Goal: Task Accomplishment & Management: Manage account settings

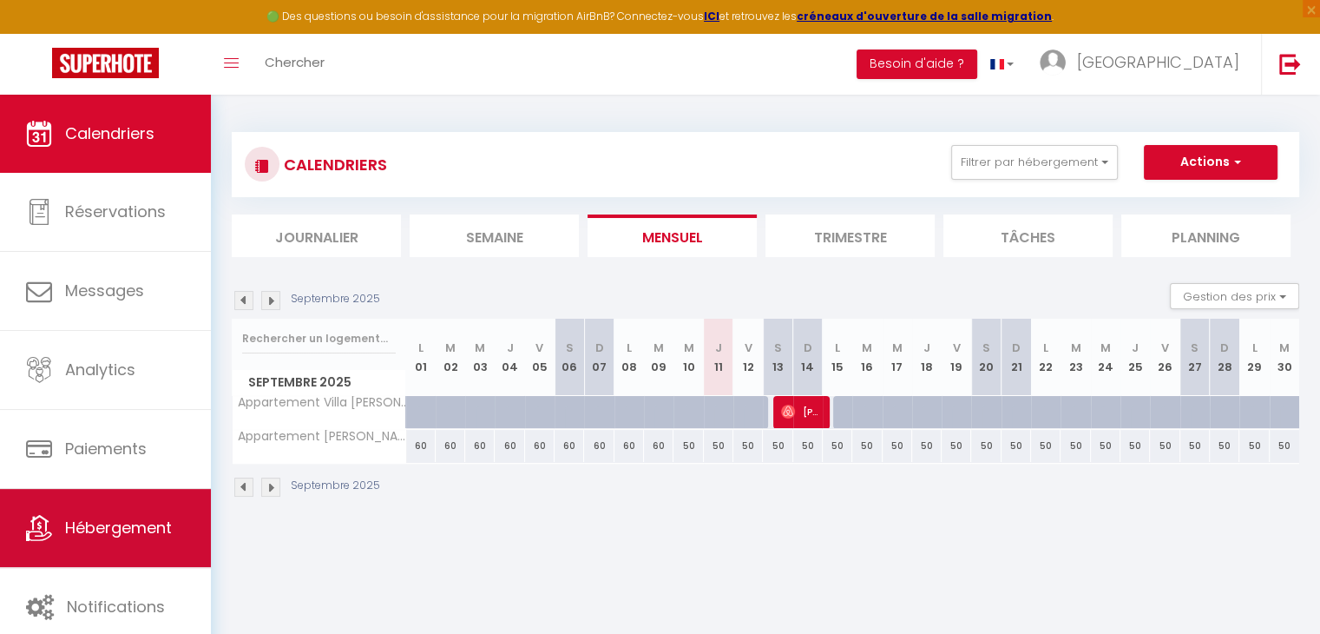
click at [119, 511] on link "Hébergement" at bounding box center [105, 528] width 211 height 78
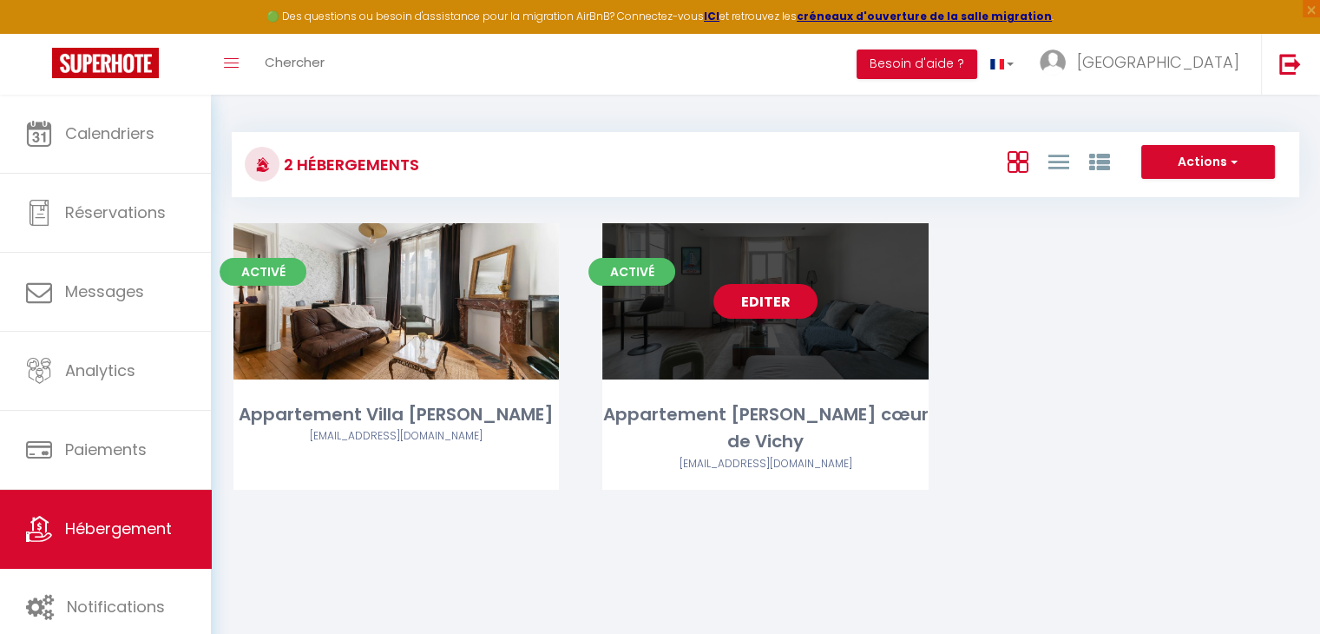
click at [756, 312] on link "Editer" at bounding box center [765, 301] width 104 height 35
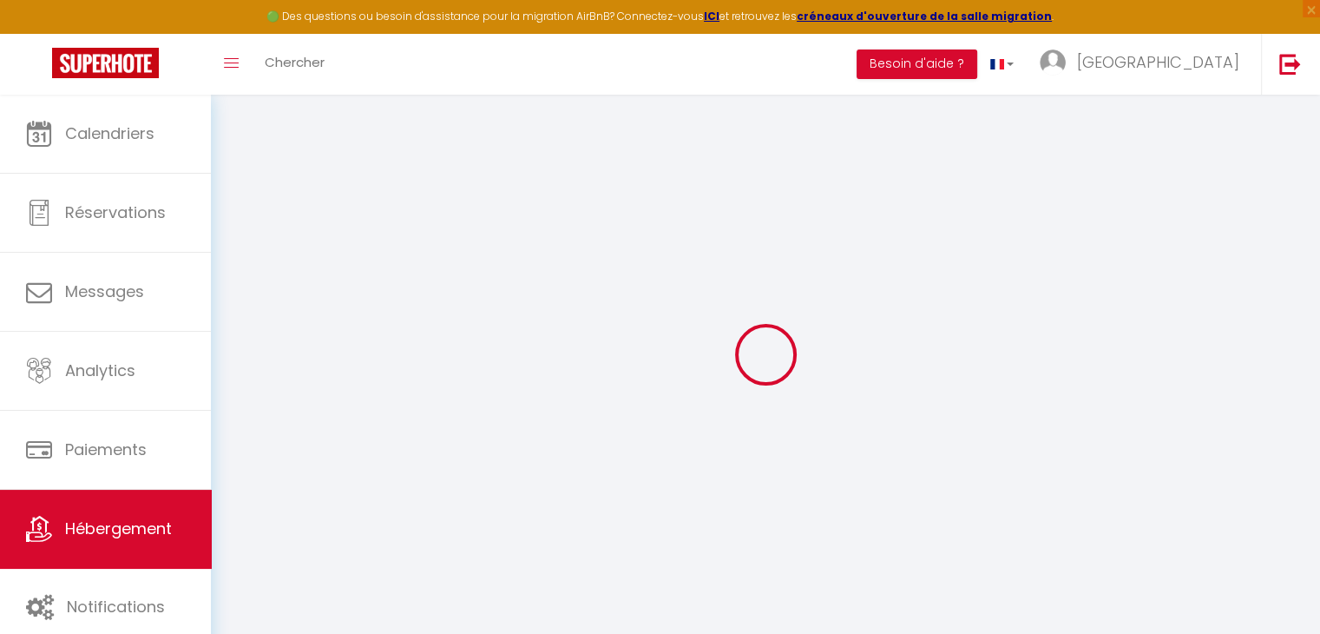
select select
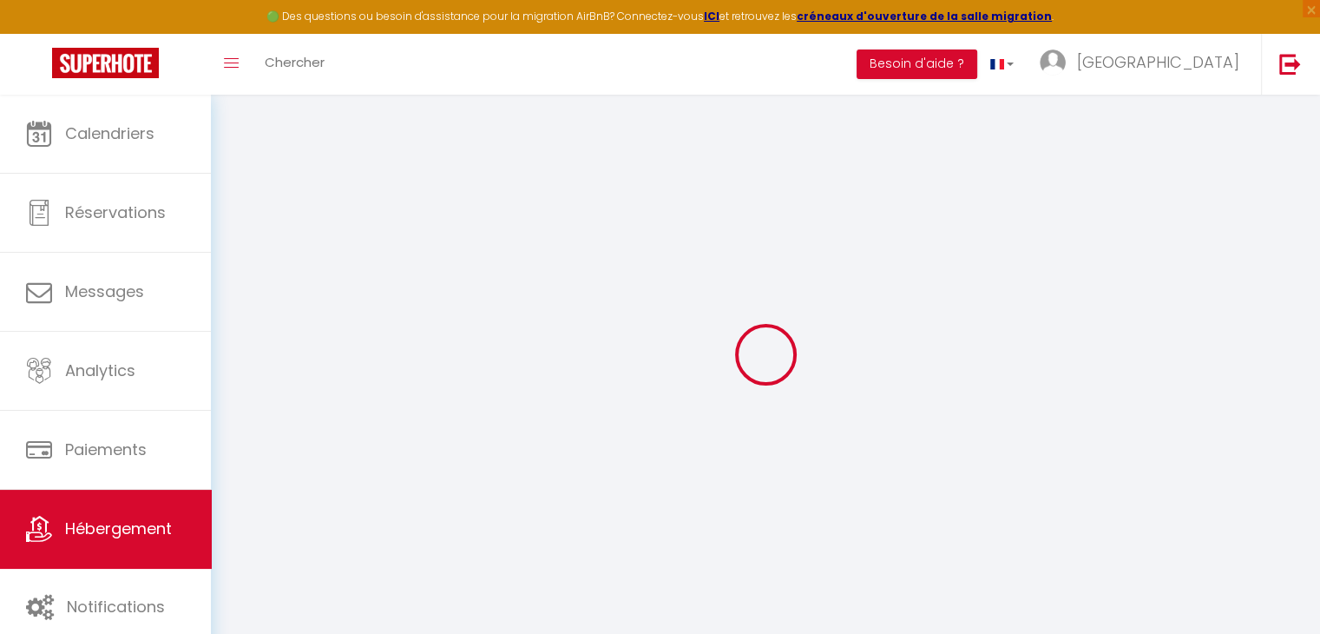
select select
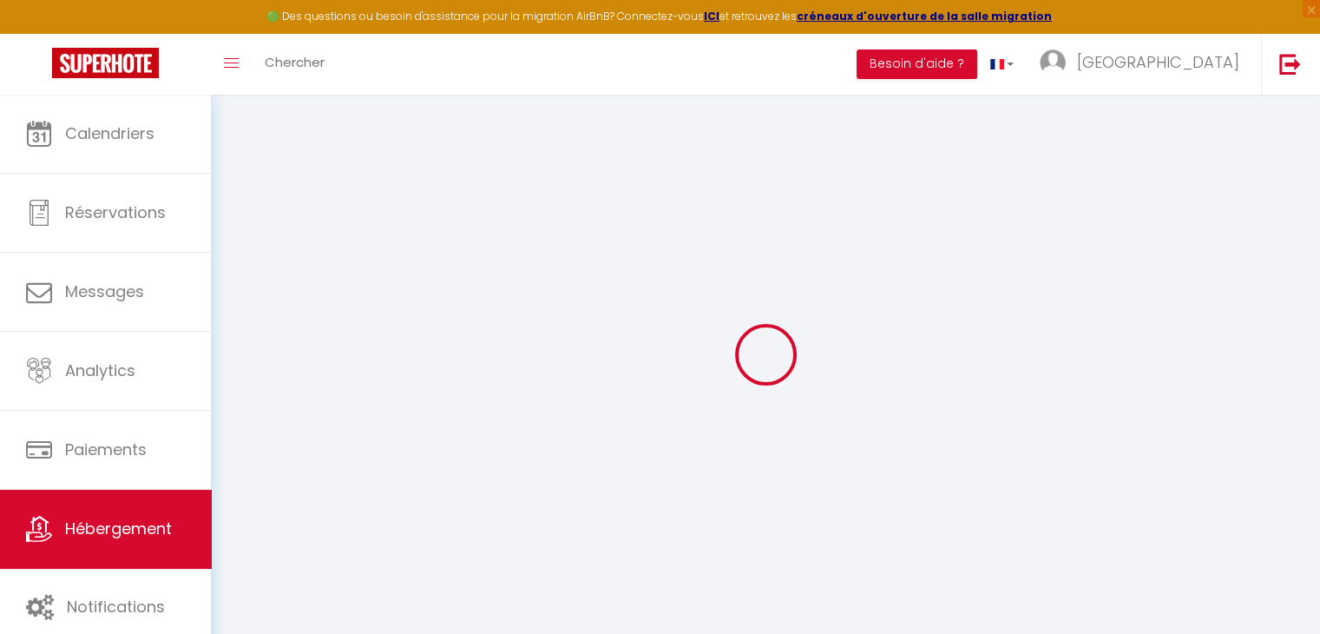
select select
select select "+ 22 %"
select select
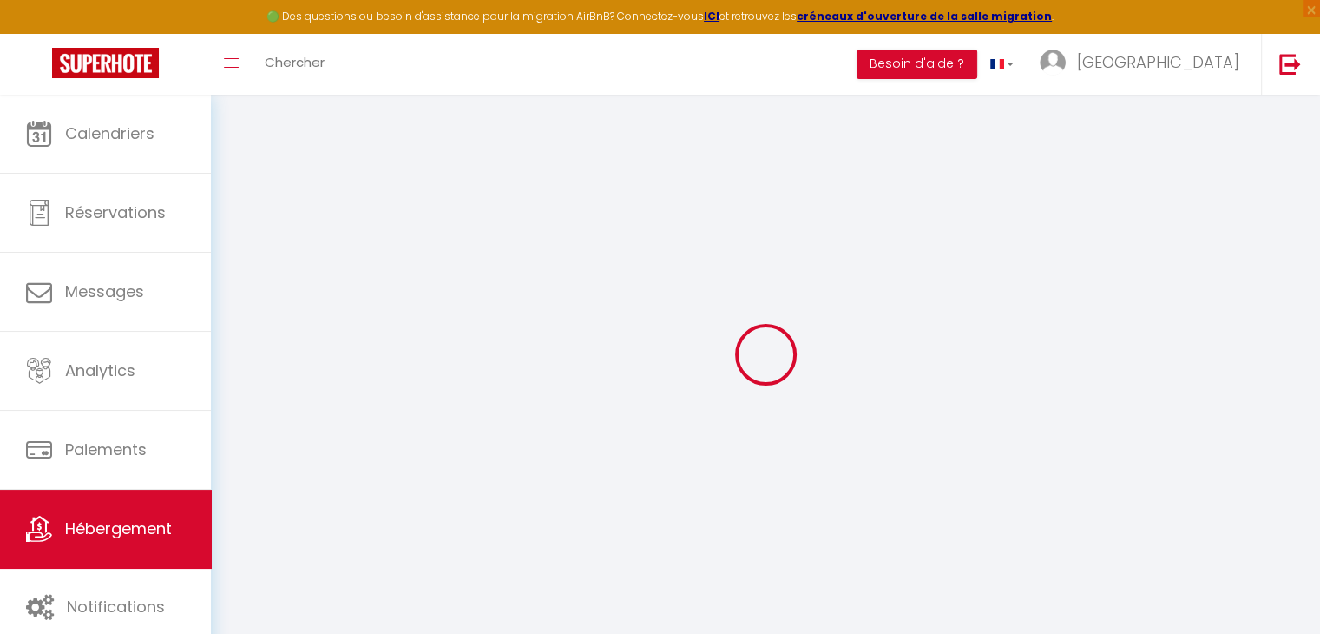
select select
checkbox input "false"
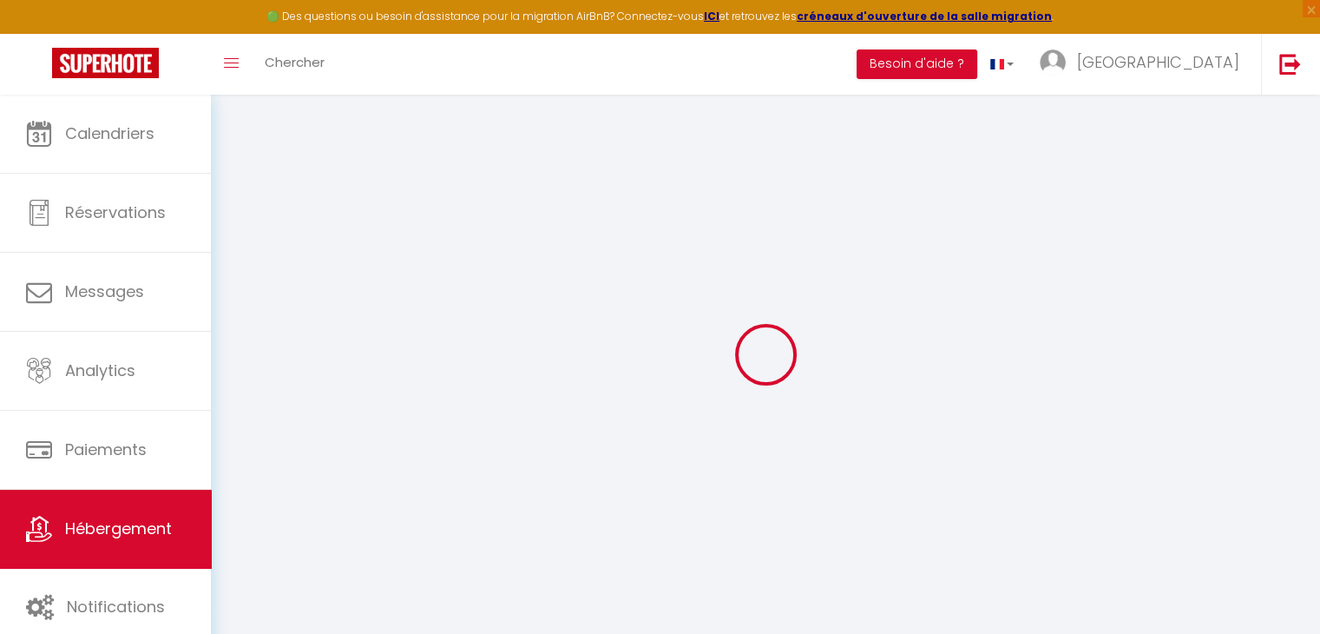
checkbox input "false"
select select
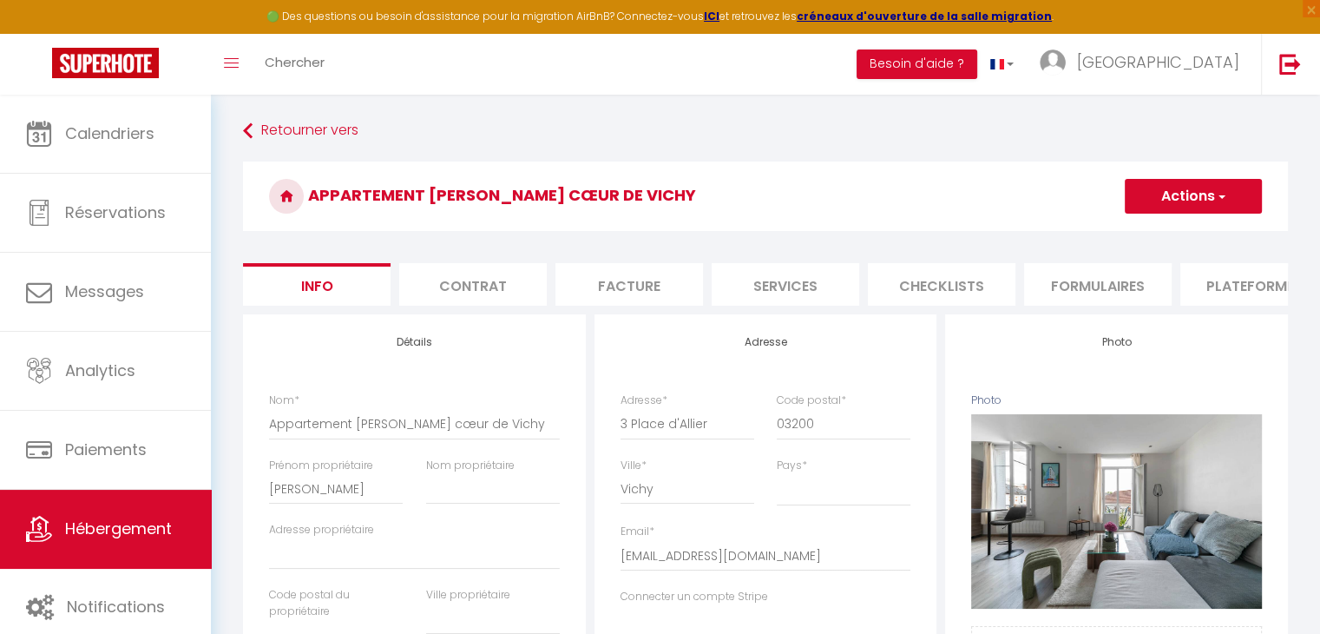
select select
checkbox input "false"
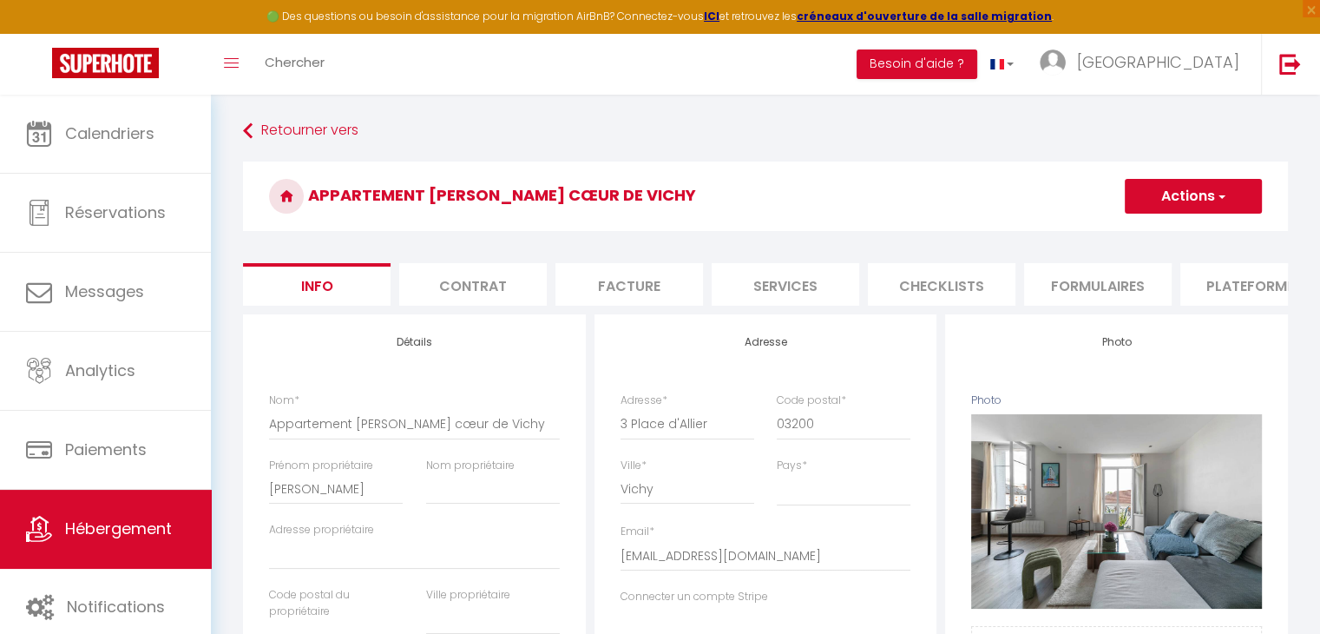
checkbox input "false"
select select
select select "365"
select select "EUR"
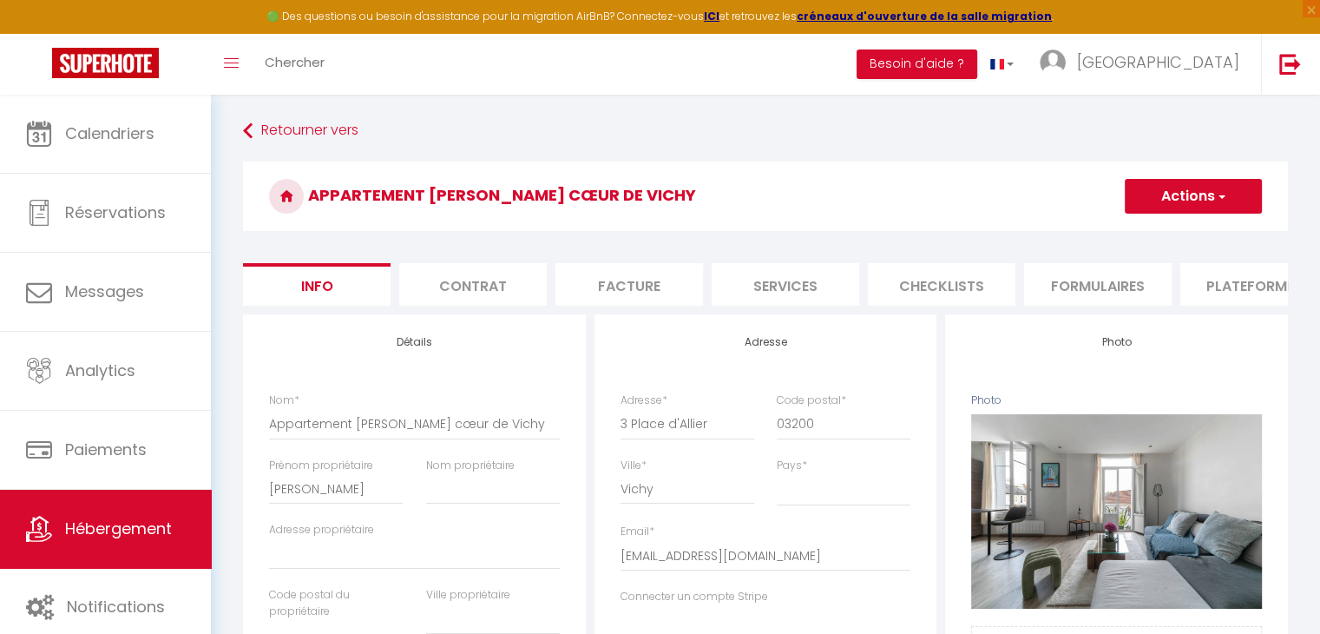
select select
select select "16050-1468693025436448662"
click at [1228, 287] on li "Plateformes" at bounding box center [1254, 284] width 148 height 43
select select
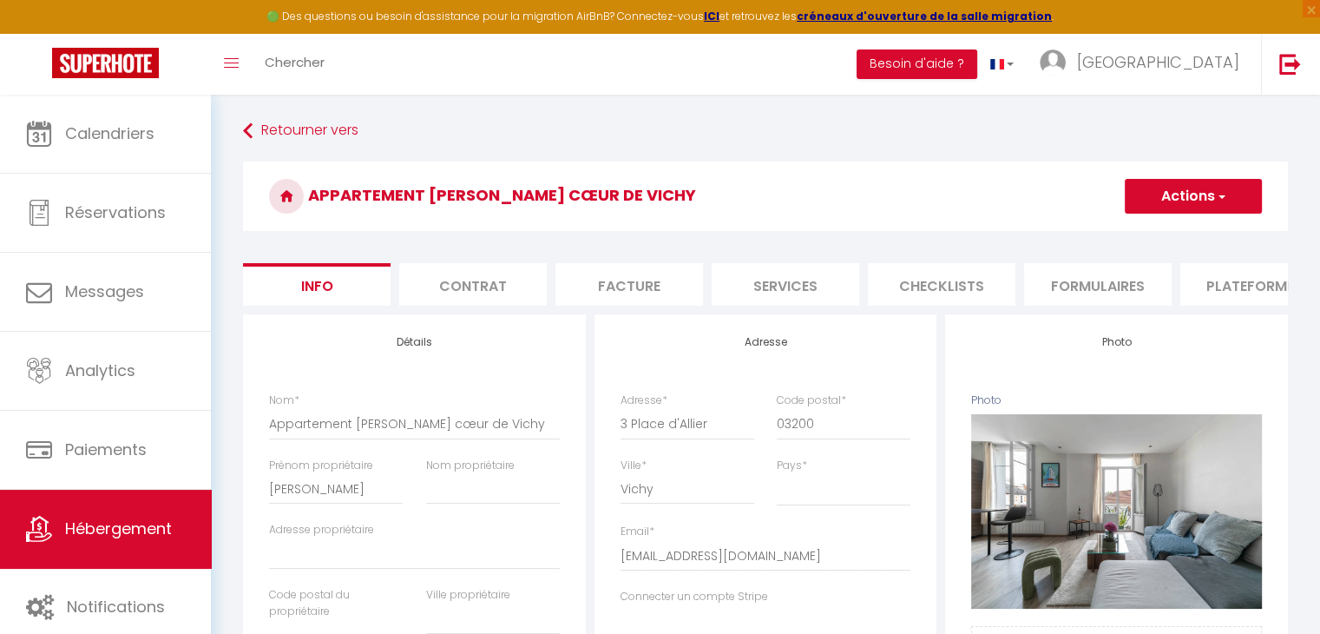
select select
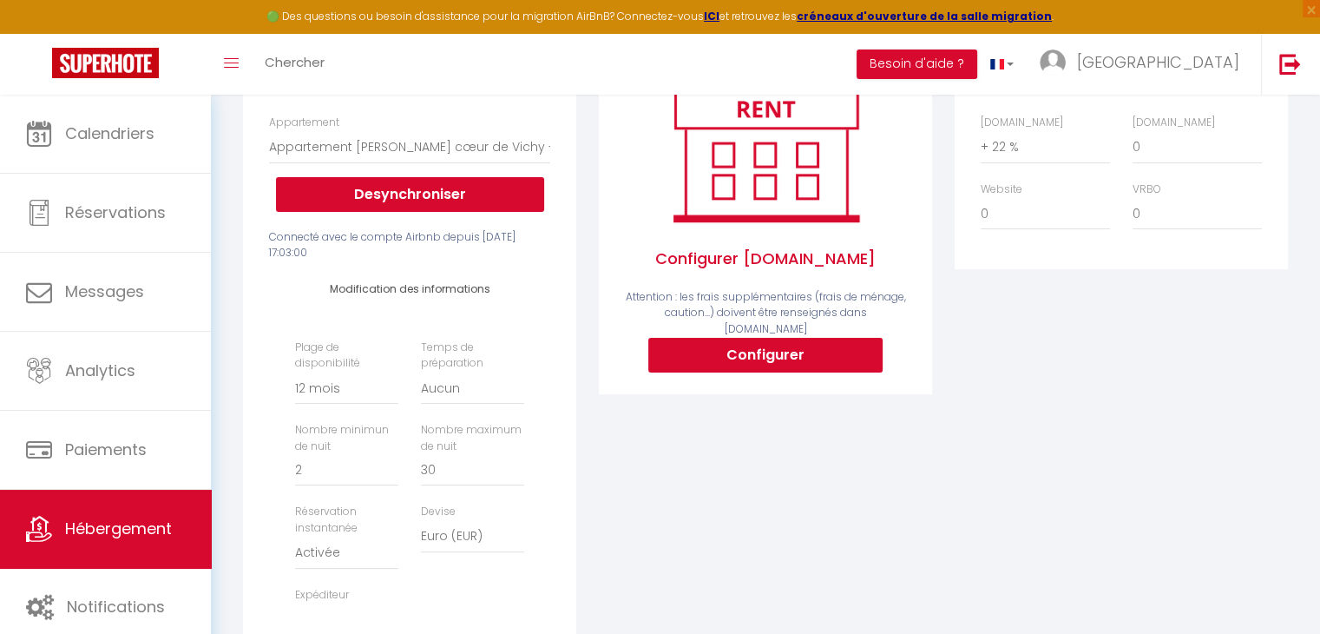
scroll to position [285, 0]
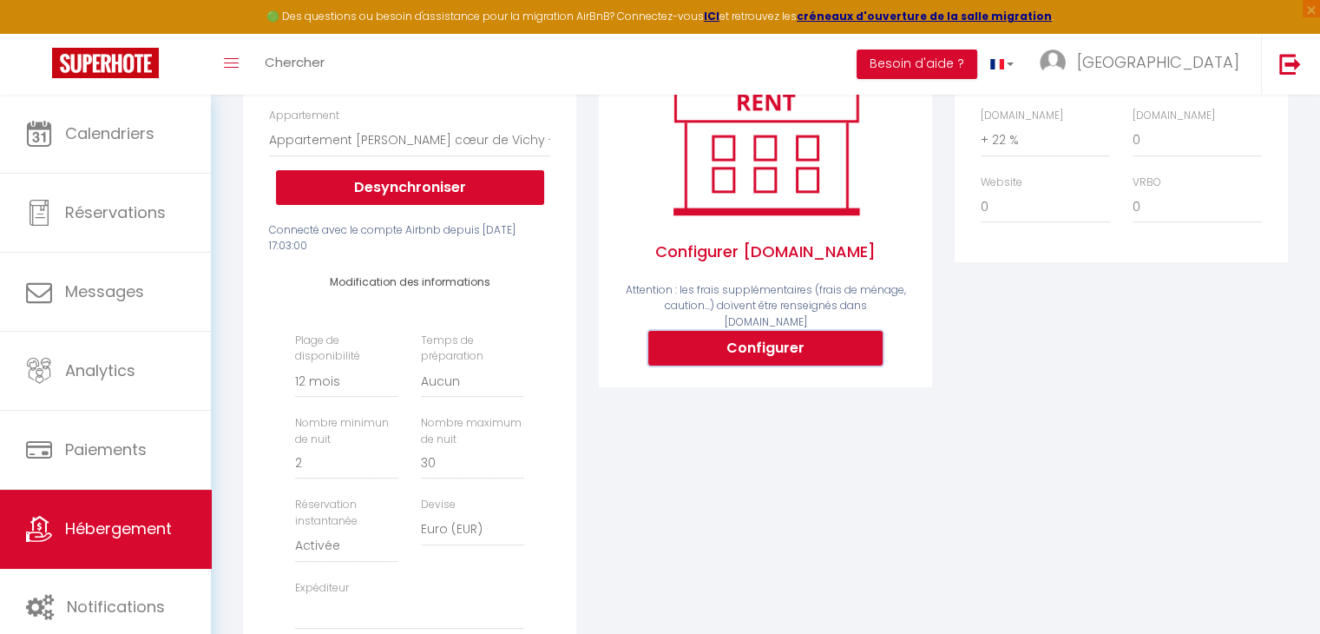
click at [814, 340] on button "Configurer" at bounding box center [765, 348] width 234 height 35
select select
type input "[PERSON_NAME][EMAIL_ADDRESS][DOMAIN_NAME]"
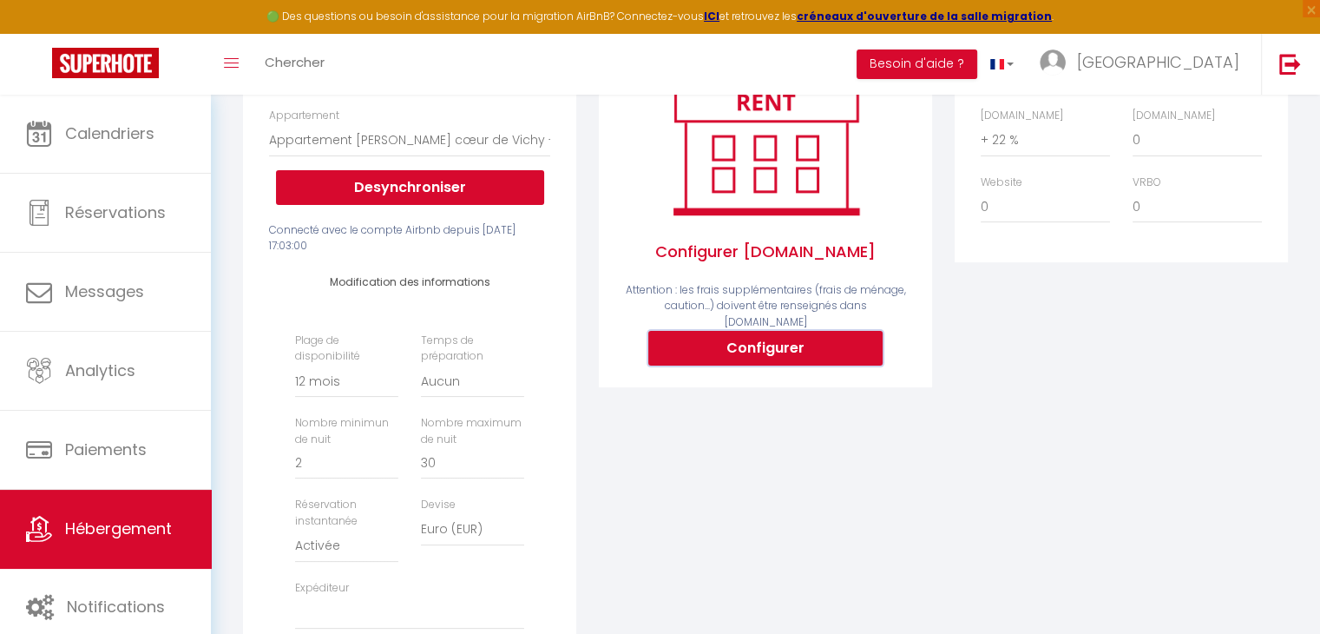
type input "[EMAIL_ADDRESS][DOMAIN_NAME]"
select select
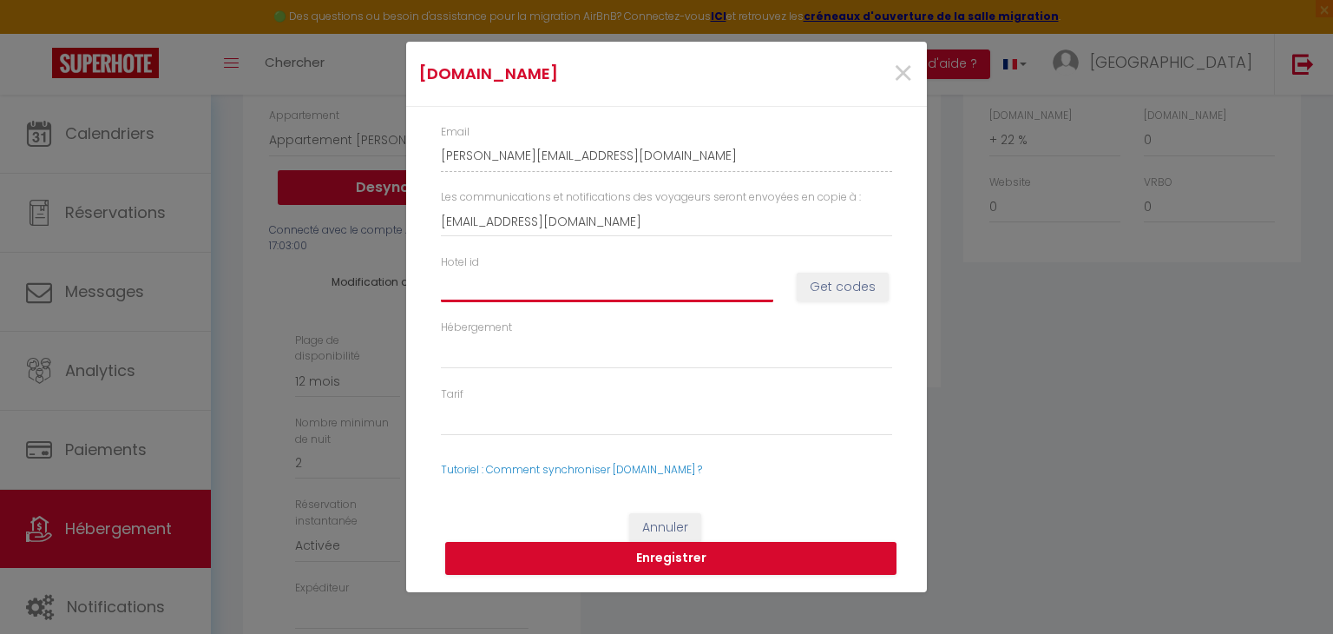
click at [615, 282] on input "Hotel id" at bounding box center [607, 286] width 332 height 31
paste input "14916710"
type input "14916710"
select select
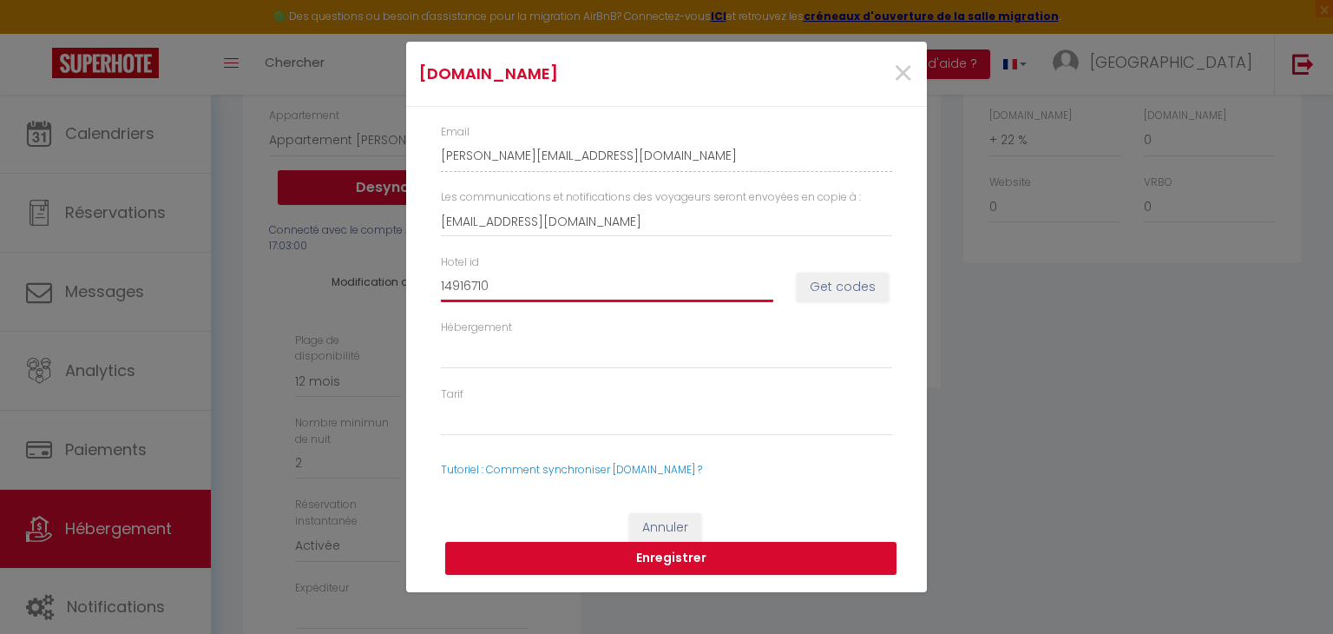
select select
type input "14916710"
click at [854, 282] on button "Get codes" at bounding box center [843, 288] width 92 height 30
select select
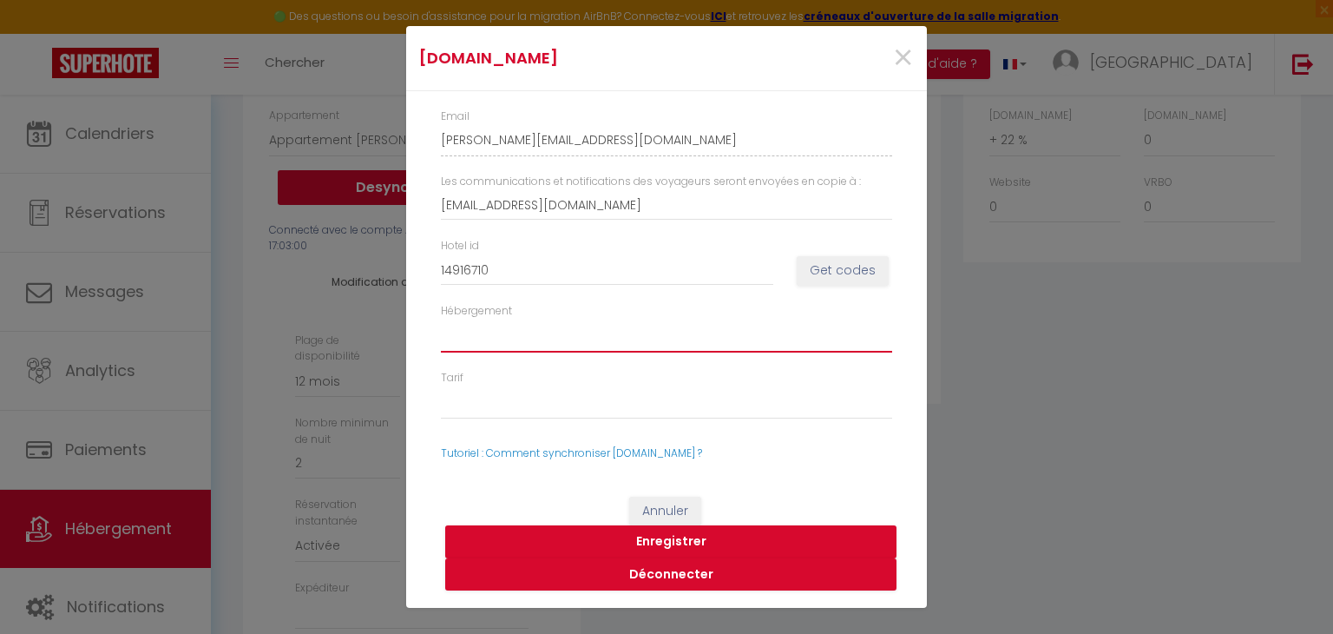
click at [684, 327] on select "1491671001 - One-Bedroom Apartment" at bounding box center [666, 335] width 451 height 33
click at [622, 398] on select "58214237 - Standard 58214254 - Tarif à la semaine 58214261 - Tarif au mois" at bounding box center [666, 402] width 451 height 33
click at [722, 543] on button "Enregistrer" at bounding box center [670, 541] width 451 height 33
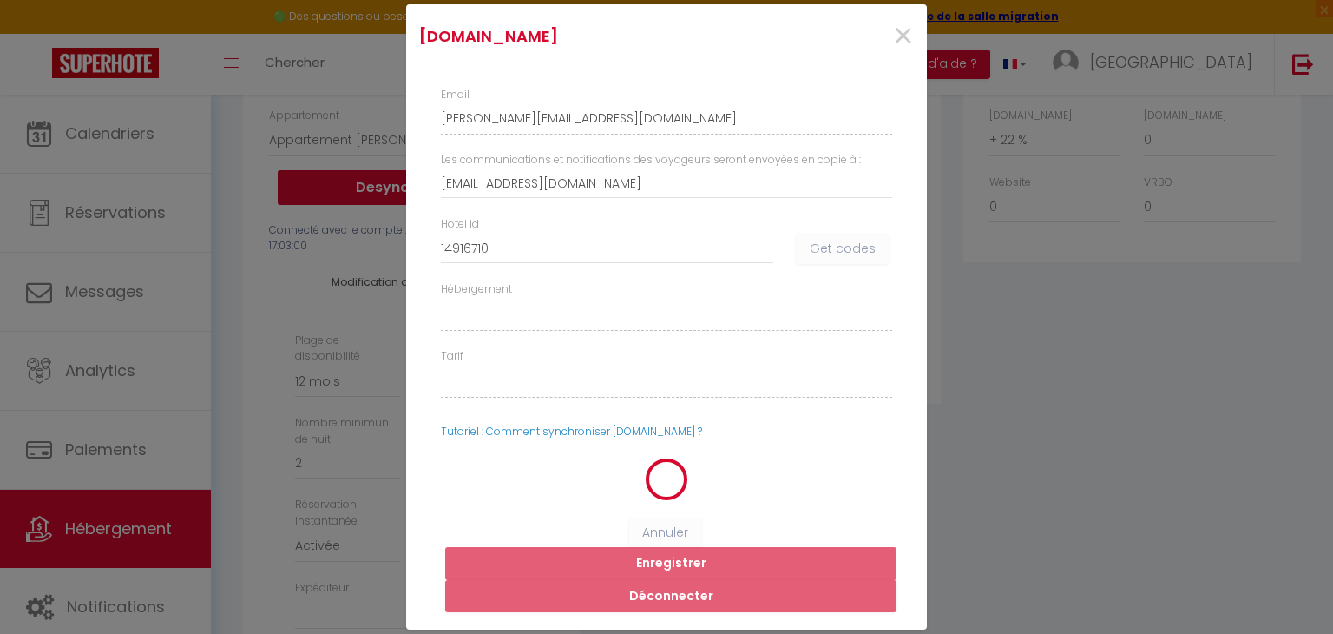
select select
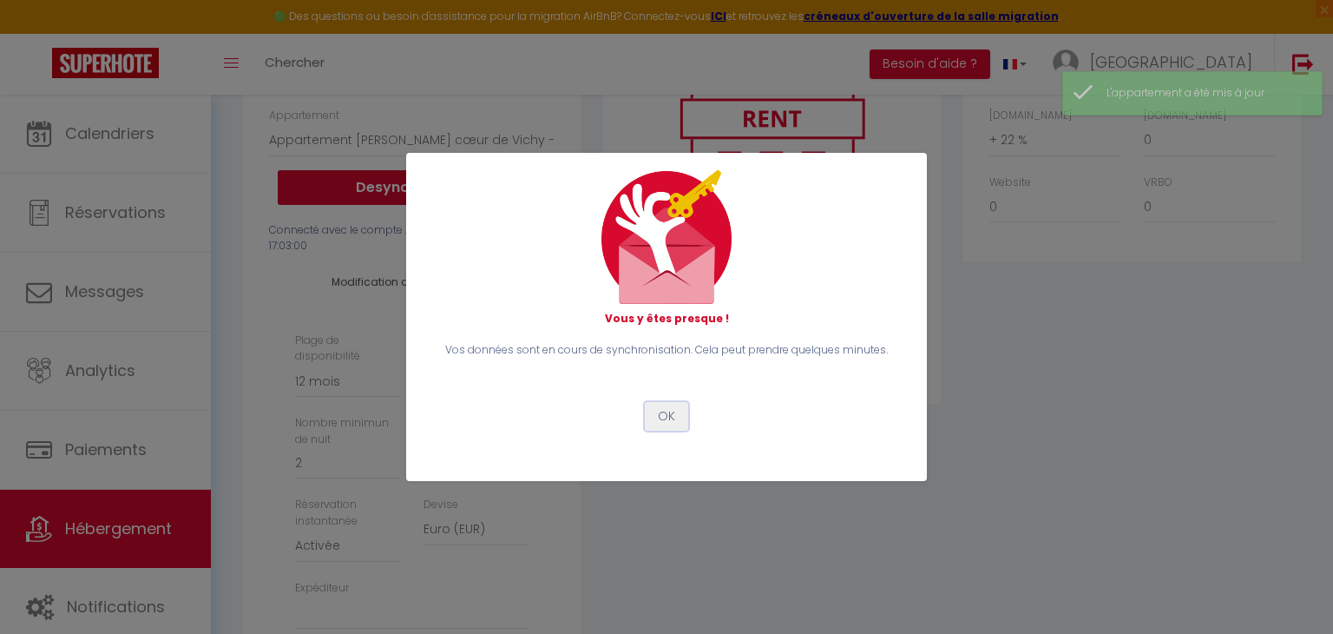
click at [663, 421] on button "OK" at bounding box center [666, 417] width 43 height 30
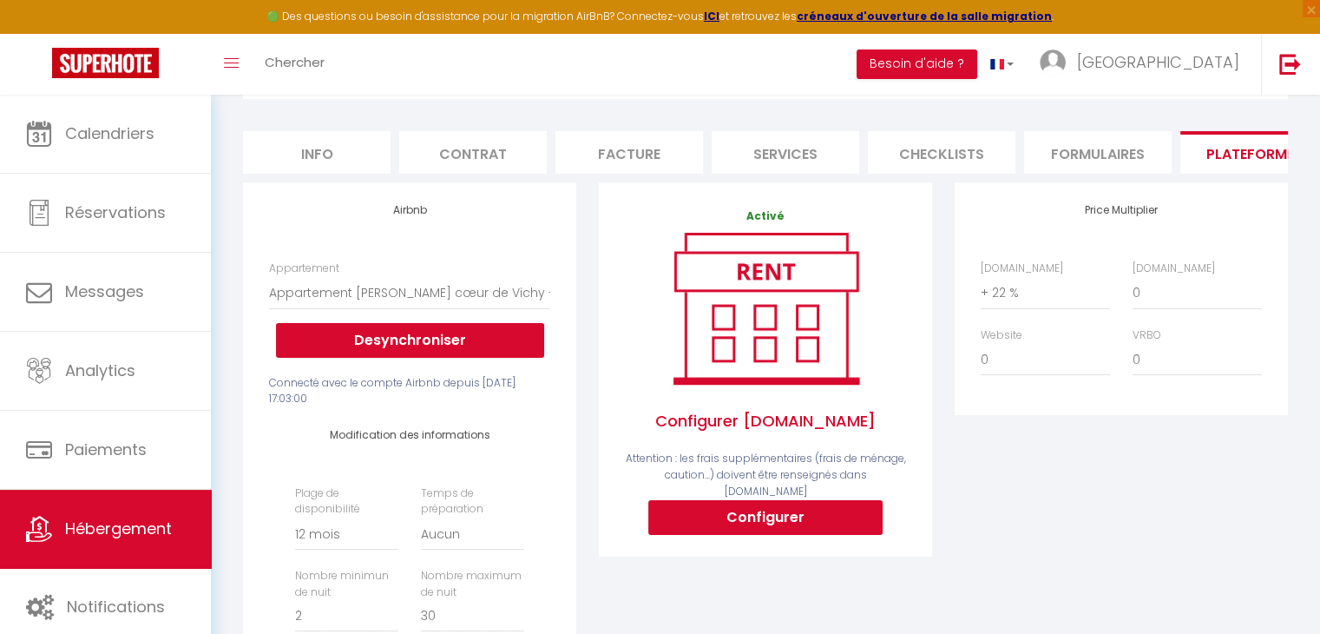
scroll to position [80, 0]
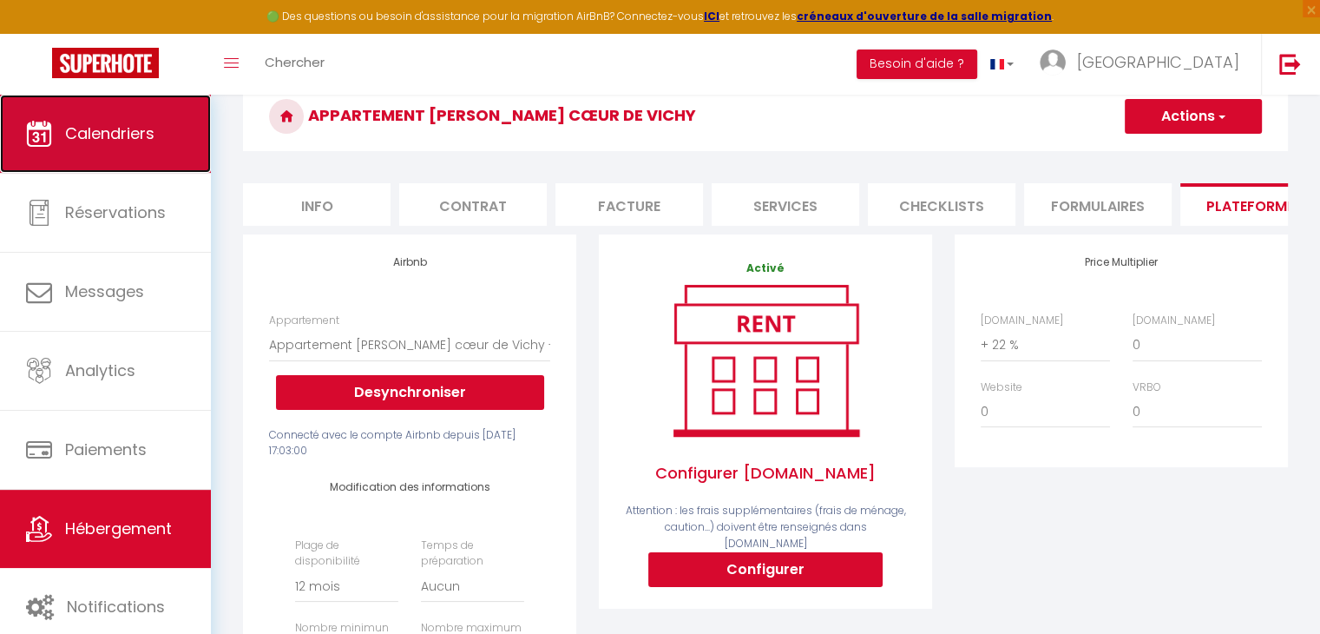
click at [101, 145] on link "Calendriers" at bounding box center [105, 134] width 211 height 78
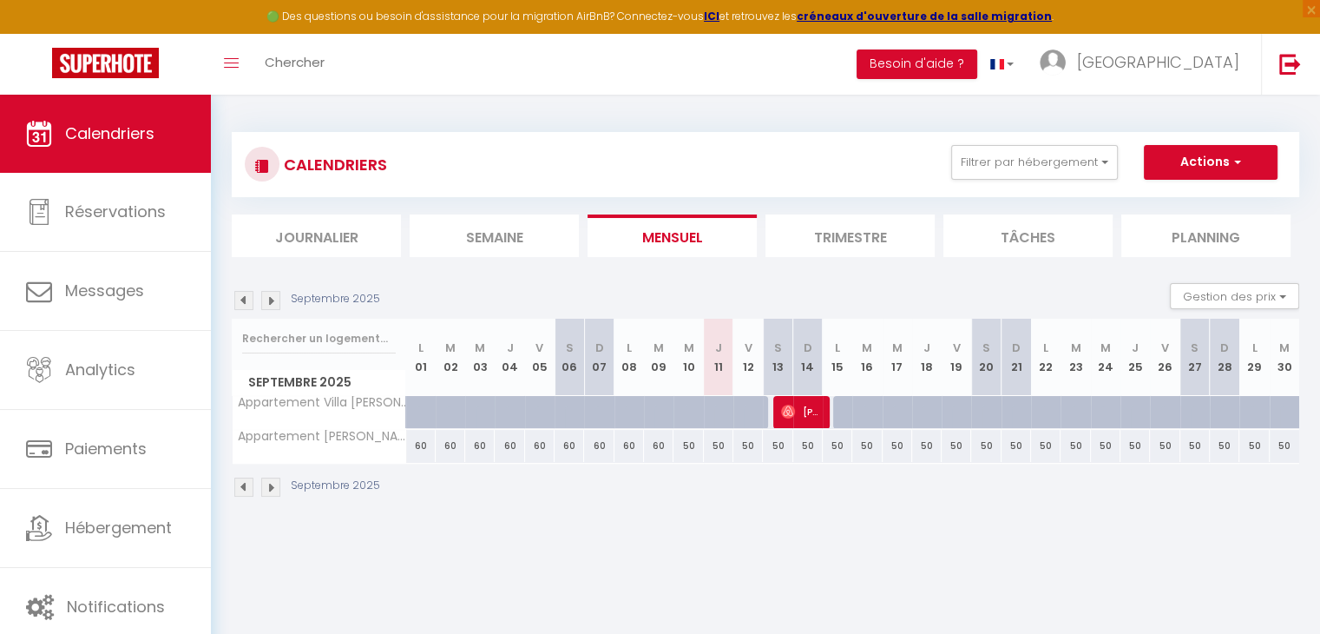
click at [823, 445] on div "50" at bounding box center [838, 446] width 30 height 32
type input "50"
type input "Lun 15 Septembre 2025"
type input "[DATE]"
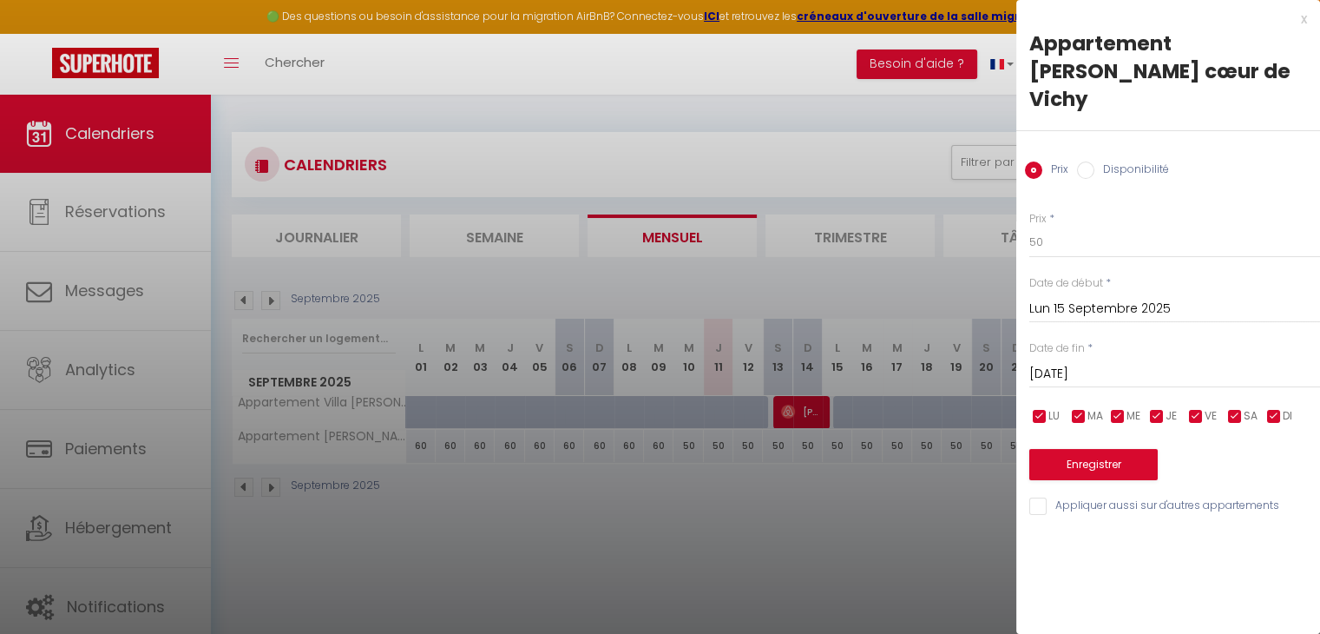
click at [1305, 20] on div "x" at bounding box center [1161, 19] width 291 height 21
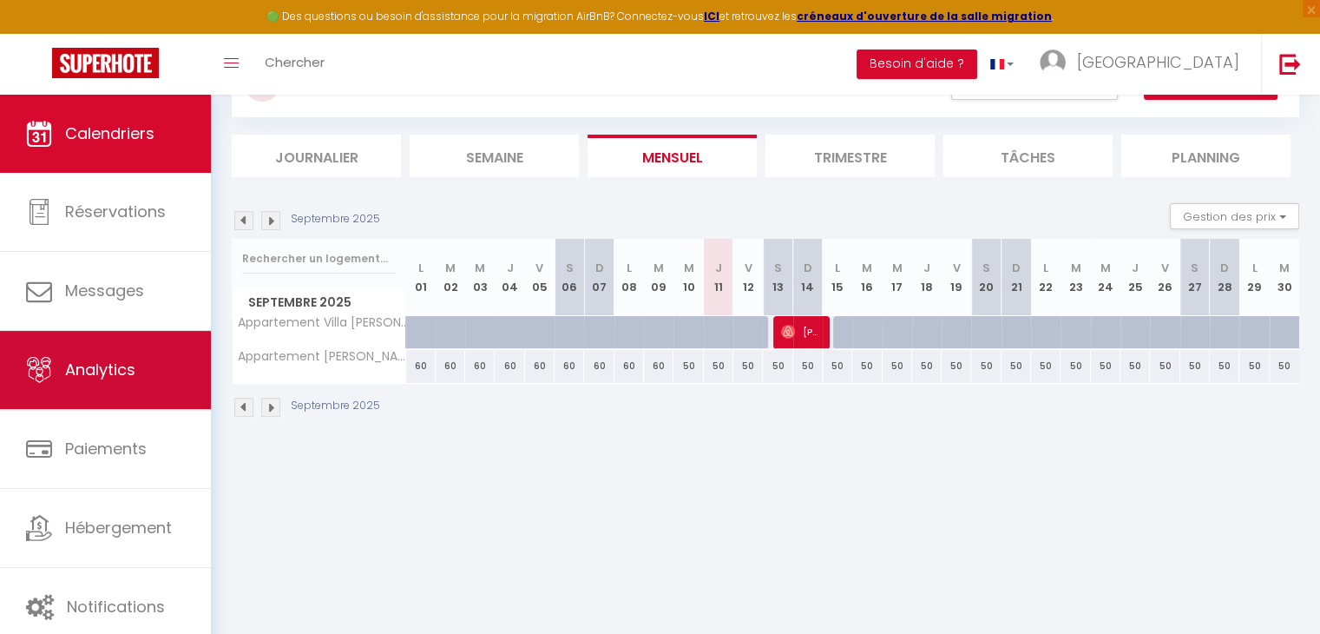
scroll to position [80, 0]
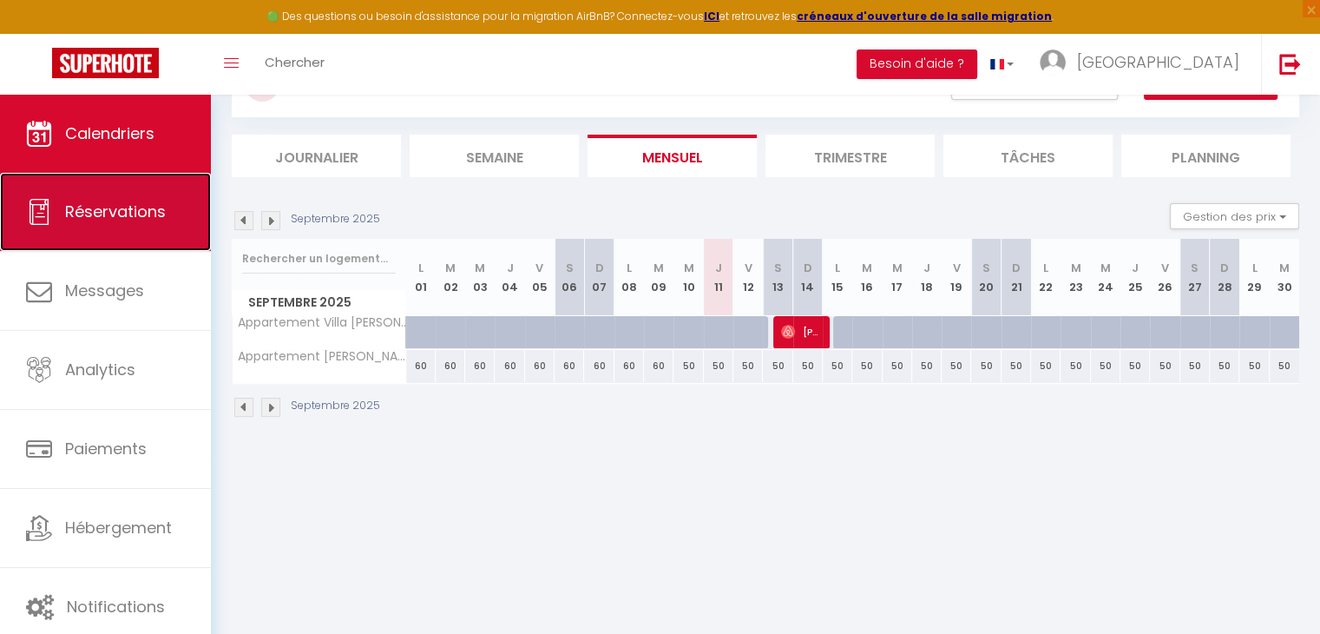
click at [127, 237] on link "Réservations" at bounding box center [105, 212] width 211 height 78
select select "not_cancelled"
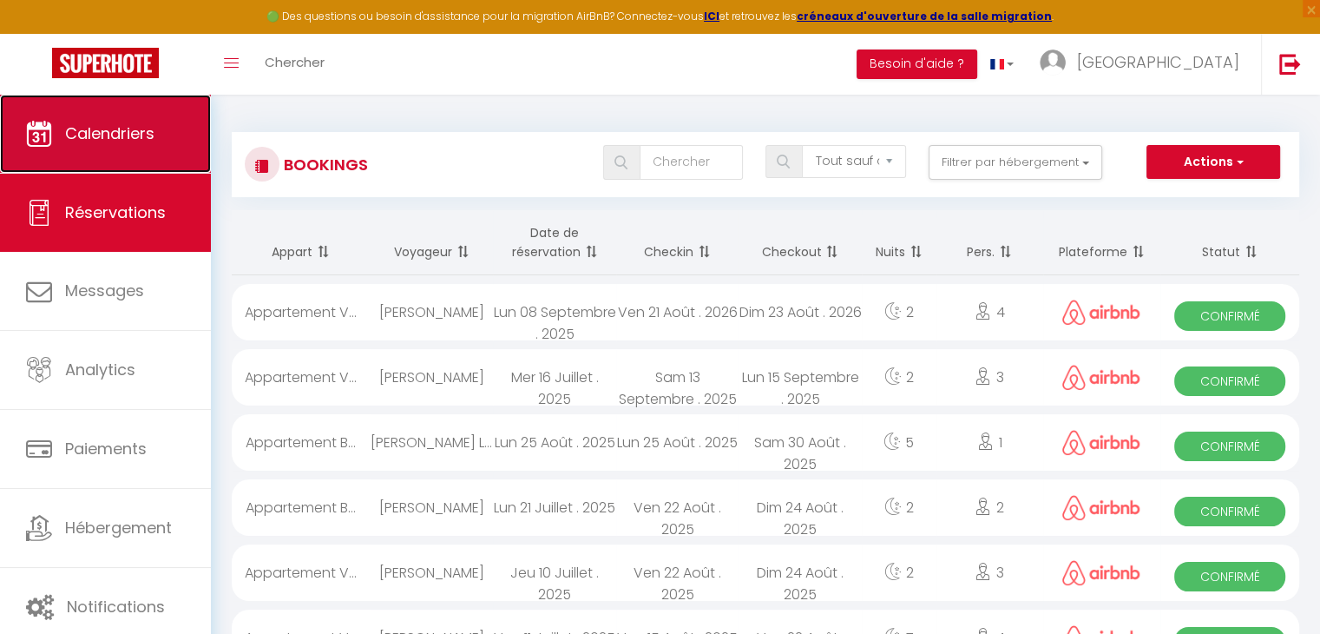
click at [150, 131] on span "Calendriers" at bounding box center [109, 133] width 89 height 22
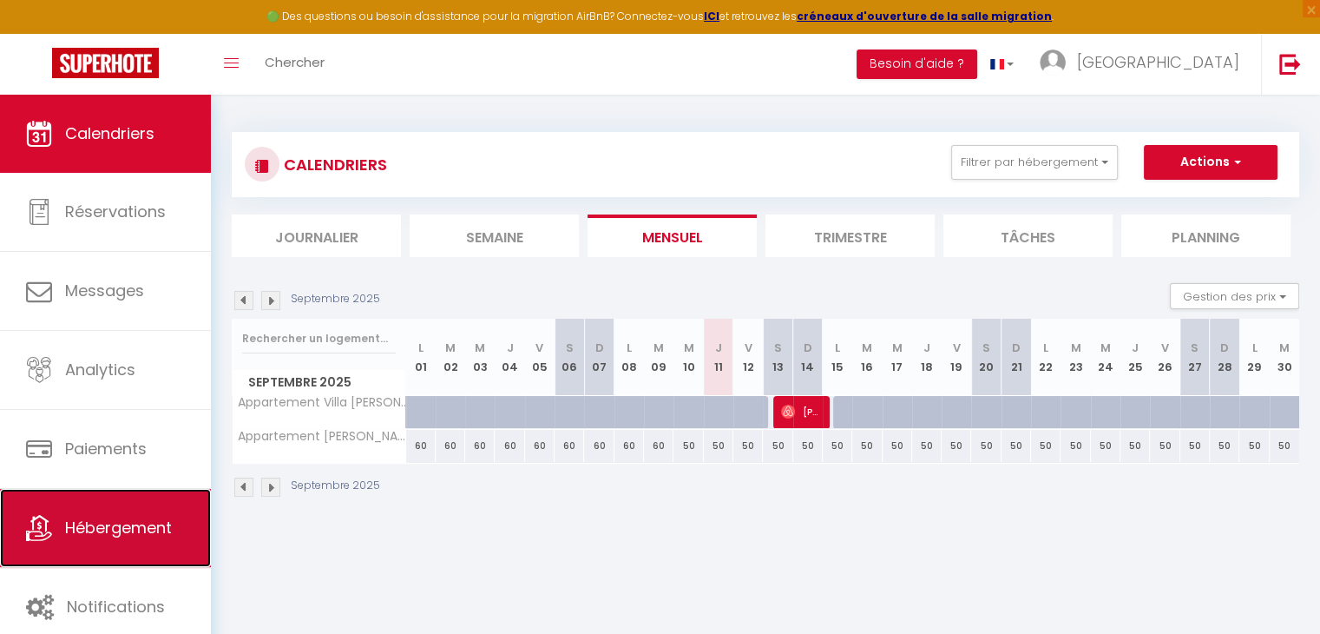
click at [168, 500] on link "Hébergement" at bounding box center [105, 528] width 211 height 78
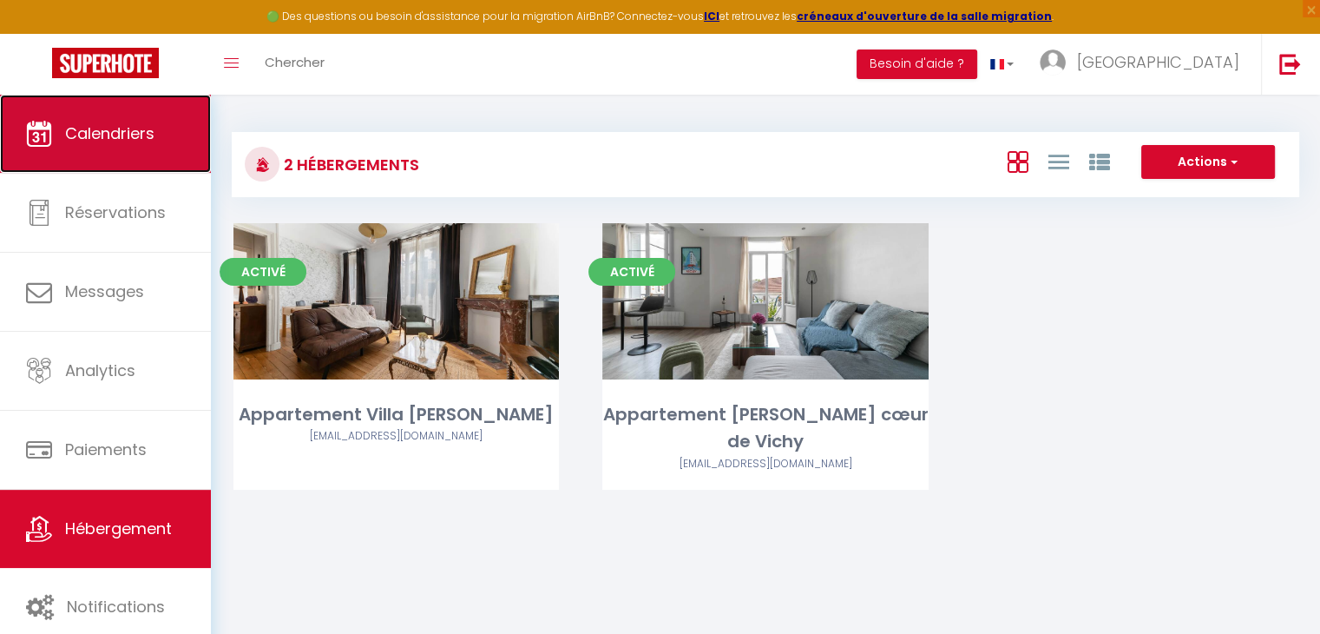
click at [131, 147] on link "Calendriers" at bounding box center [105, 134] width 211 height 78
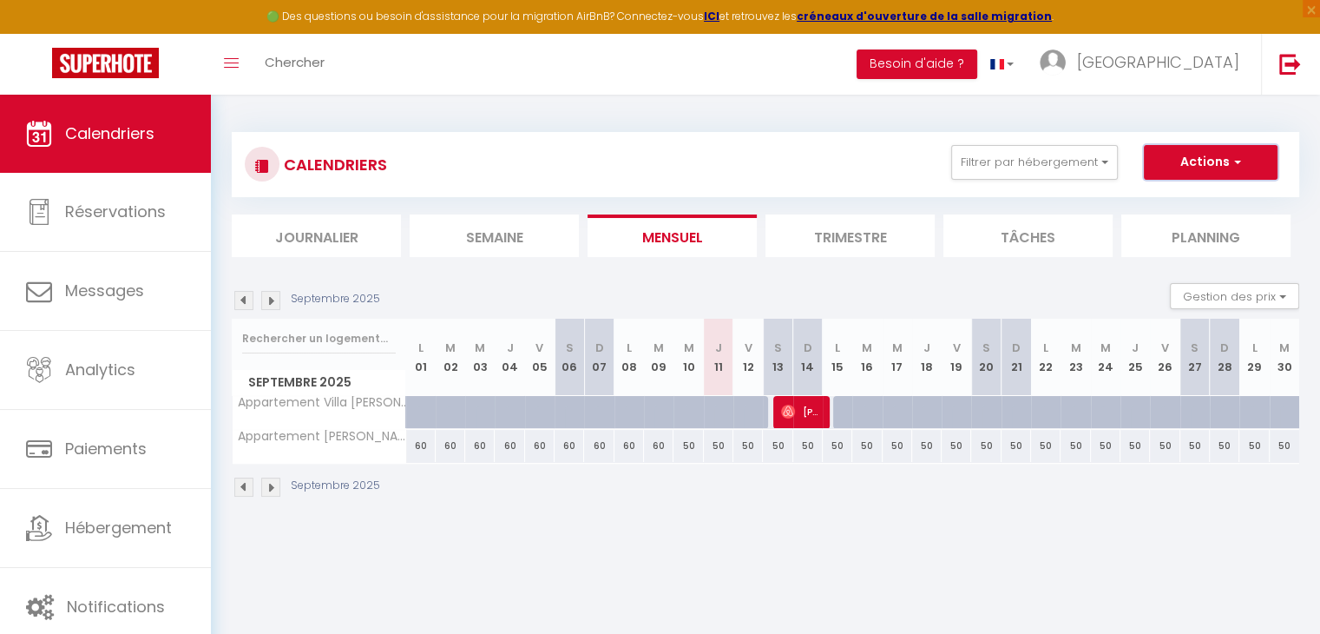
click at [1247, 156] on button "Actions" at bounding box center [1211, 162] width 134 height 35
click at [1008, 289] on div "Septembre 2025 Gestion des prix Nb Nuits minimum Règles Disponibilité" at bounding box center [766, 301] width 1068 height 36
click at [720, 448] on div "50" at bounding box center [719, 446] width 30 height 32
type input "50"
type input "Jeu 11 Septembre 2025"
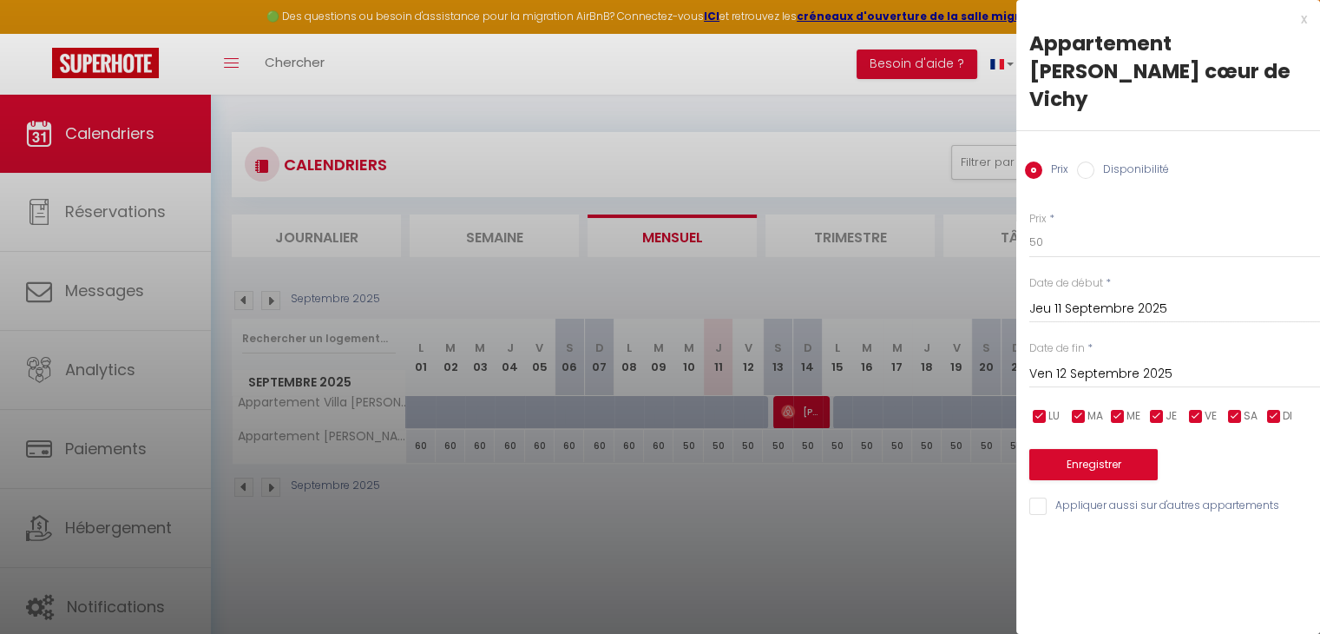
click at [1121, 357] on div "[DATE] < [DATE] > Dim Lun Mar Mer Jeu Ven Sam 1 2 3 4 5 6 7 8 9 10 11 12 13 14 …" at bounding box center [1174, 372] width 291 height 31
click at [1100, 363] on input "Ven 12 Septembre 2025" at bounding box center [1174, 374] width 291 height 23
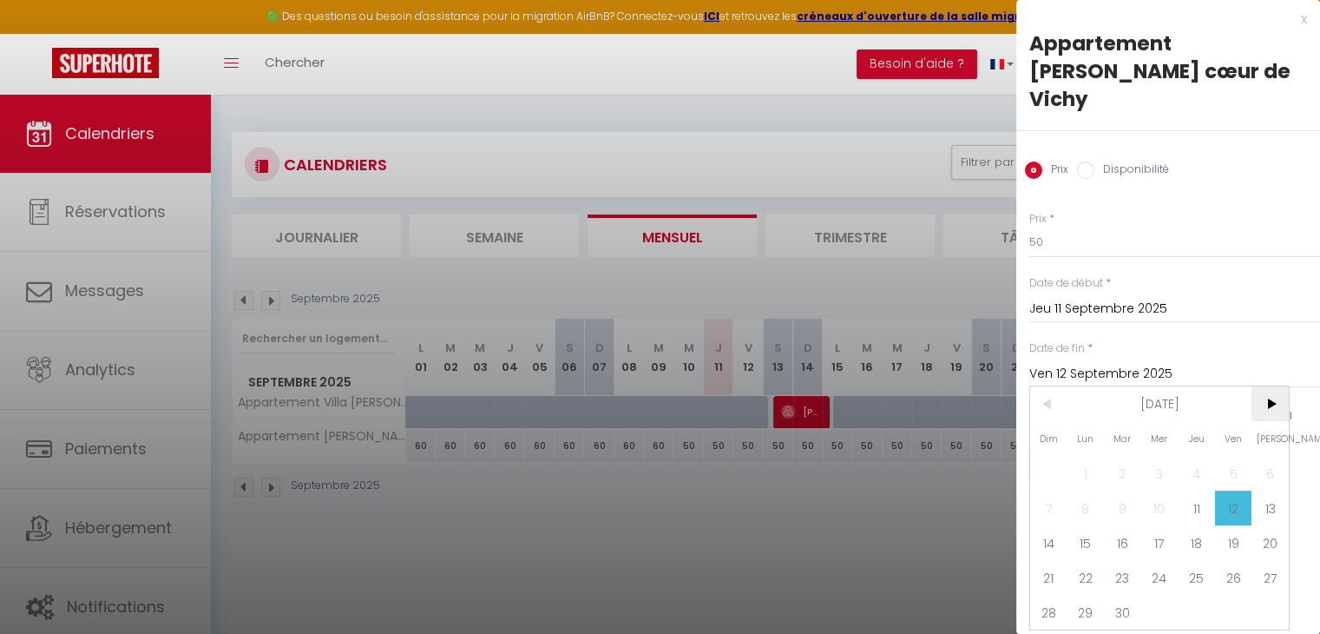
click at [1283, 386] on span ">" at bounding box center [1270, 403] width 37 height 35
click at [1277, 386] on span ">" at bounding box center [1270, 403] width 37 height 35
click at [1107, 490] on span "6" at bounding box center [1122, 507] width 37 height 35
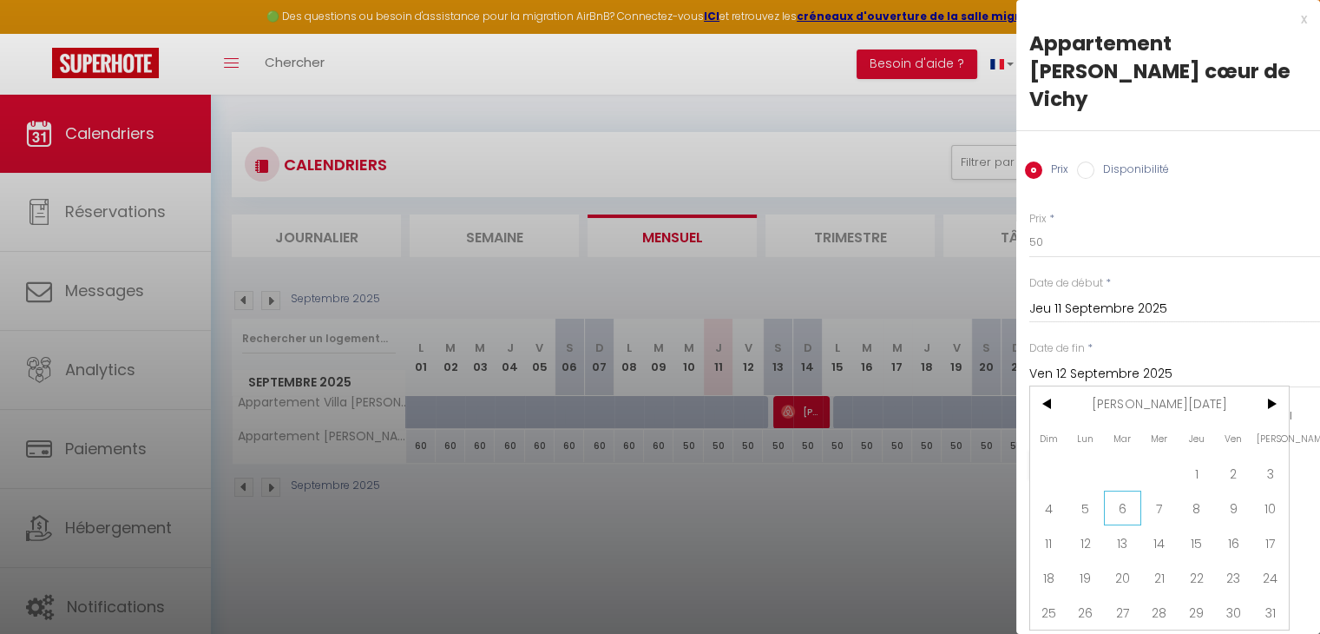
type input "[DATE]"
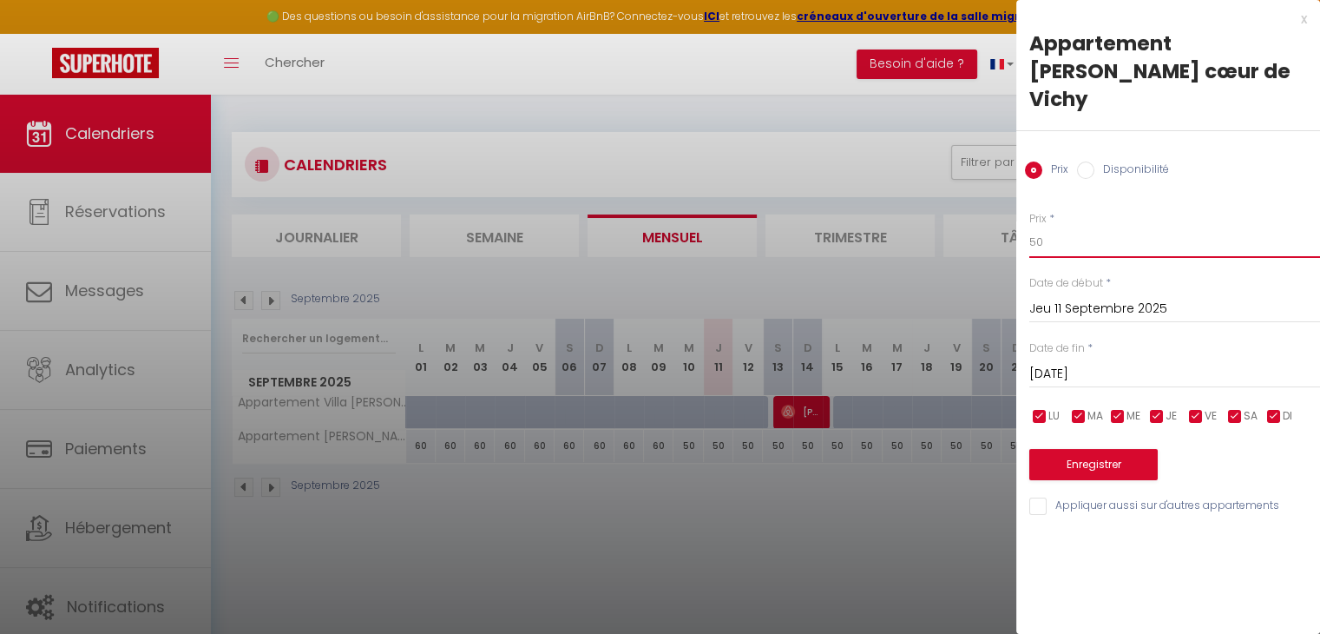
click at [1083, 227] on input "50" at bounding box center [1174, 242] width 291 height 31
type input "70"
click at [1111, 449] on button "Enregistrer" at bounding box center [1093, 464] width 128 height 31
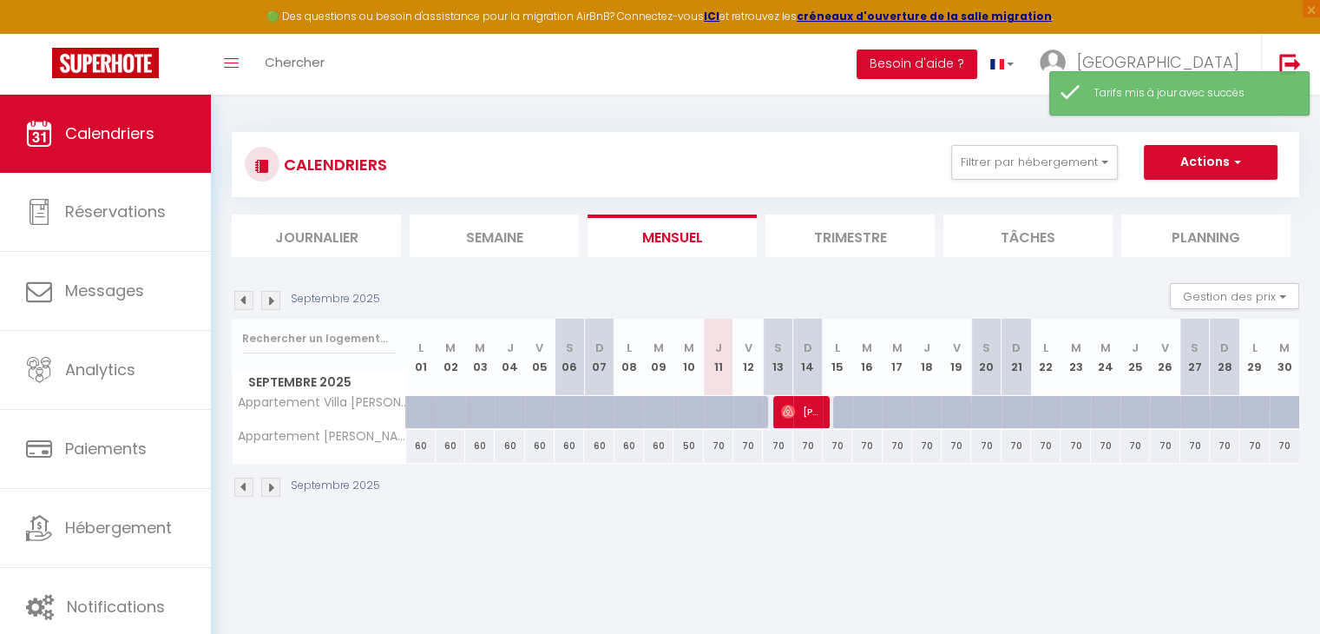
click at [923, 490] on div "Septembre 2025" at bounding box center [766, 488] width 1068 height 51
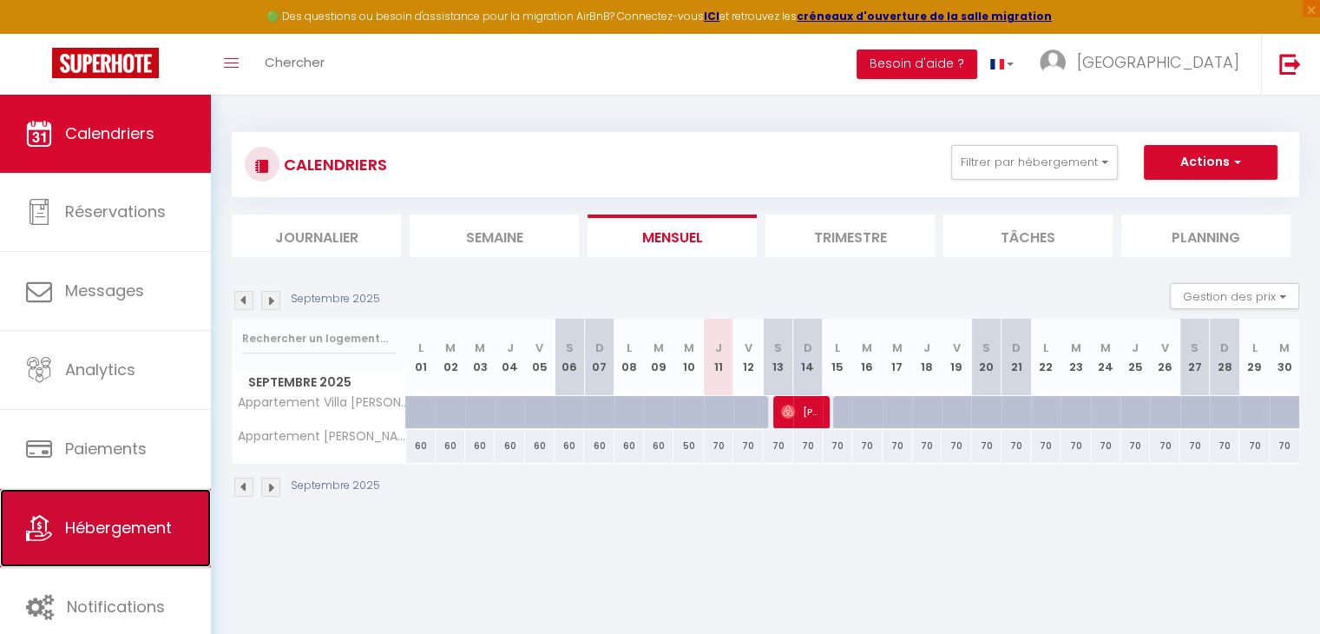
click at [113, 518] on span "Hébergement" at bounding box center [118, 527] width 107 height 22
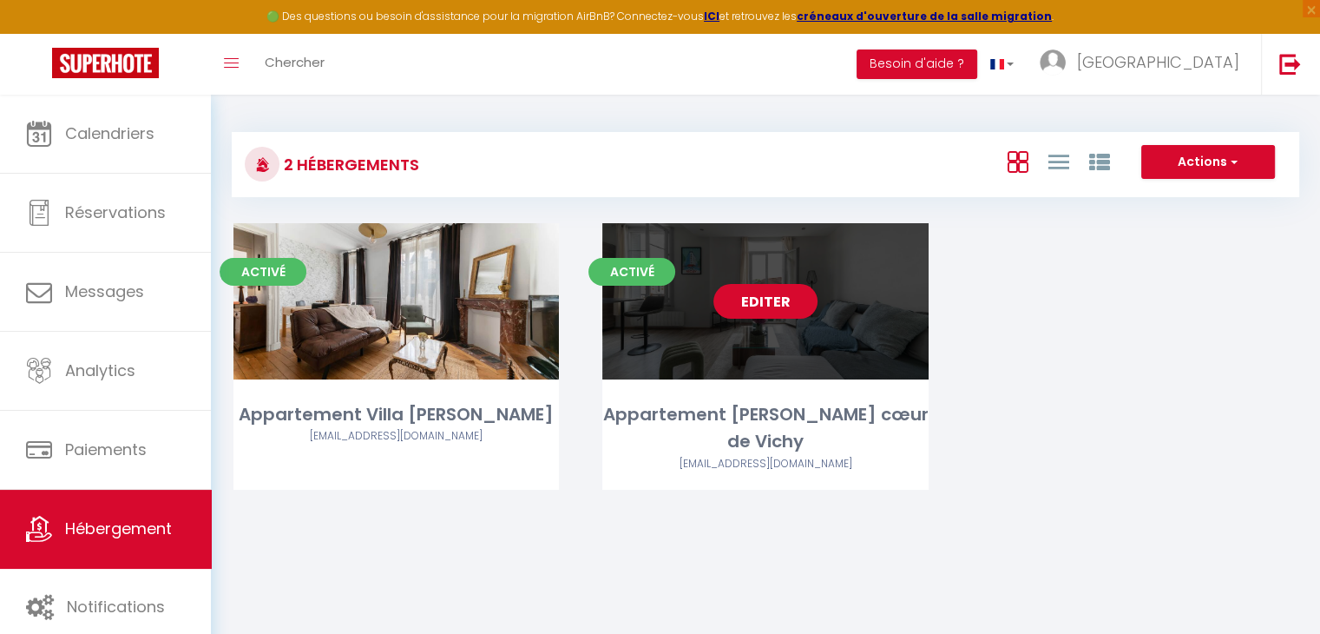
click at [767, 291] on link "Editer" at bounding box center [765, 301] width 104 height 35
select select "3"
select select "2"
select select "1"
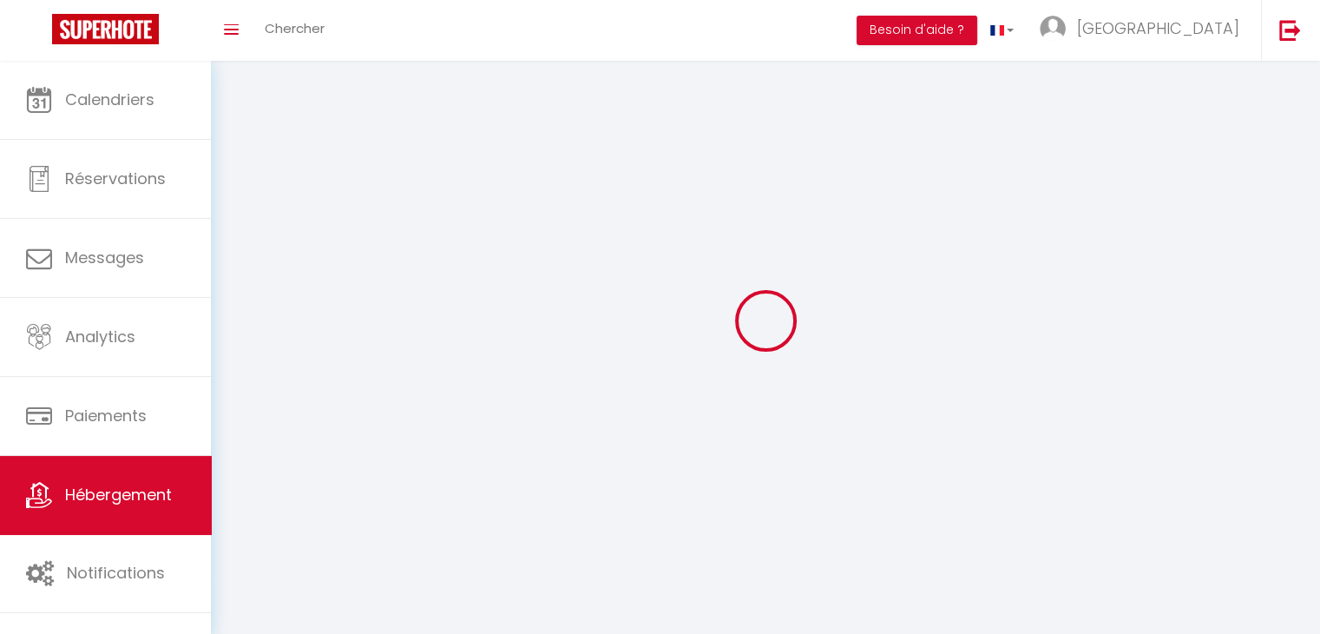
select select
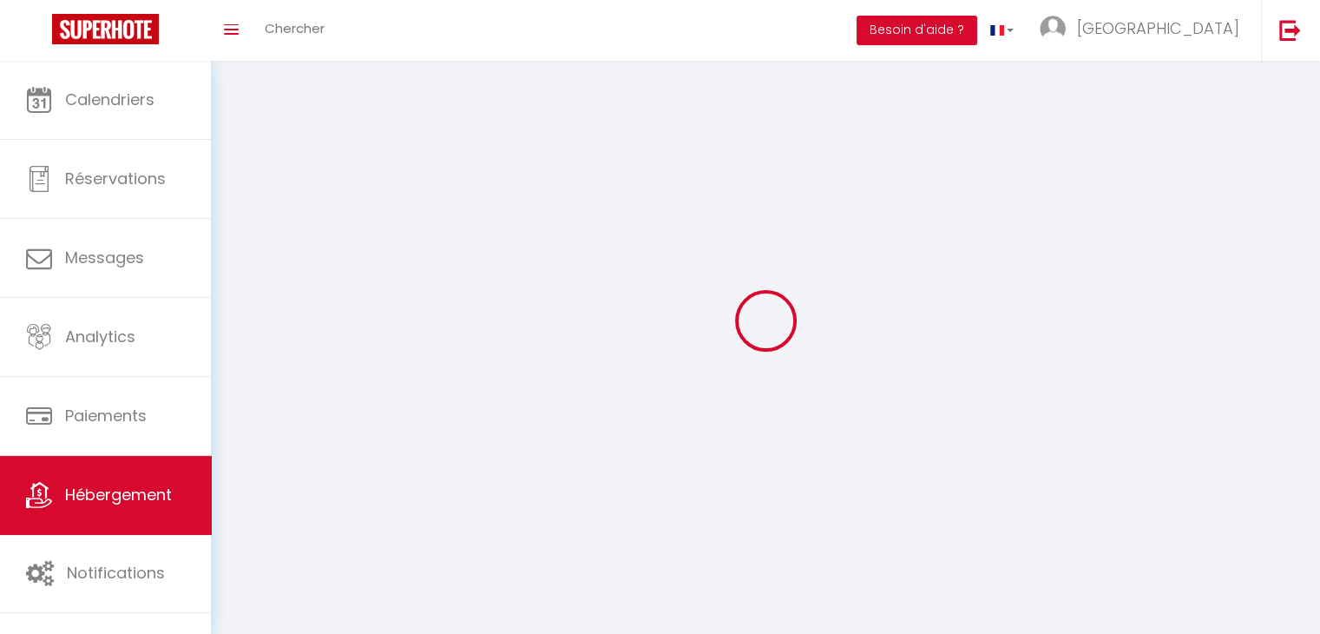
select select
checkbox input "false"
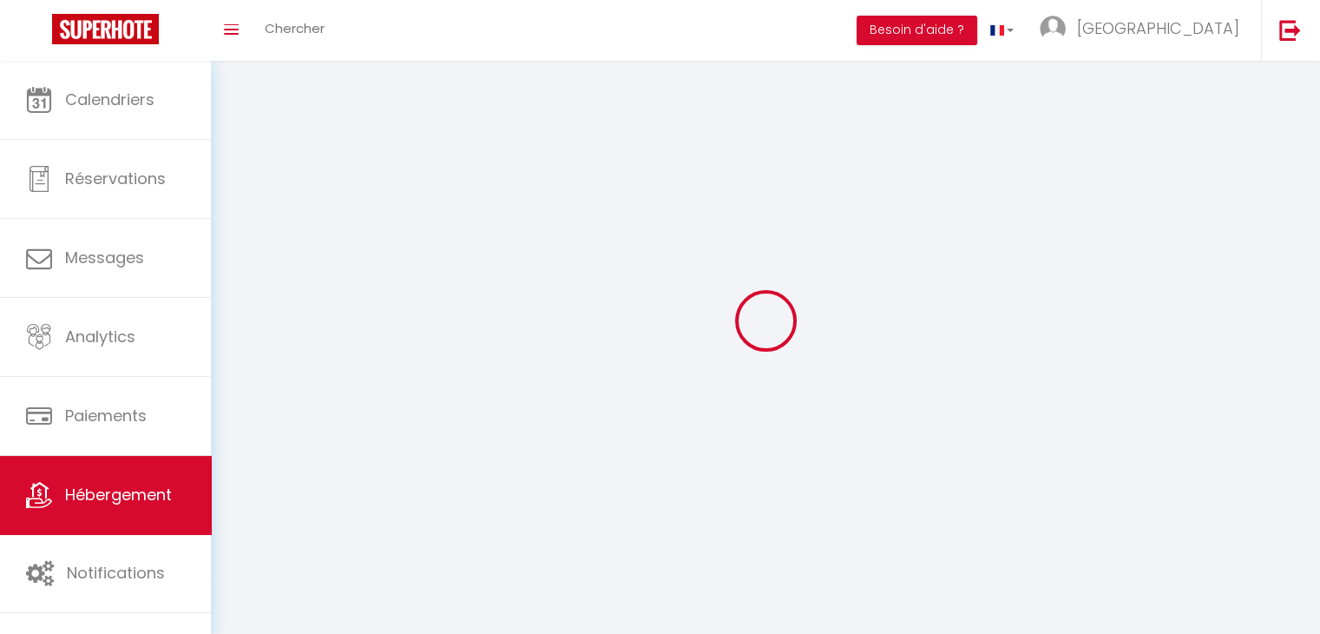
select select
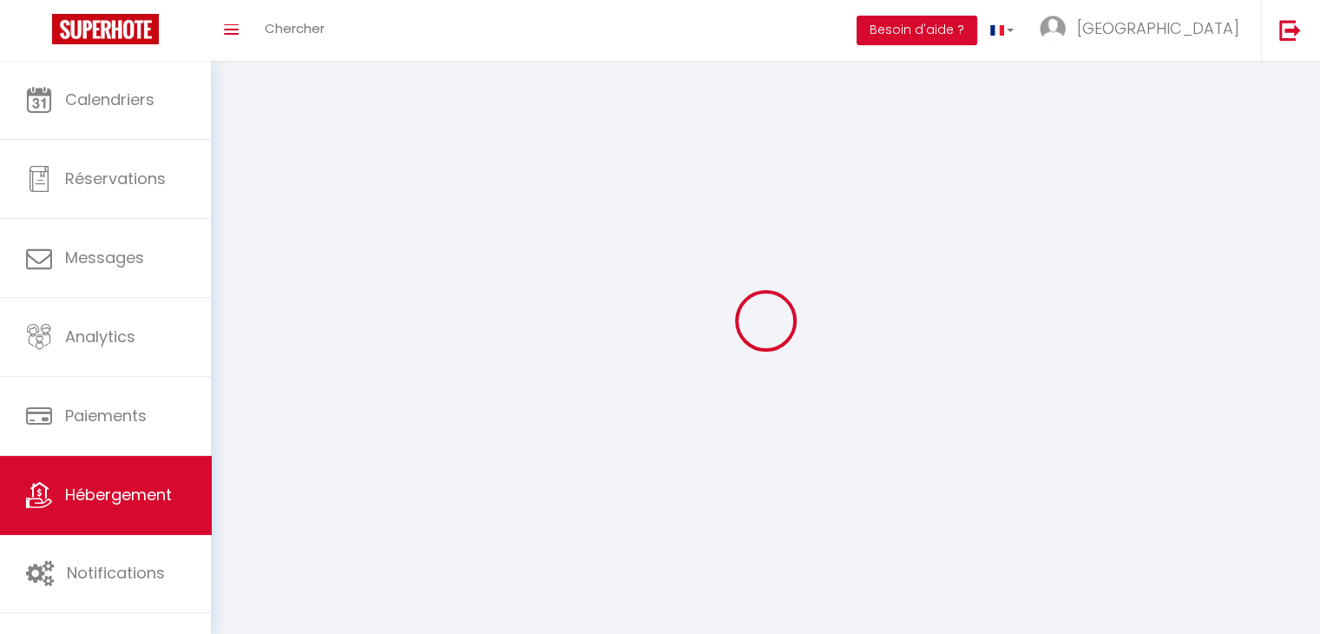
select select
checkbox input "false"
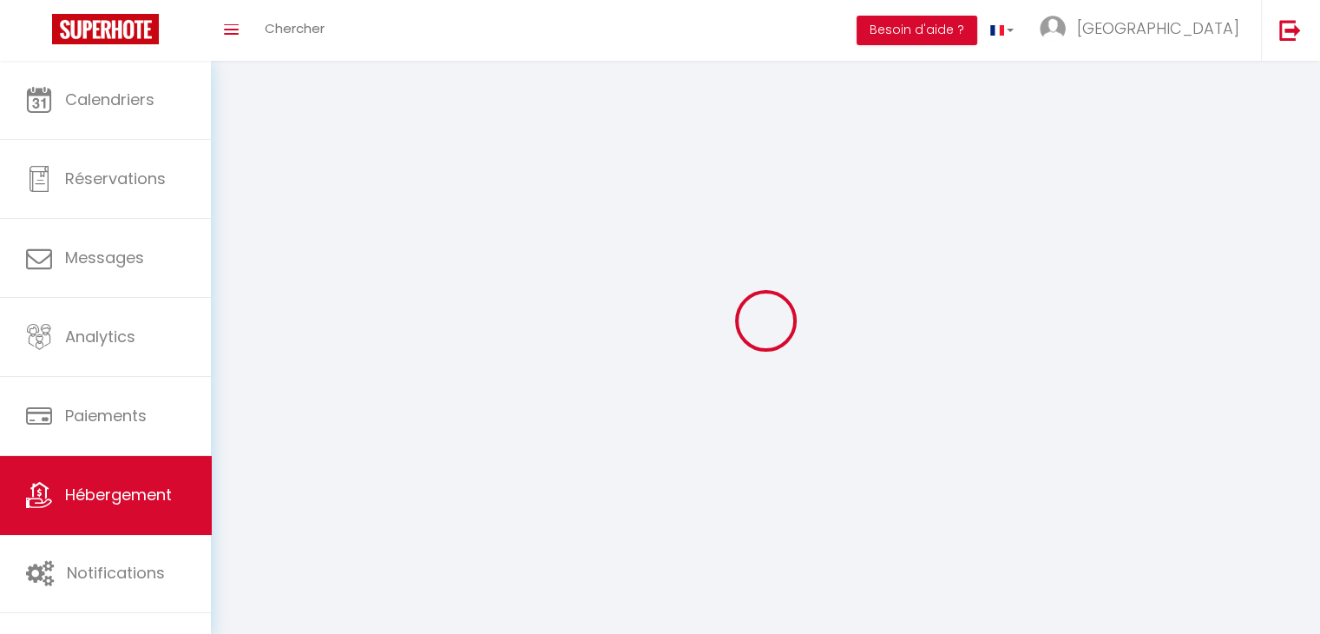
checkbox input "false"
select select
select select "1"
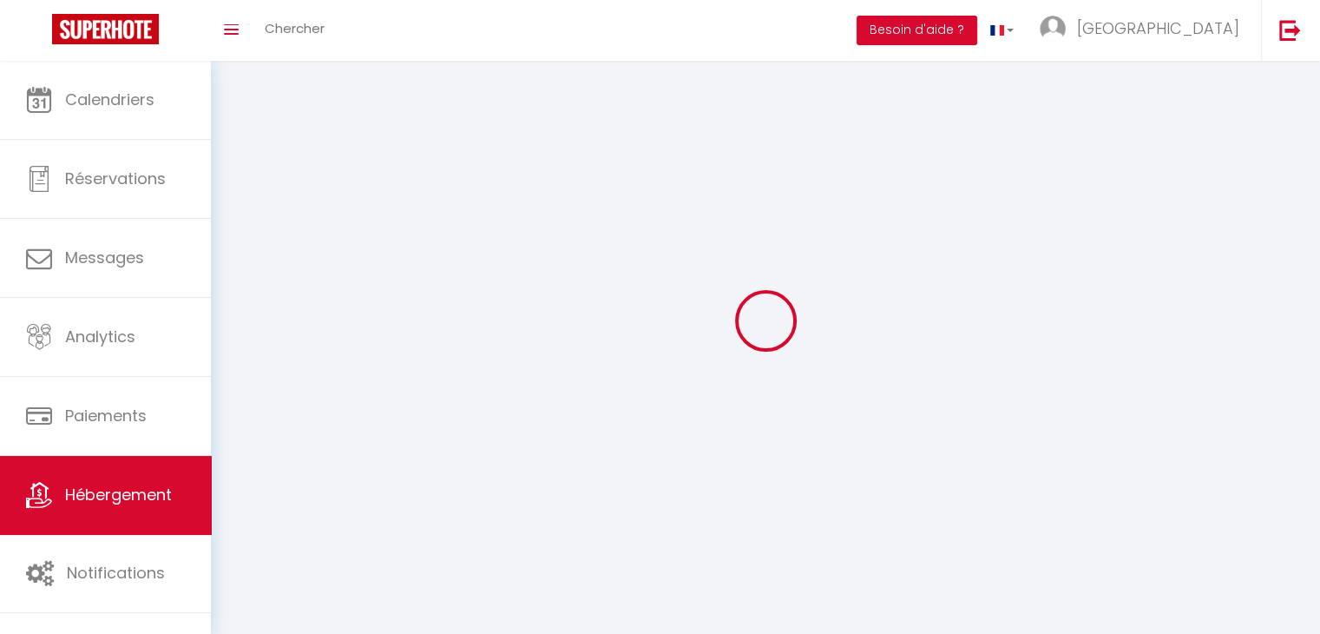
select select "28"
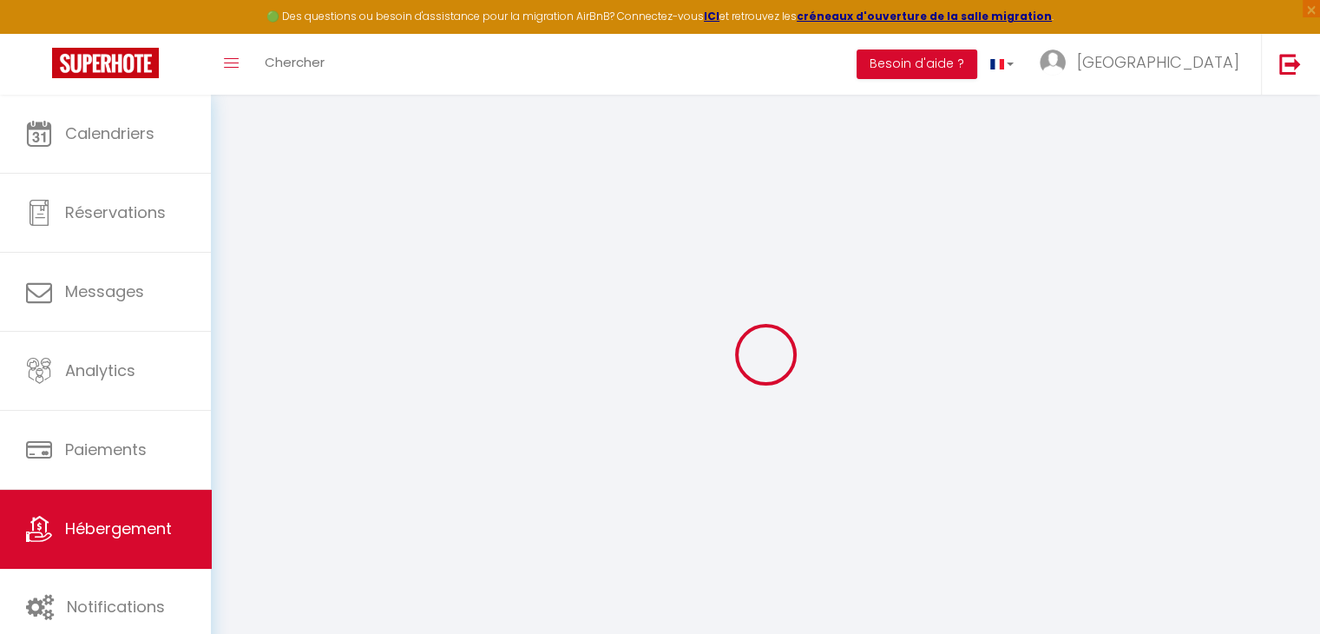
select select
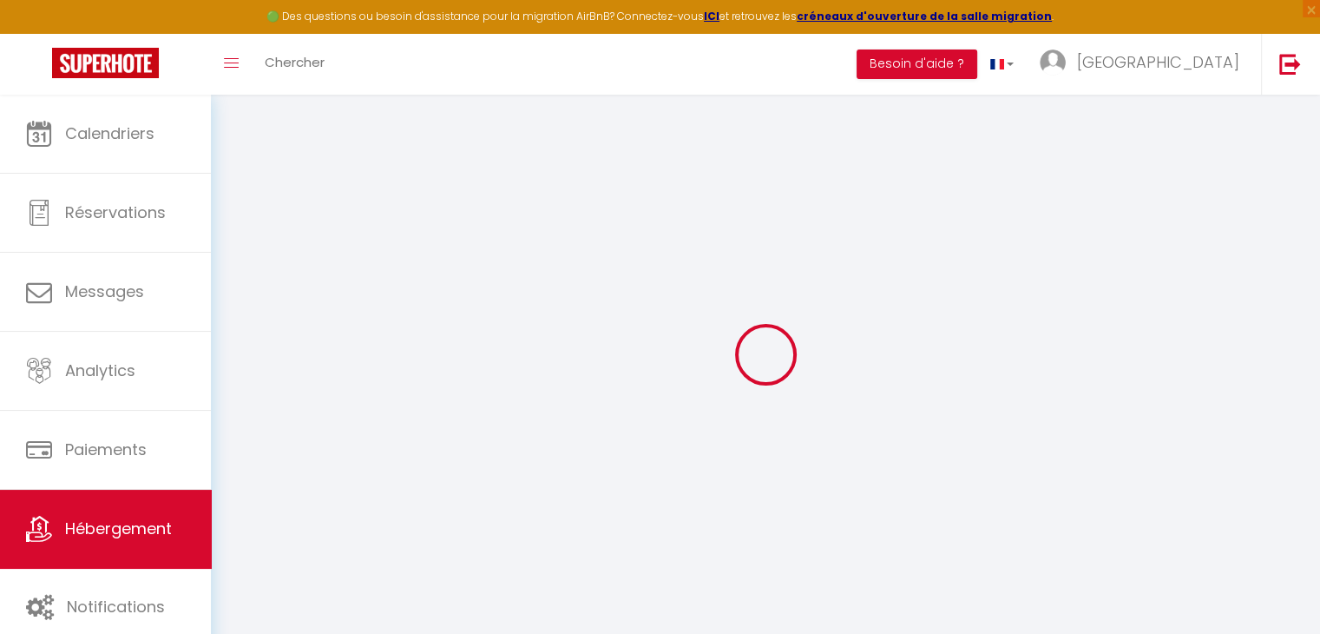
select select
checkbox input "false"
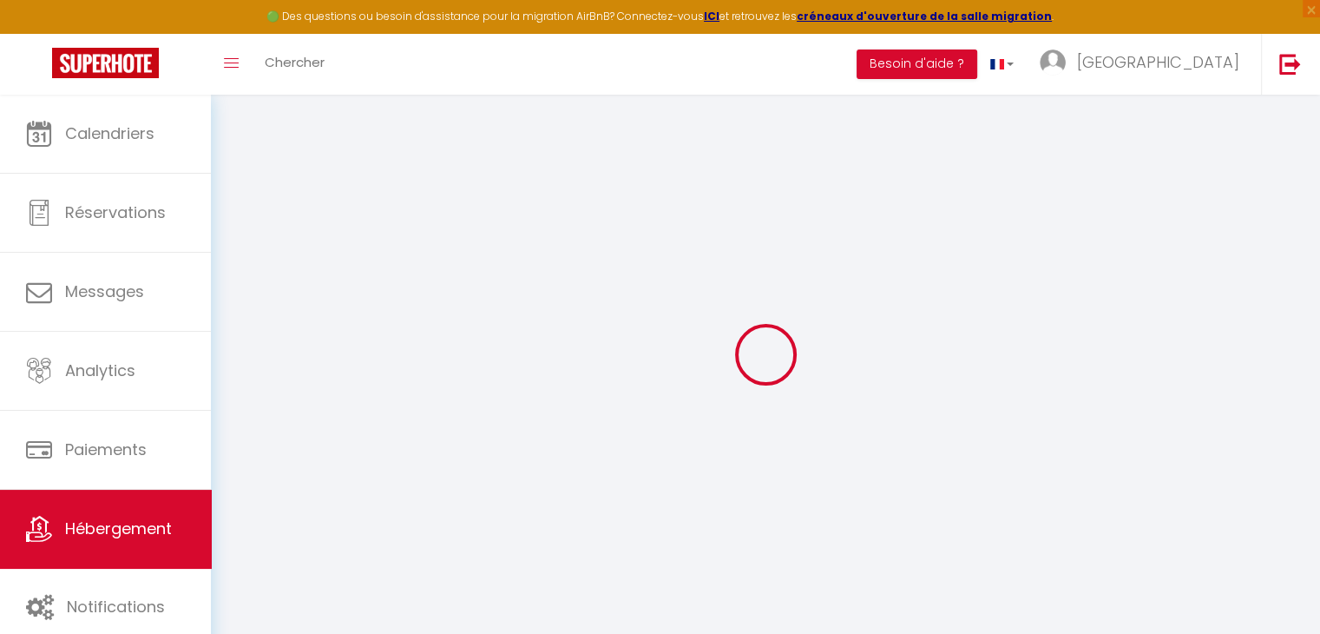
select select
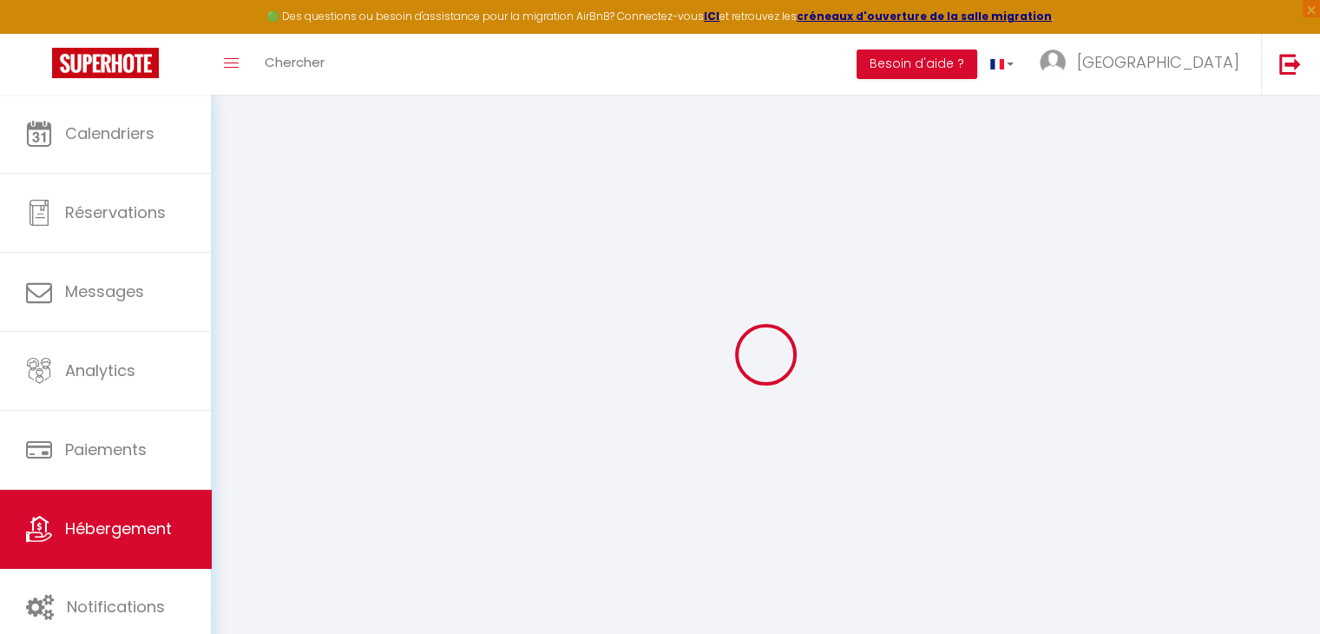
select select
checkbox input "false"
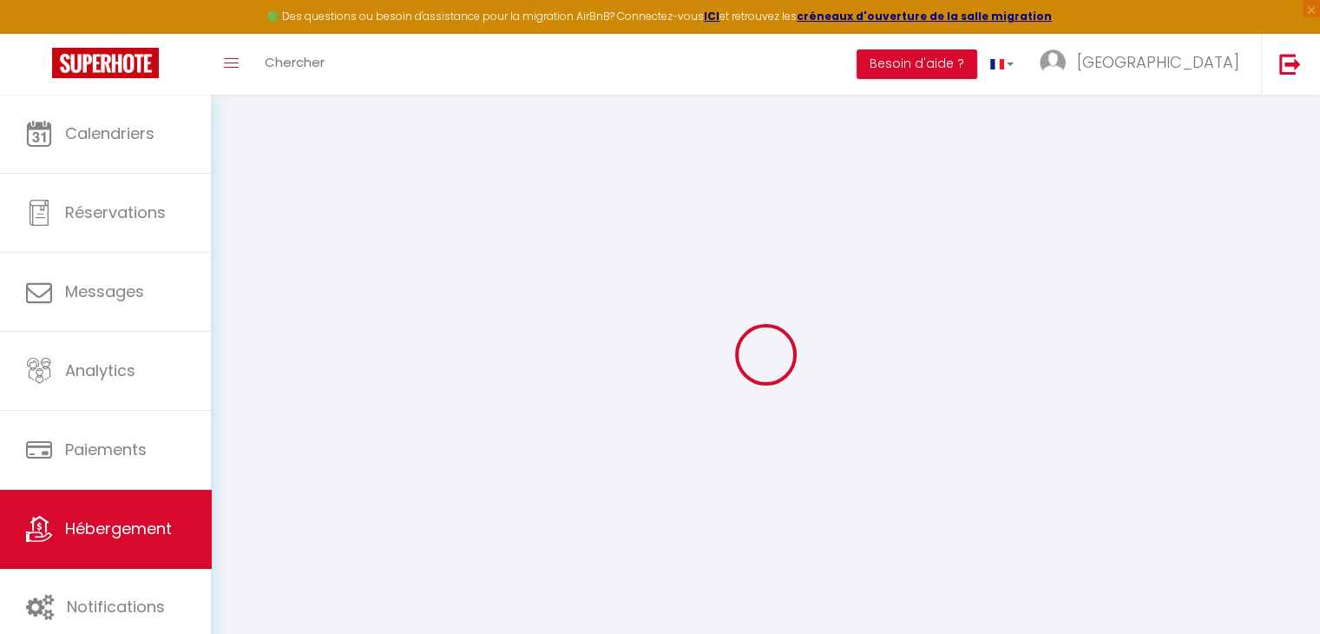
checkbox input "false"
select select
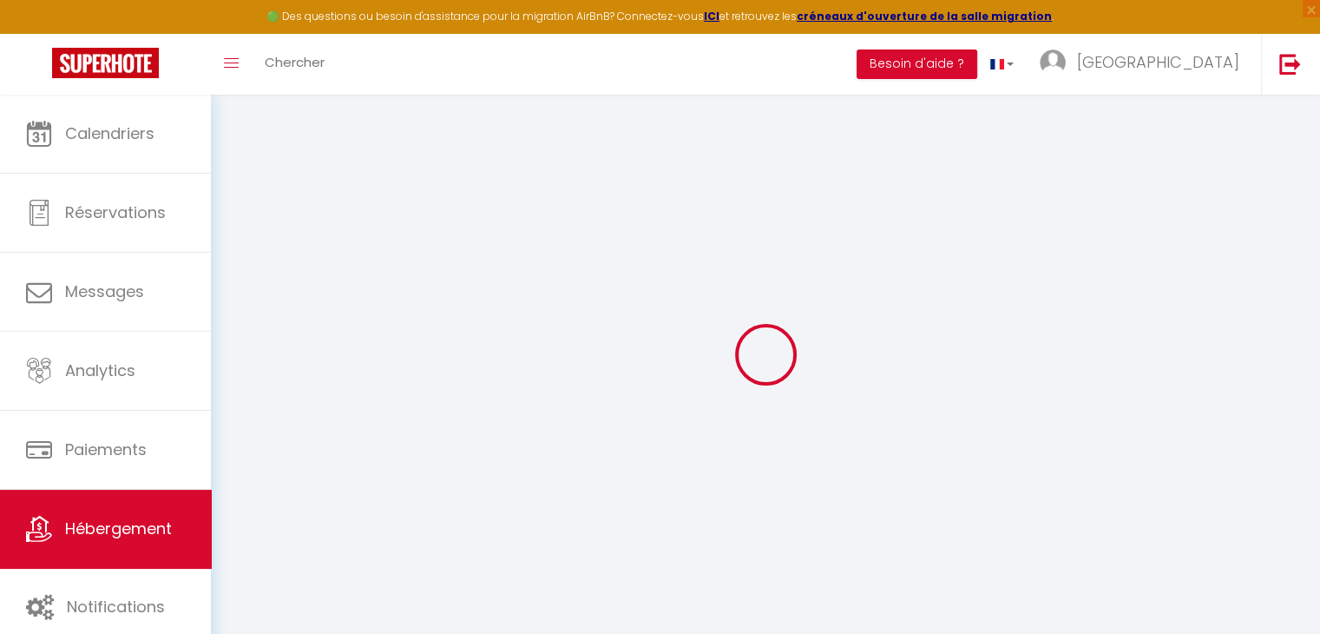
select select
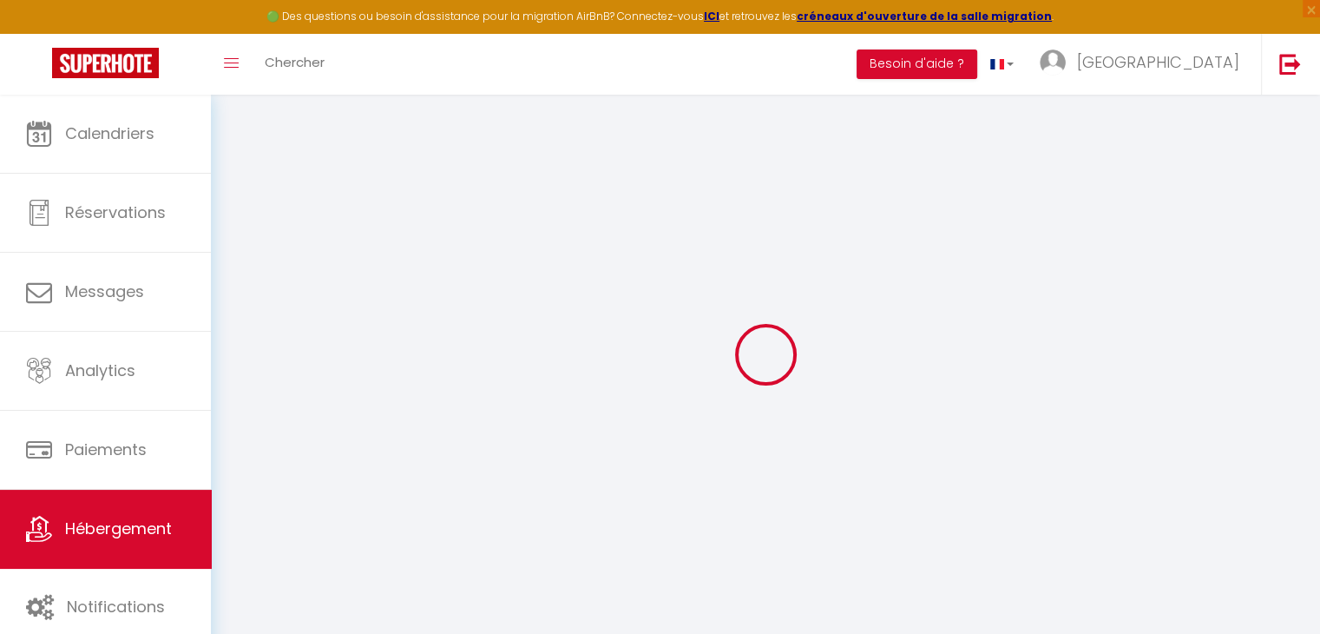
checkbox input "false"
select select
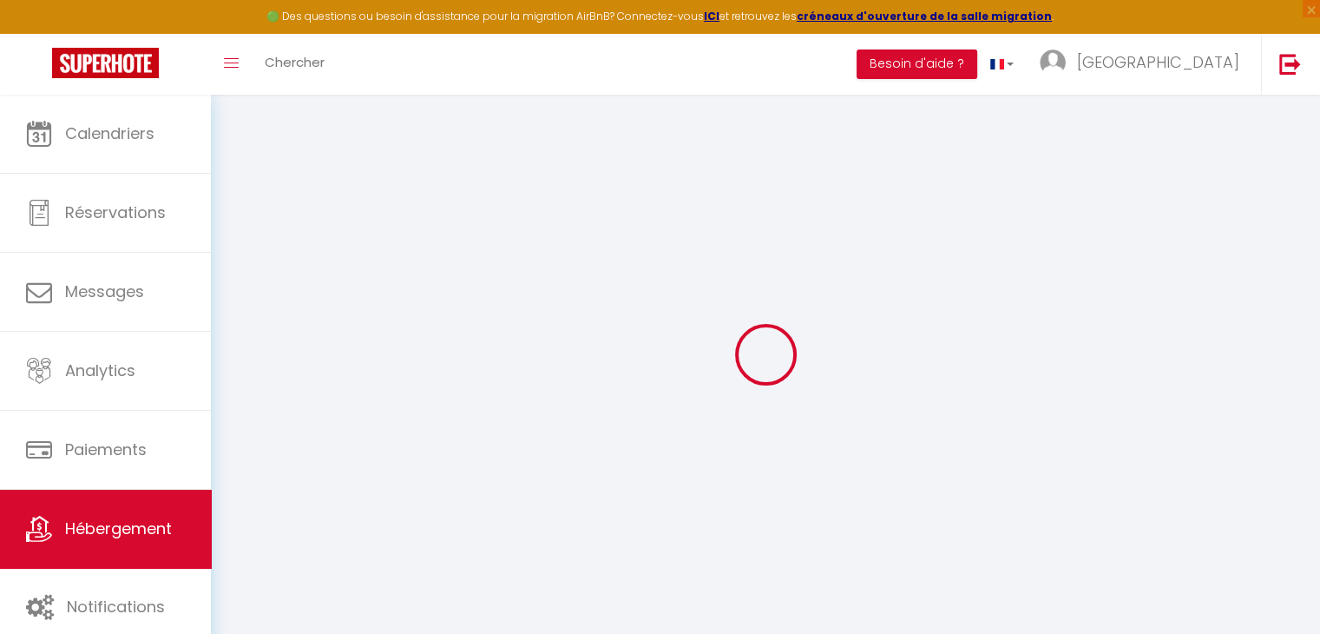
select select
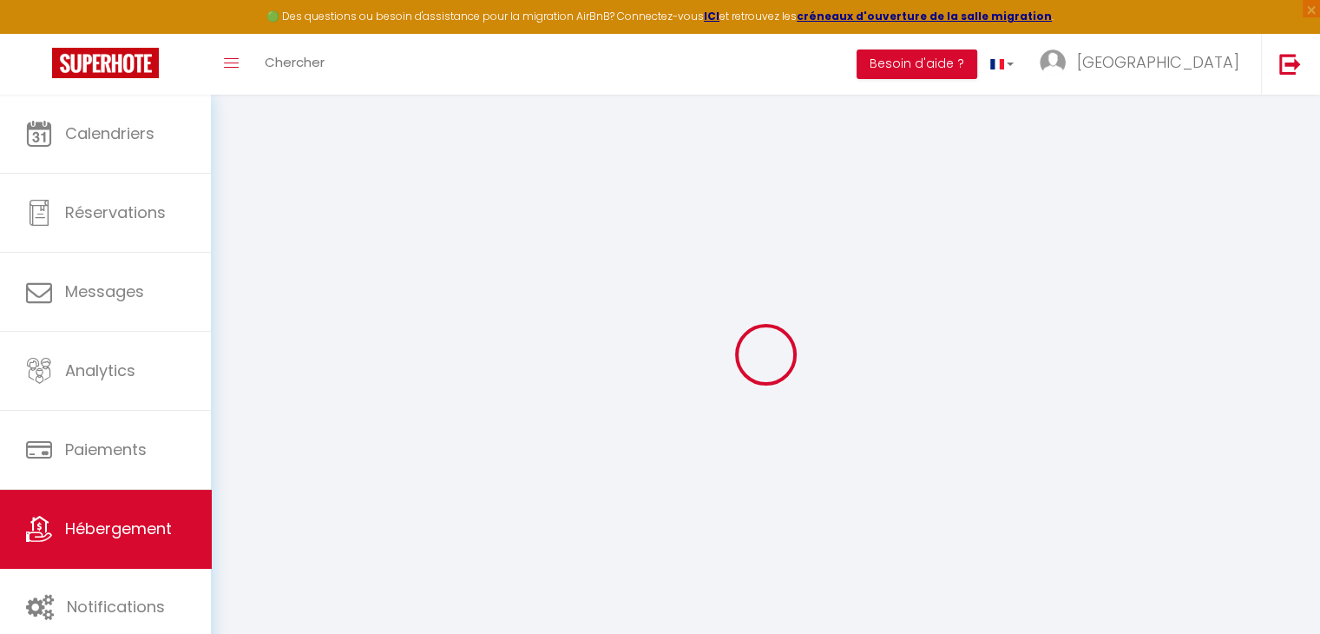
select select
checkbox input "false"
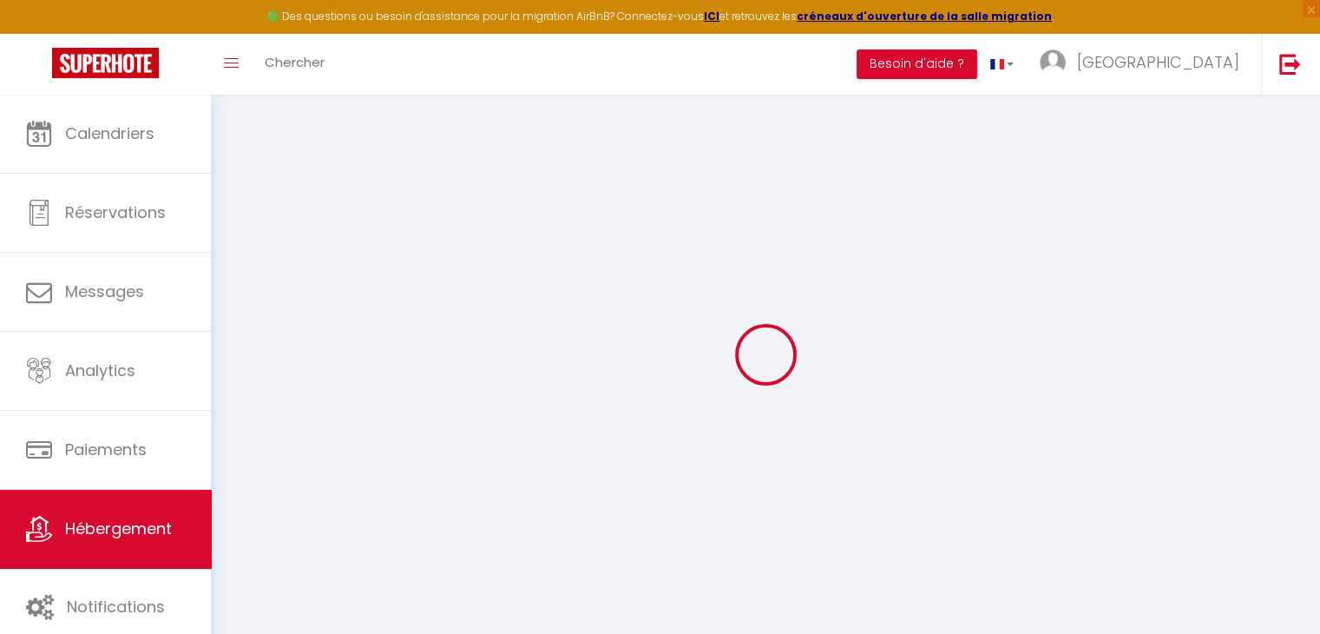
checkbox input "false"
select select
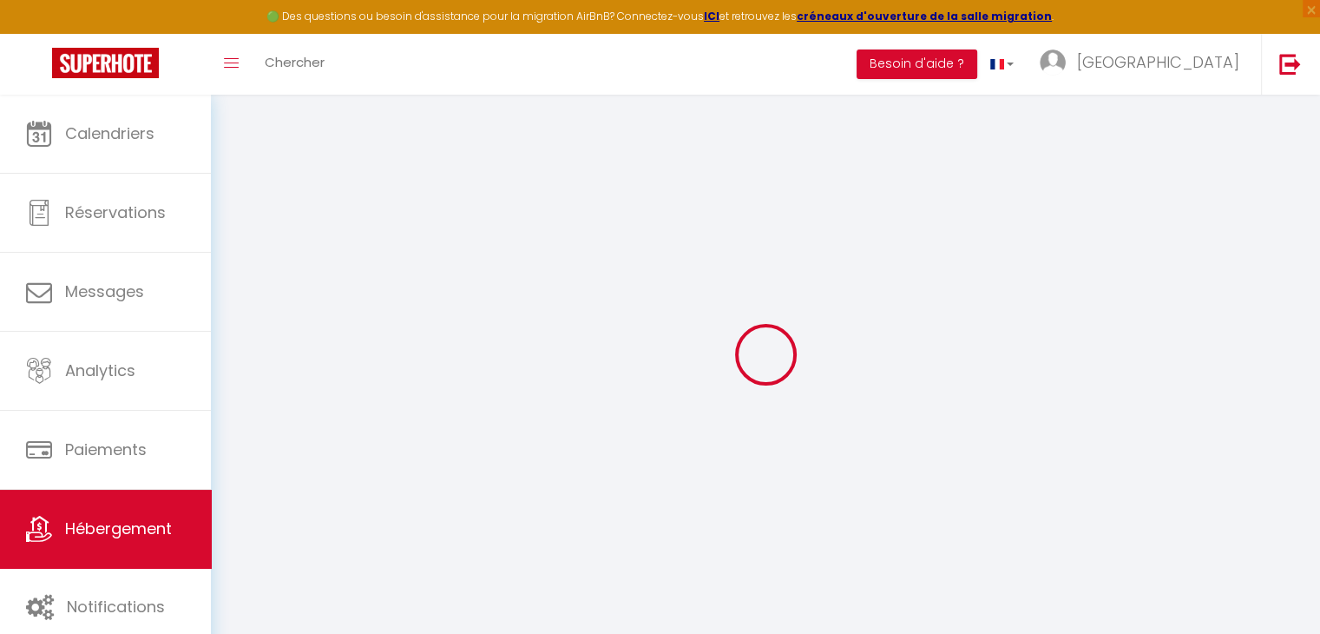
select select
checkbox input "false"
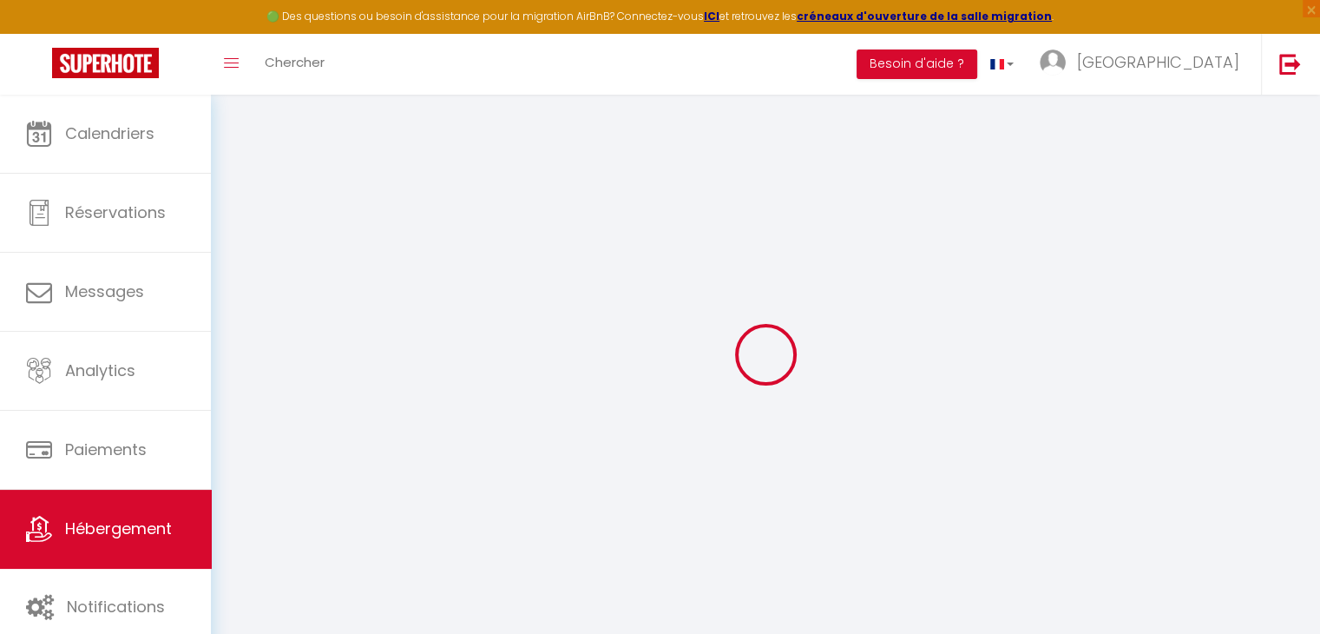
checkbox input "false"
select select
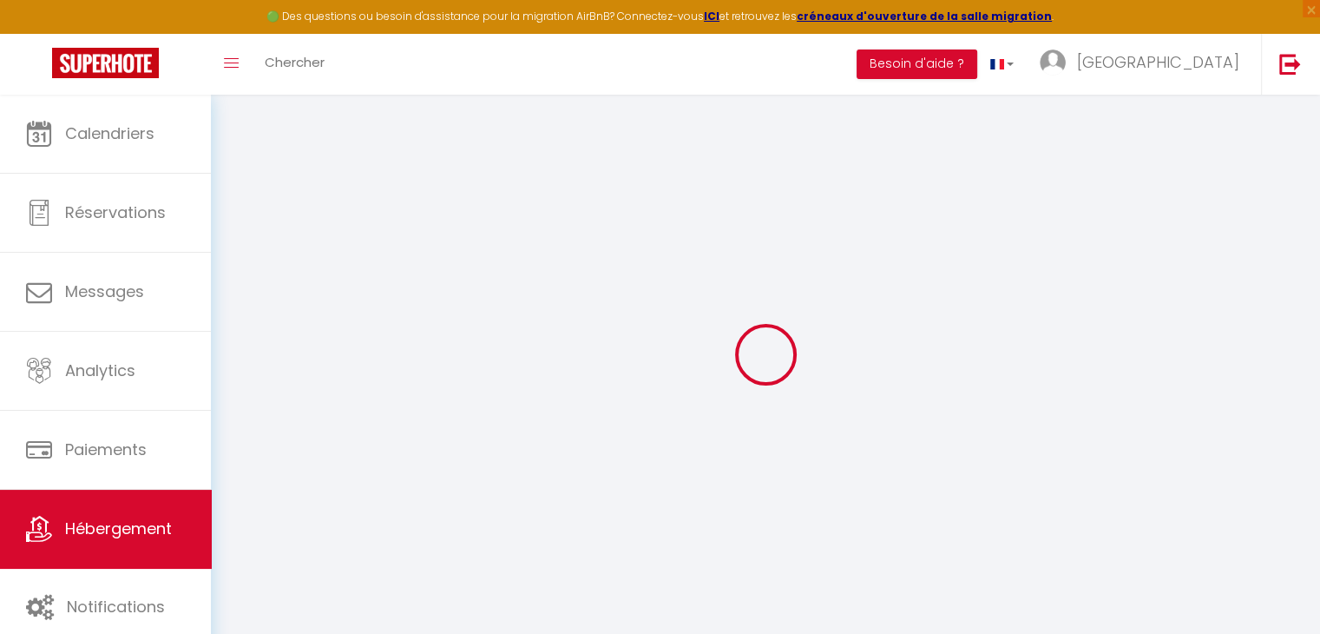
type input "Appartement [PERSON_NAME] cœur de Vichy"
type input "[PERSON_NAME]"
select select "2"
type input "99"
type input "45"
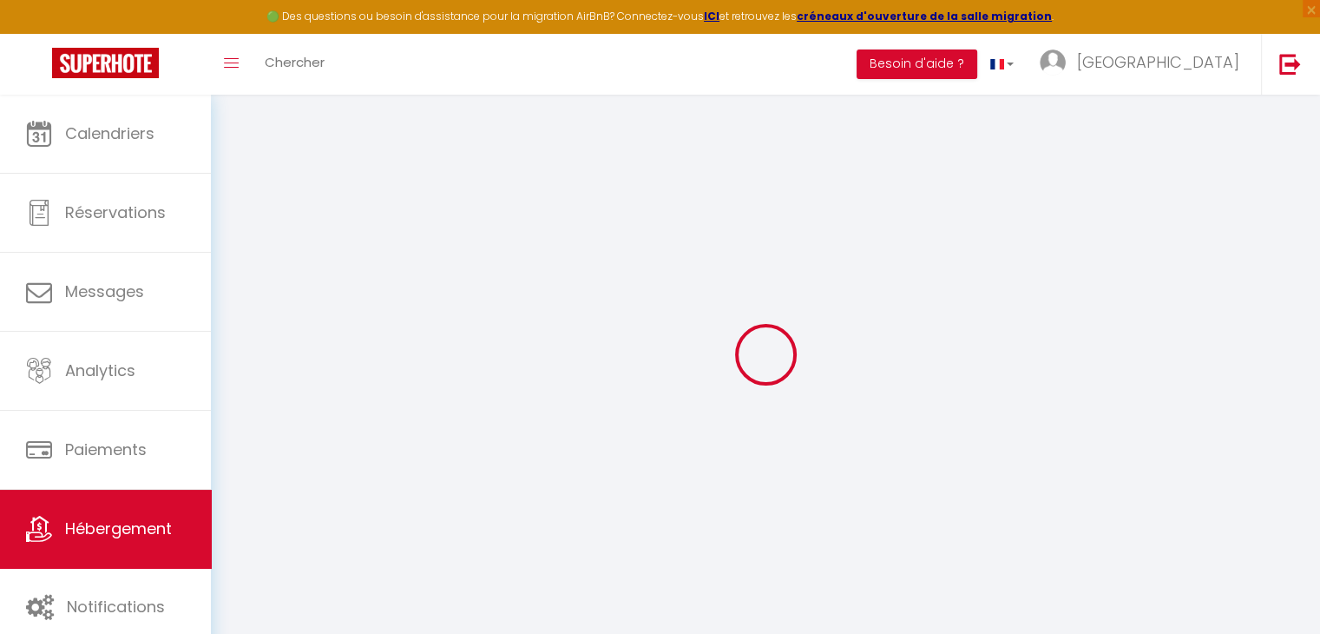
select select
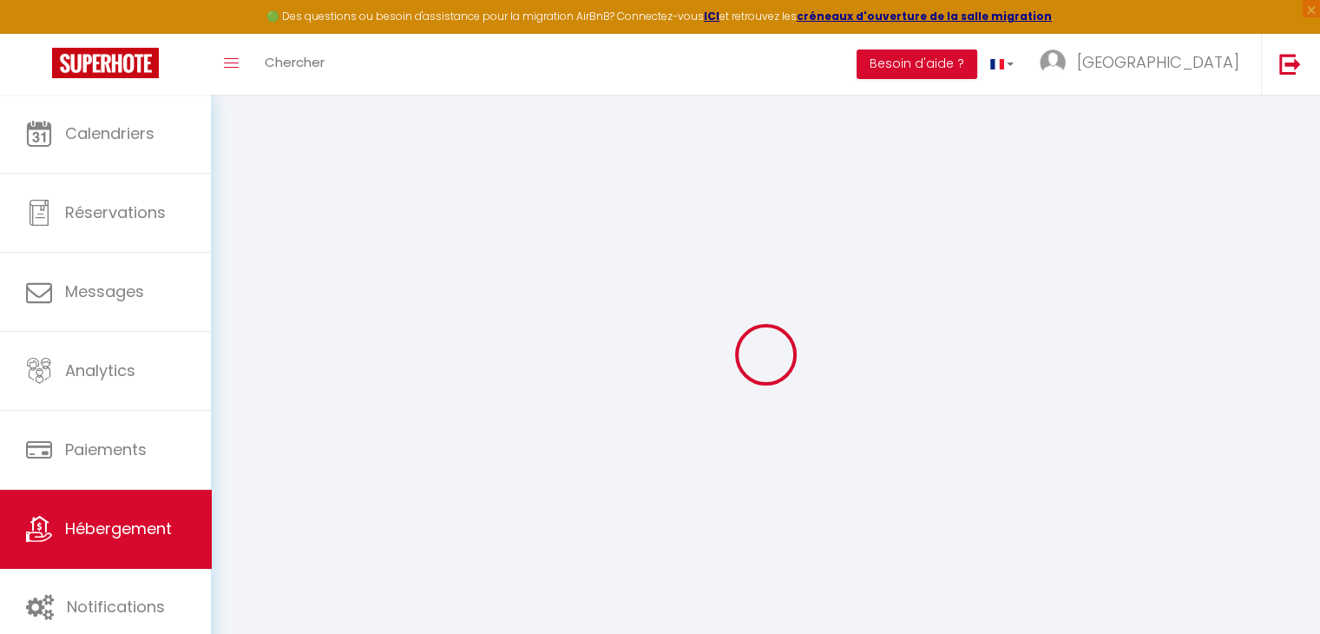
type input "3 Place d'Allier"
type input "03200"
type input "Vichy"
type input "[EMAIL_ADDRESS][DOMAIN_NAME]"
select select
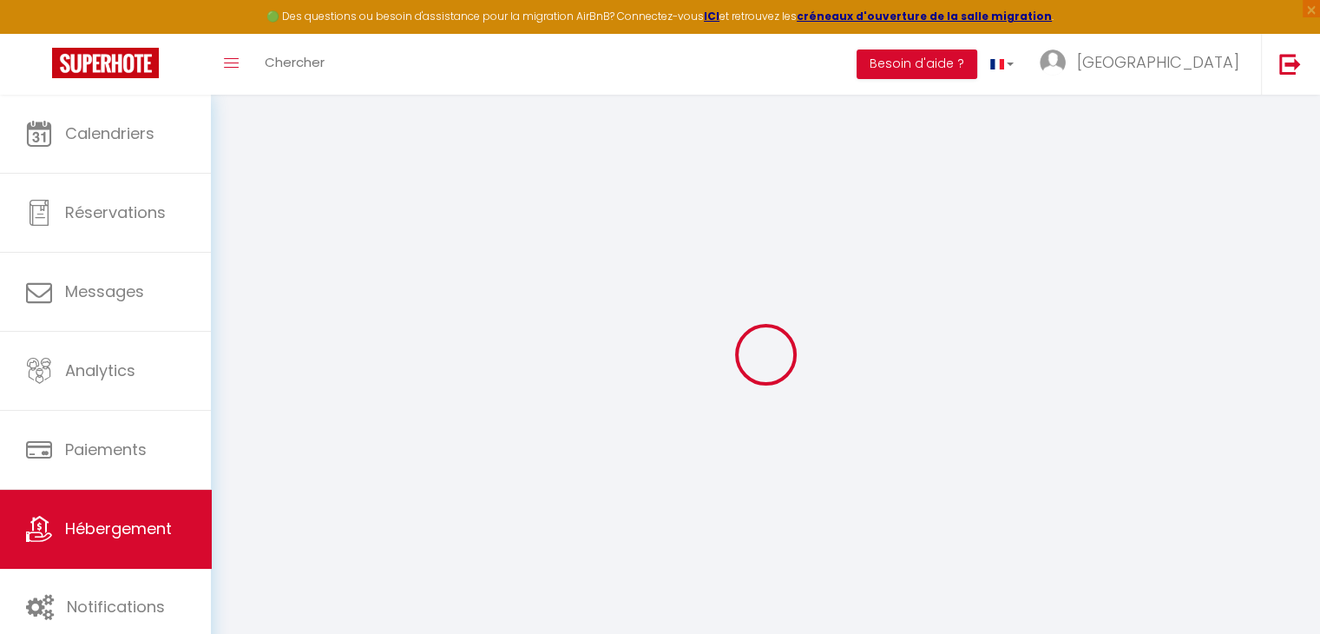
checkbox input "false"
type input "0"
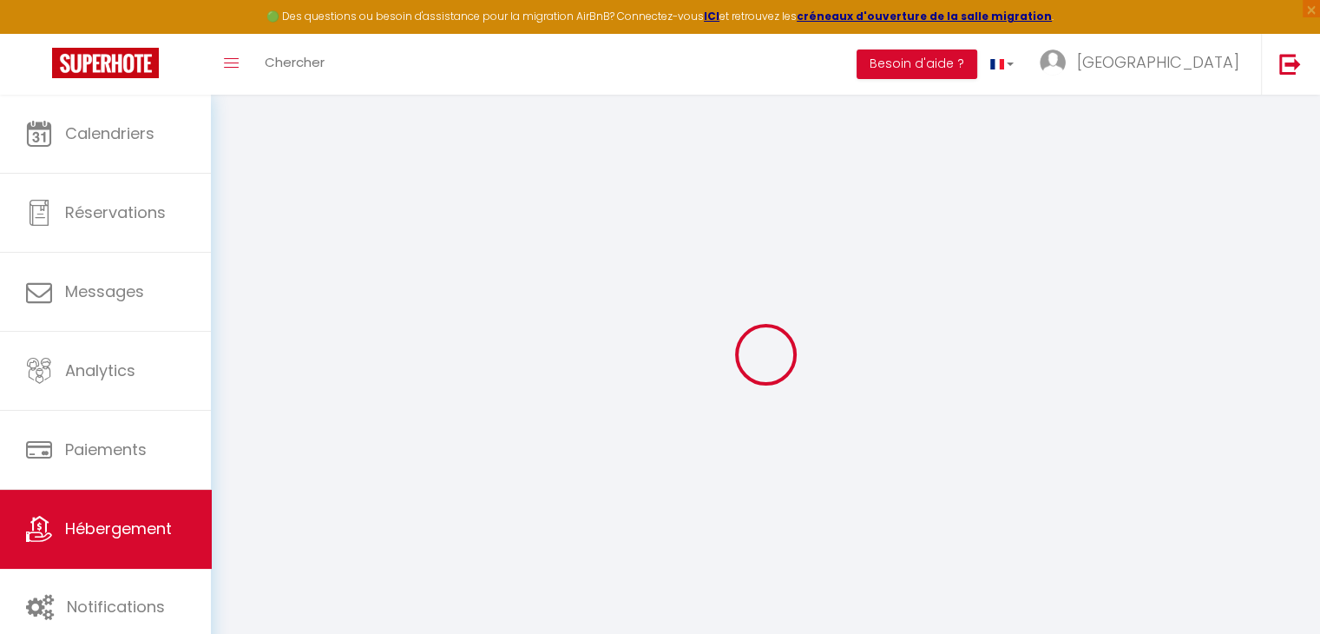
type input "0"
select select
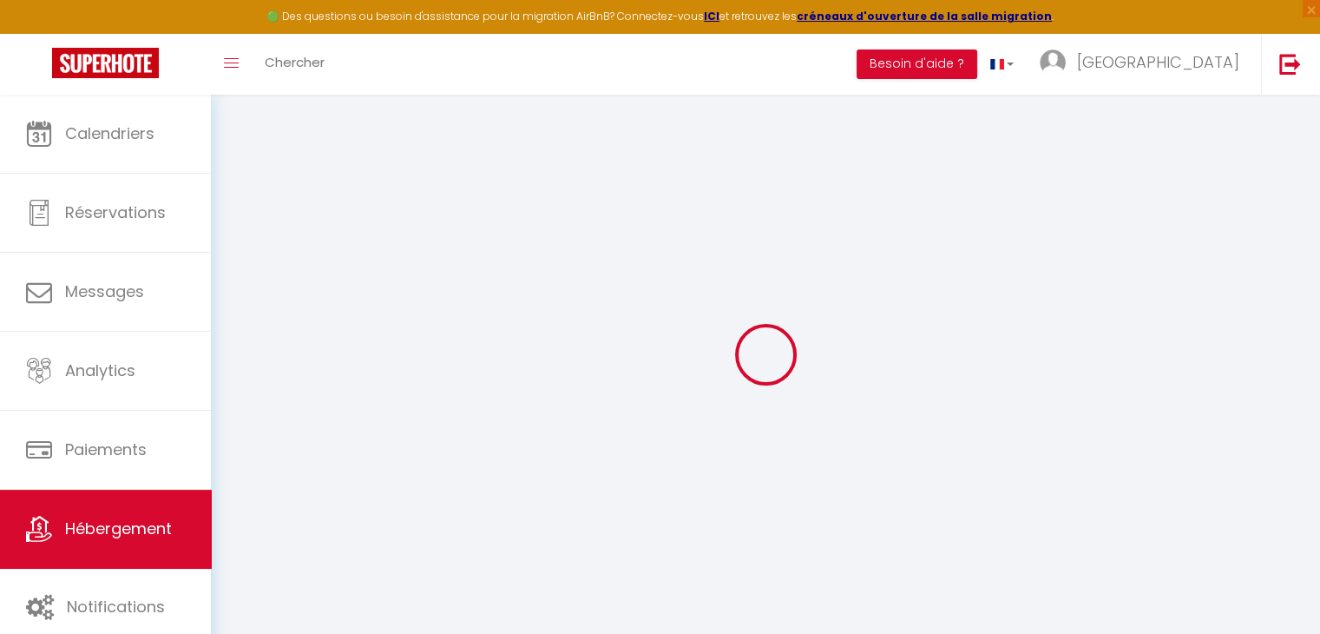
select select
checkbox input "false"
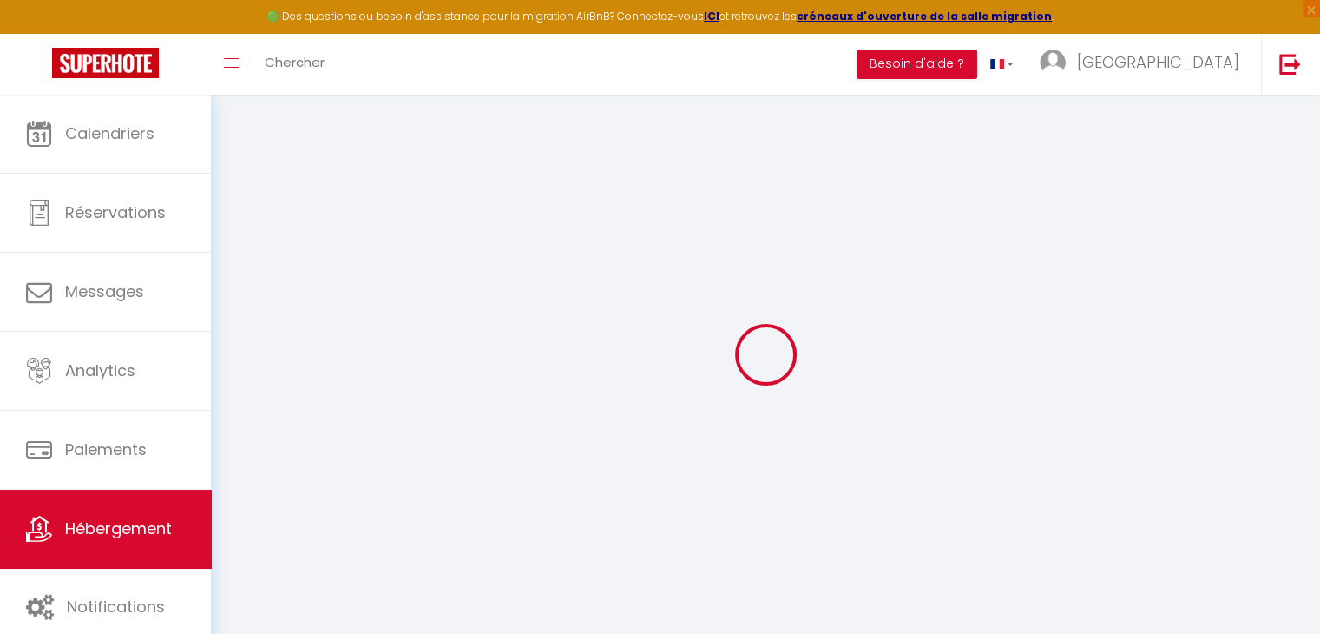
checkbox input "false"
select select
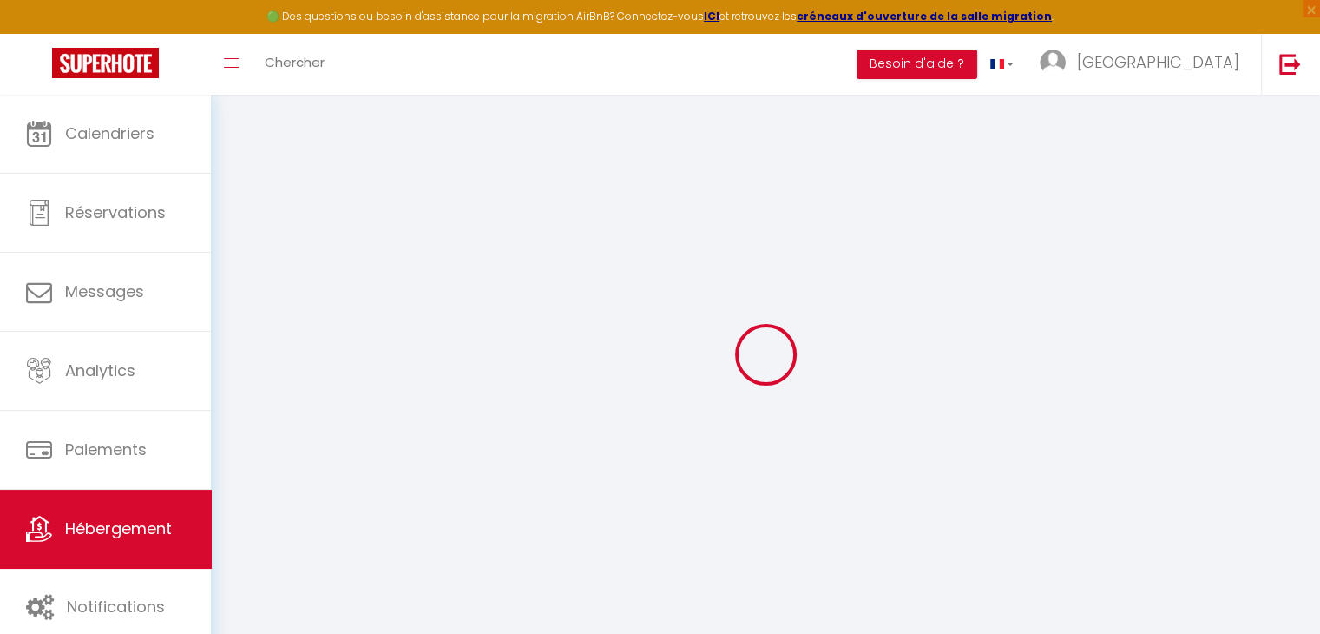
select select
checkbox input "false"
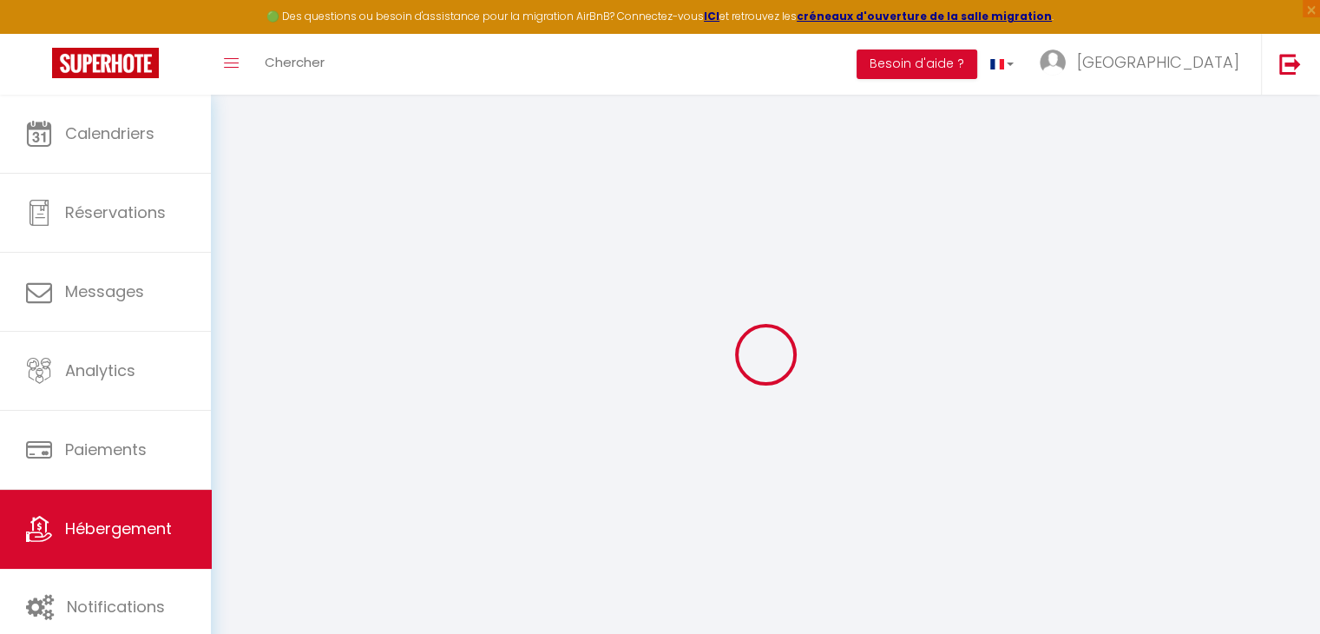
checkbox input "false"
select select
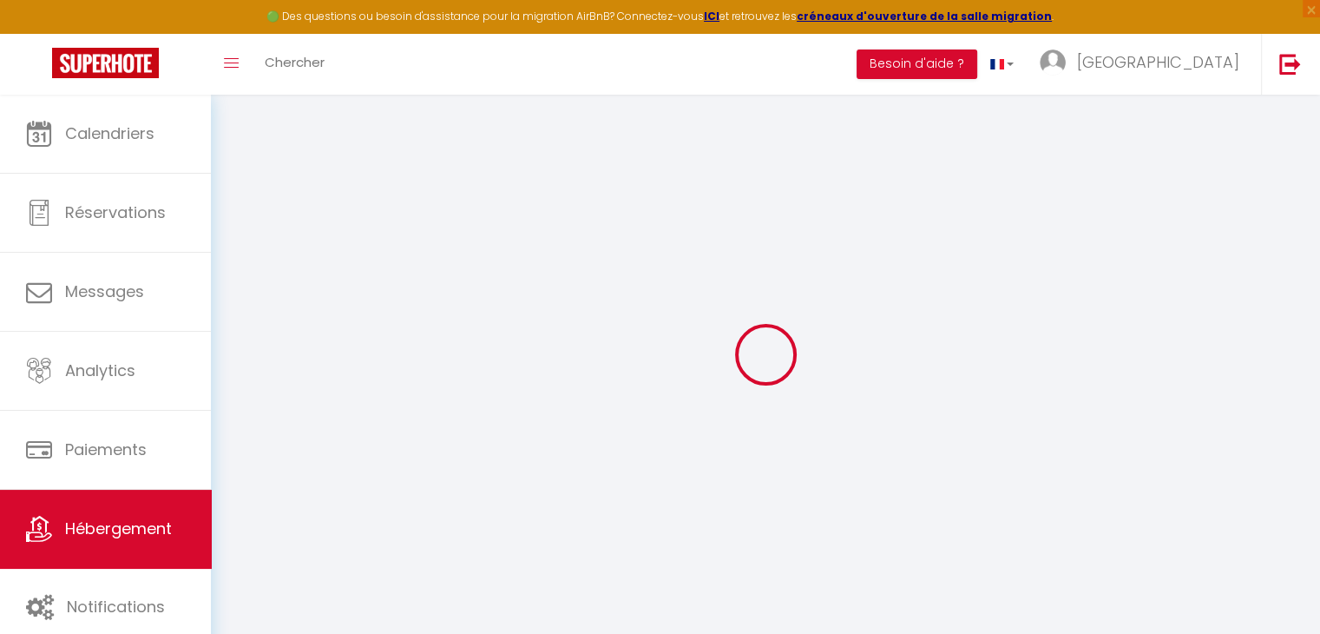
select select
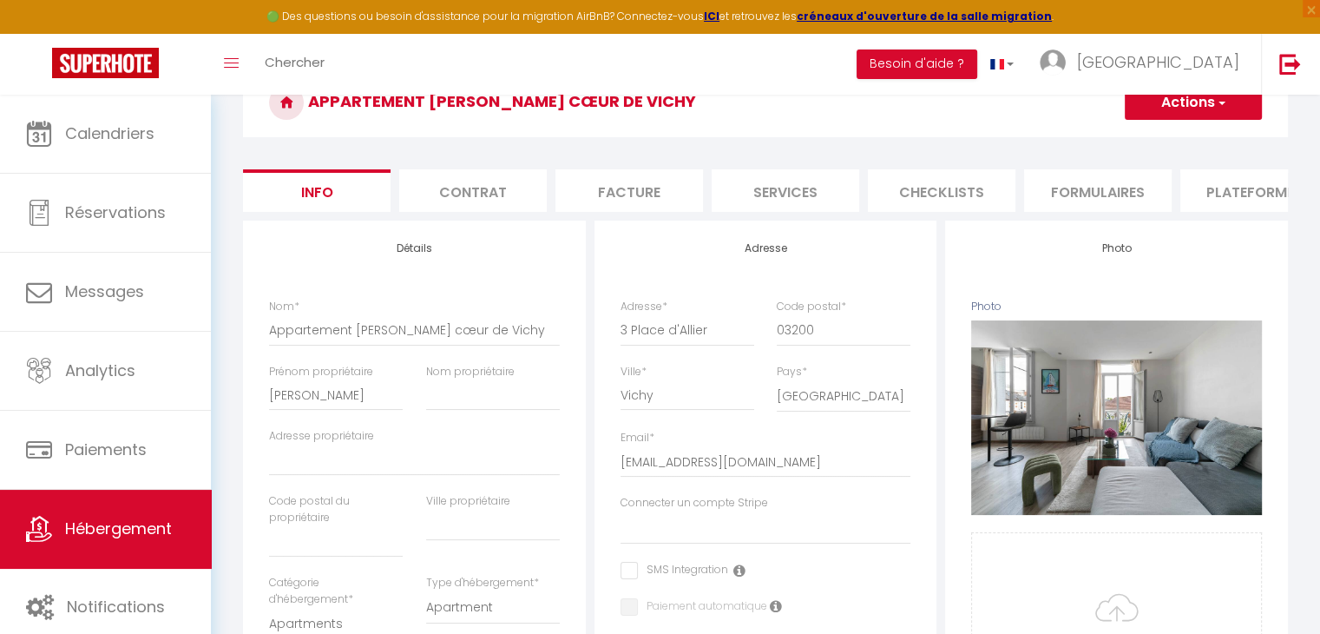
scroll to position [96, 0]
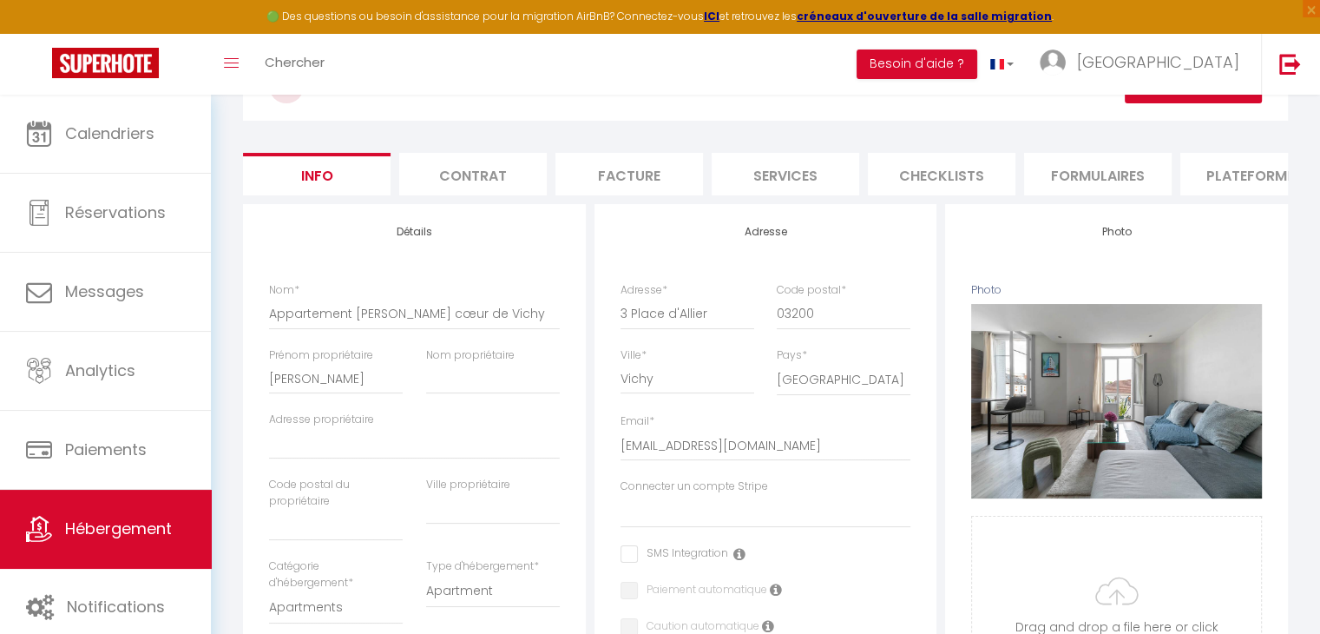
scroll to position [114, 0]
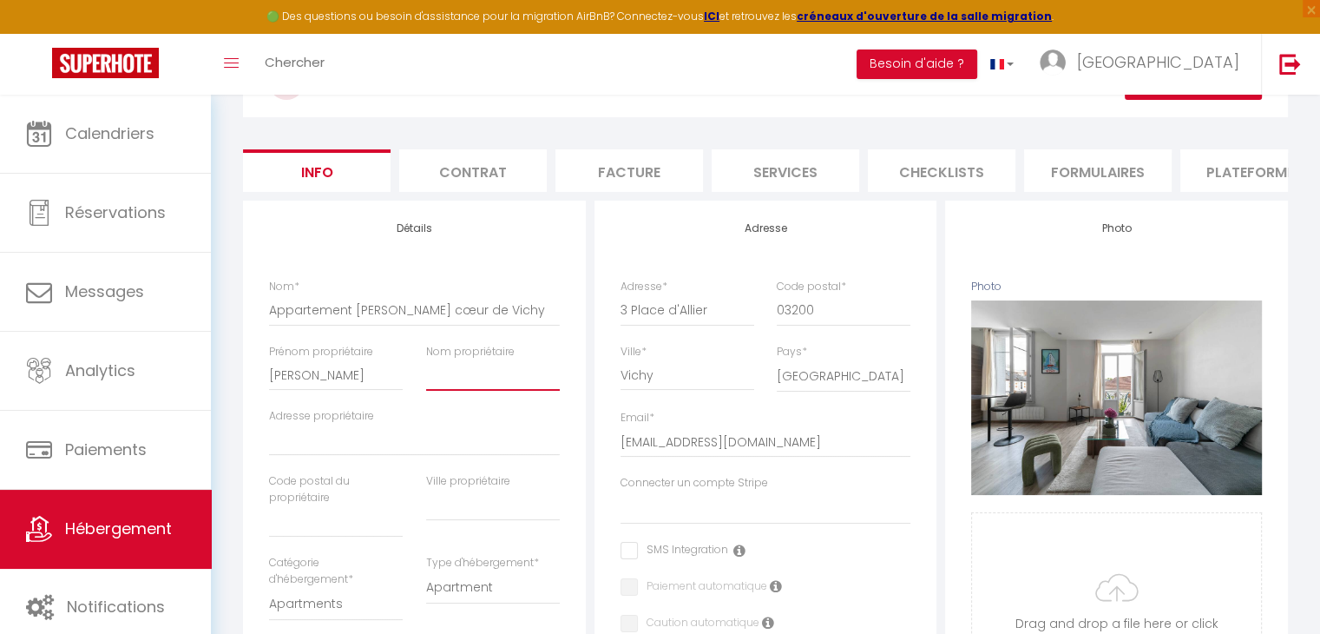
click at [476, 384] on input "Nom propriétaire" at bounding box center [493, 374] width 134 height 31
click at [595, 457] on div "Adresse Adresse * [STREET_ADDRESS] [GEOGRAPHIC_DATA] [GEOGRAPHIC_DATA] [GEOGRAP…" at bounding box center [766, 626] width 343 height 853
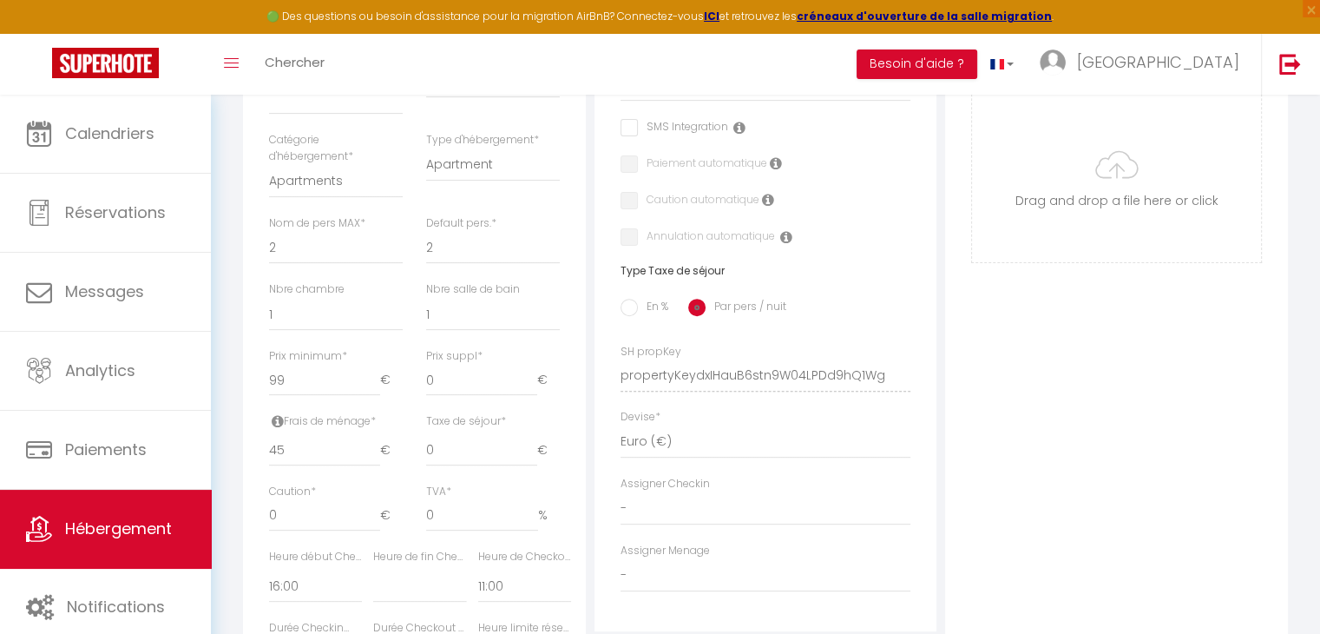
scroll to position [537, 0]
click at [347, 465] on input "45" at bounding box center [324, 449] width 111 height 31
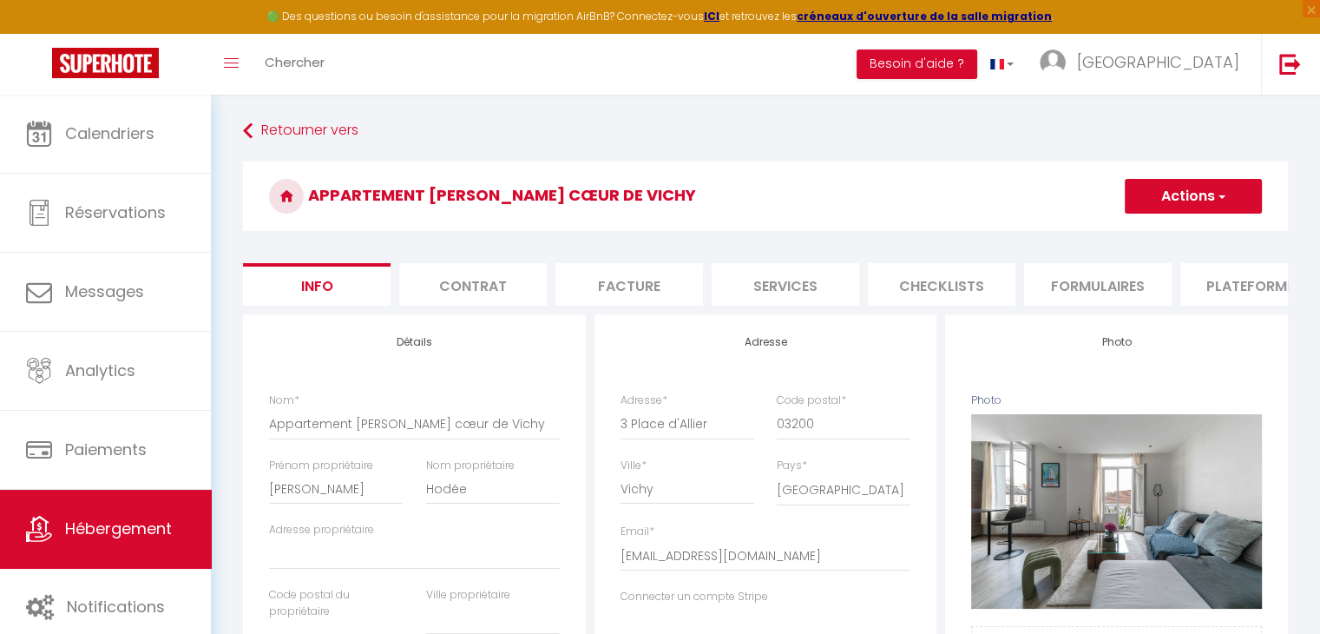
scroll to position [0, 0]
click at [1241, 194] on button "Actions" at bounding box center [1193, 196] width 137 height 35
click at [1142, 232] on input "Enregistrer" at bounding box center [1125, 234] width 64 height 17
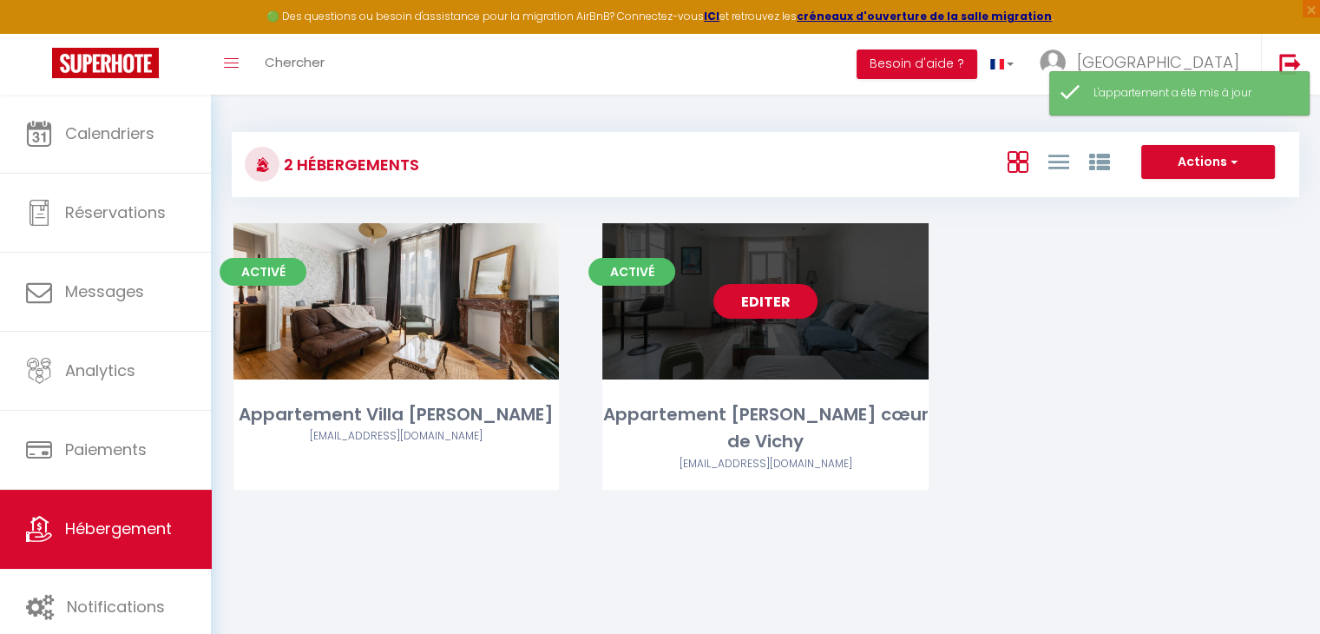
click at [803, 292] on link "Editer" at bounding box center [765, 301] width 104 height 35
click at [796, 299] on link "Editer" at bounding box center [765, 301] width 104 height 35
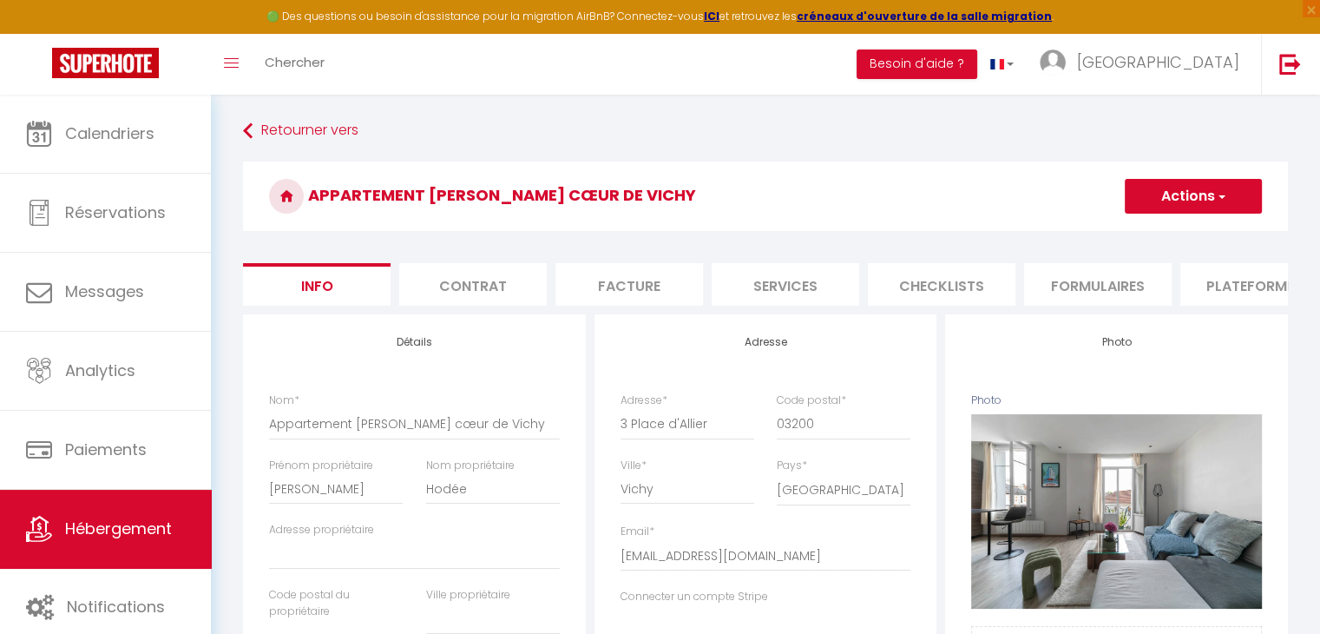
click at [1226, 284] on li "Plateformes" at bounding box center [1254, 284] width 148 height 43
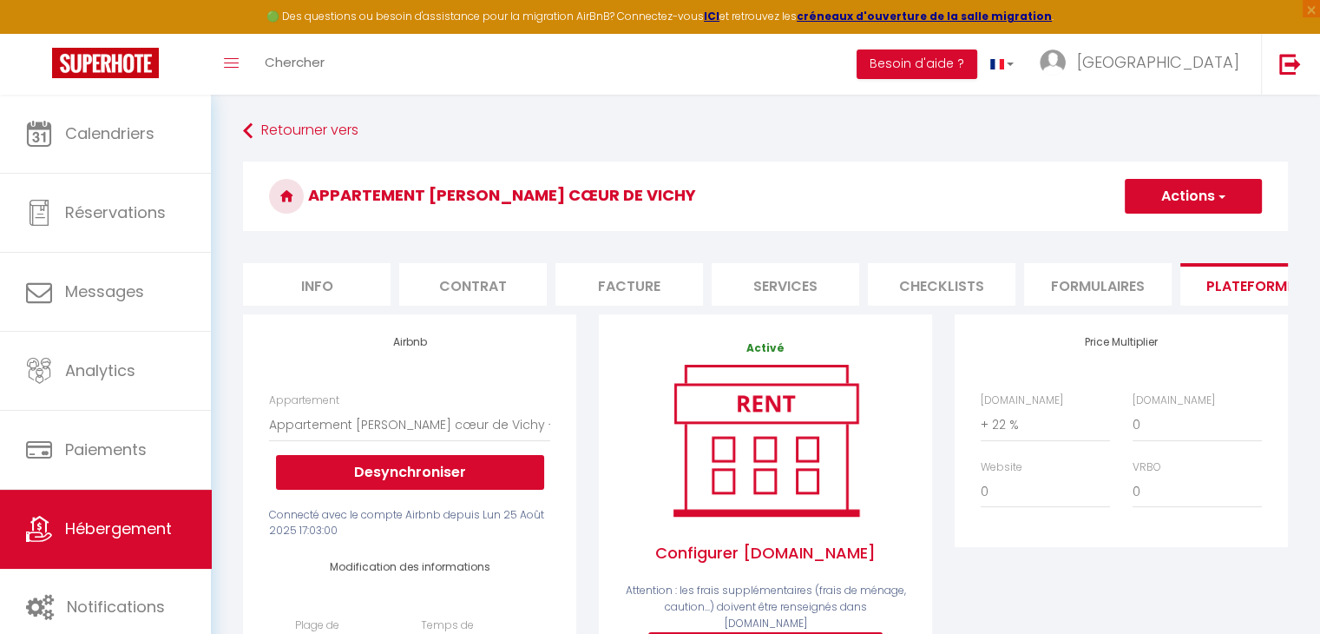
click at [1226, 284] on li "Plateformes" at bounding box center [1254, 284] width 148 height 43
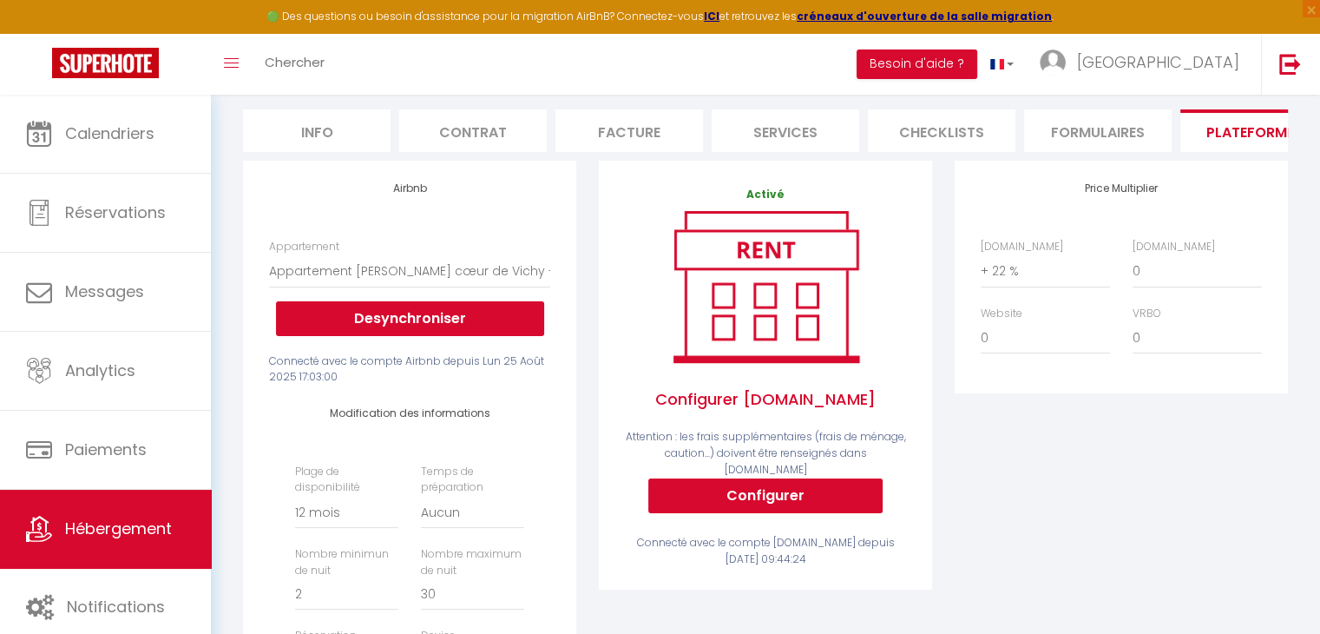
scroll to position [122, 0]
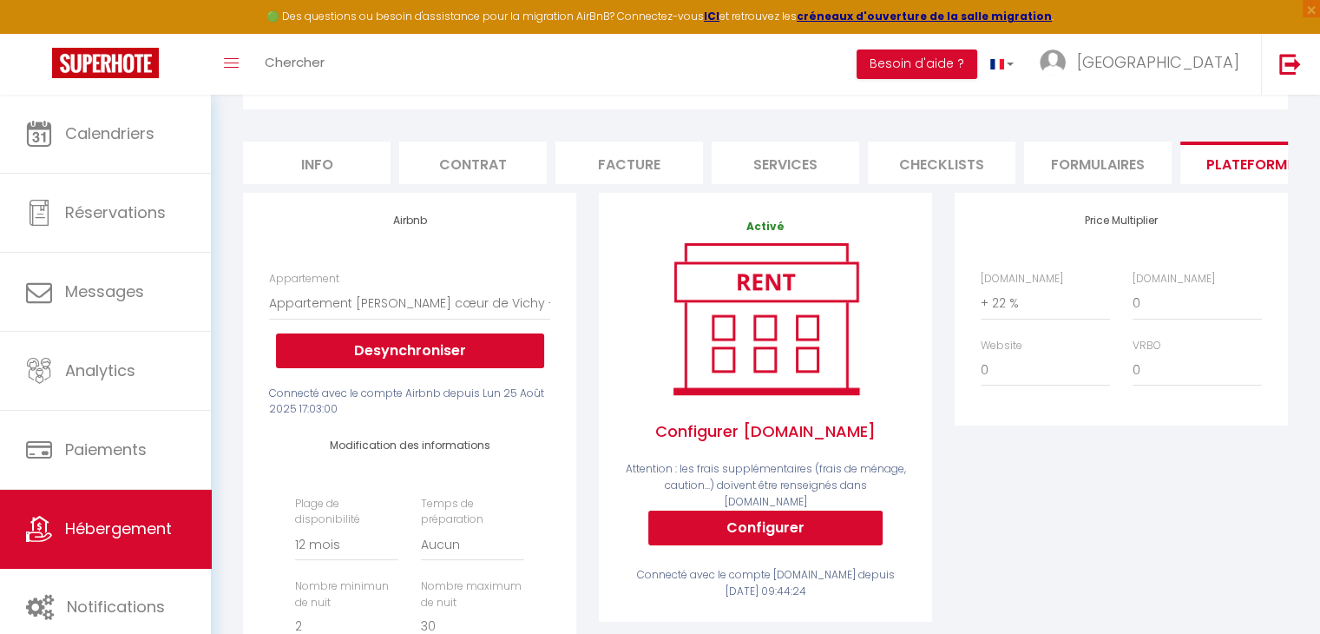
click at [1184, 113] on div "Appartement [PERSON_NAME] cœur de Vichy Actions Enregistrer" at bounding box center [765, 79] width 1045 height 79
click at [115, 52] on img at bounding box center [105, 63] width 107 height 30
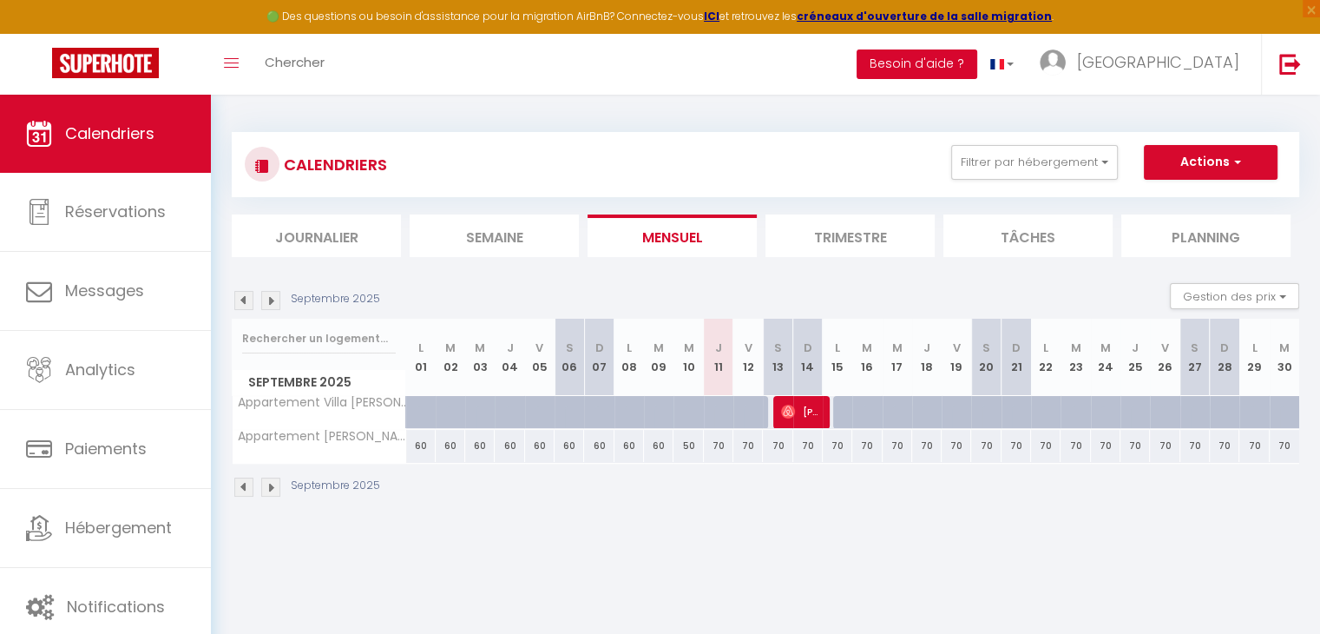
click at [977, 77] on button "Besoin d'aide ?" at bounding box center [917, 64] width 121 height 30
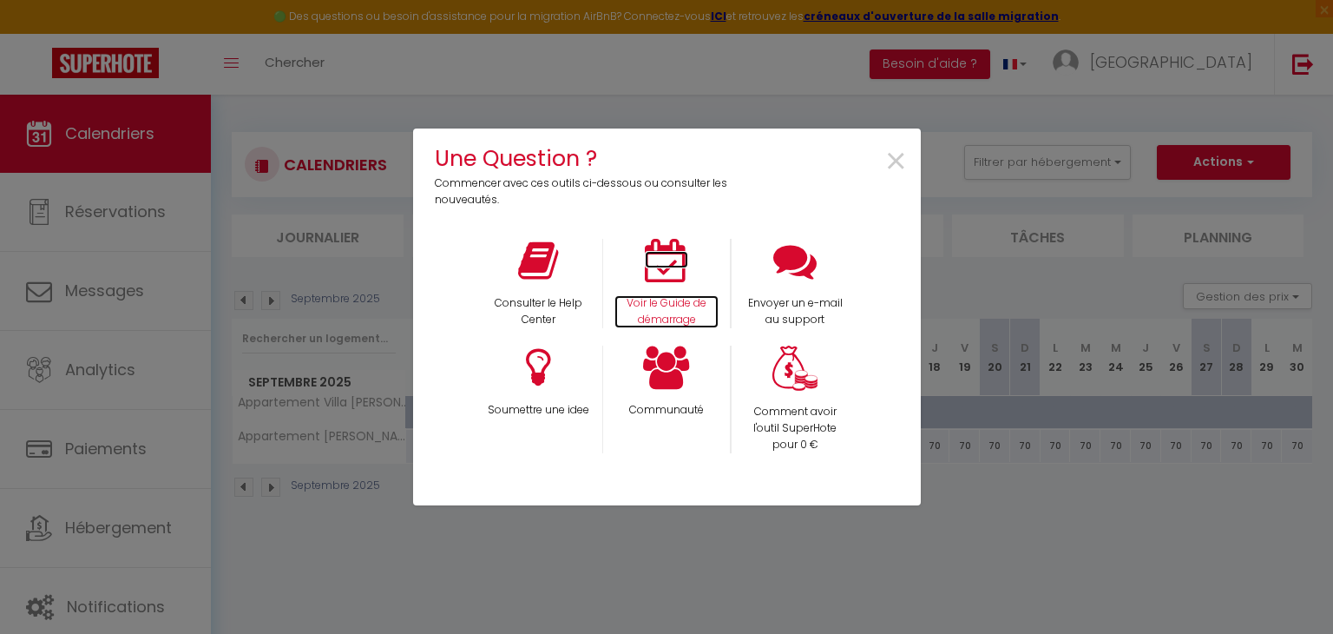
click at [662, 277] on icon at bounding box center [666, 260] width 43 height 43
click at [889, 166] on span "×" at bounding box center [895, 162] width 23 height 55
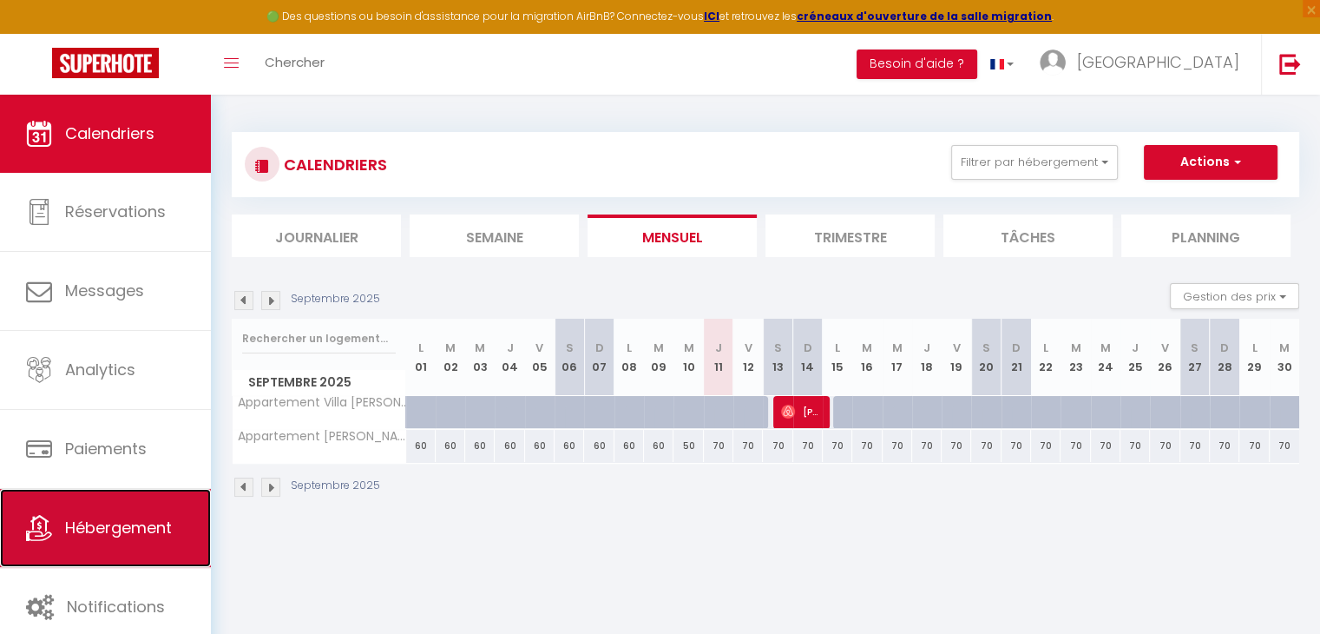
click at [95, 513] on link "Hébergement" at bounding box center [105, 528] width 211 height 78
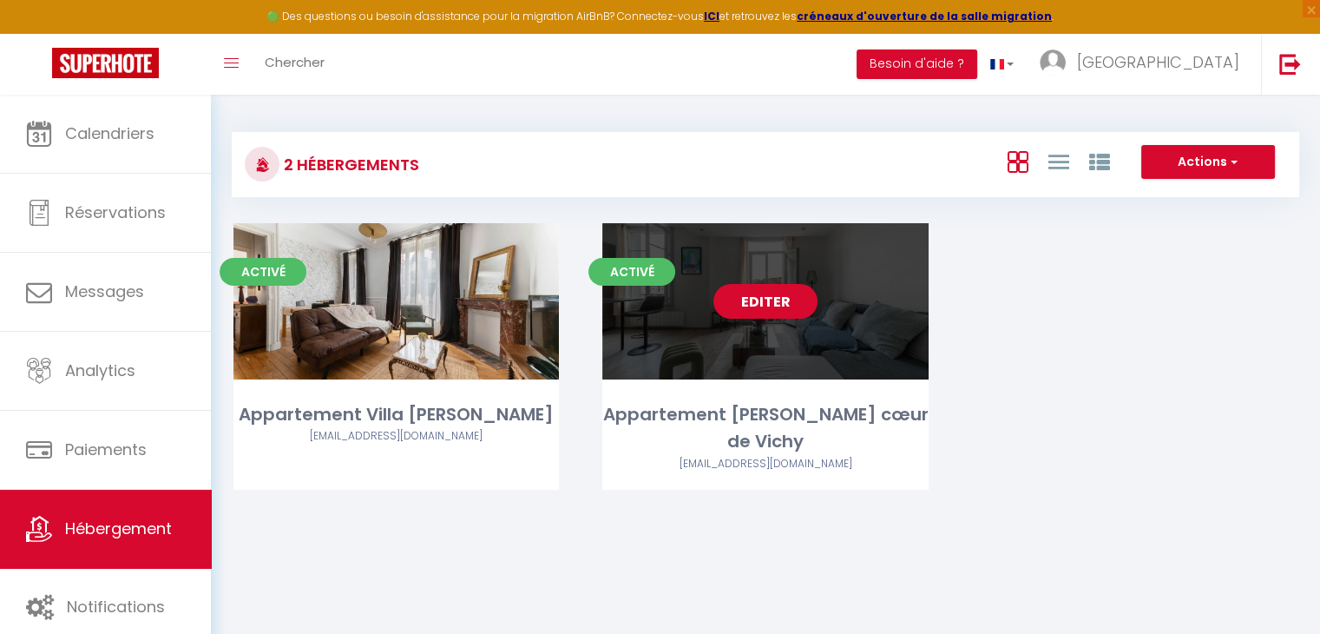
click at [770, 311] on link "Editer" at bounding box center [765, 301] width 104 height 35
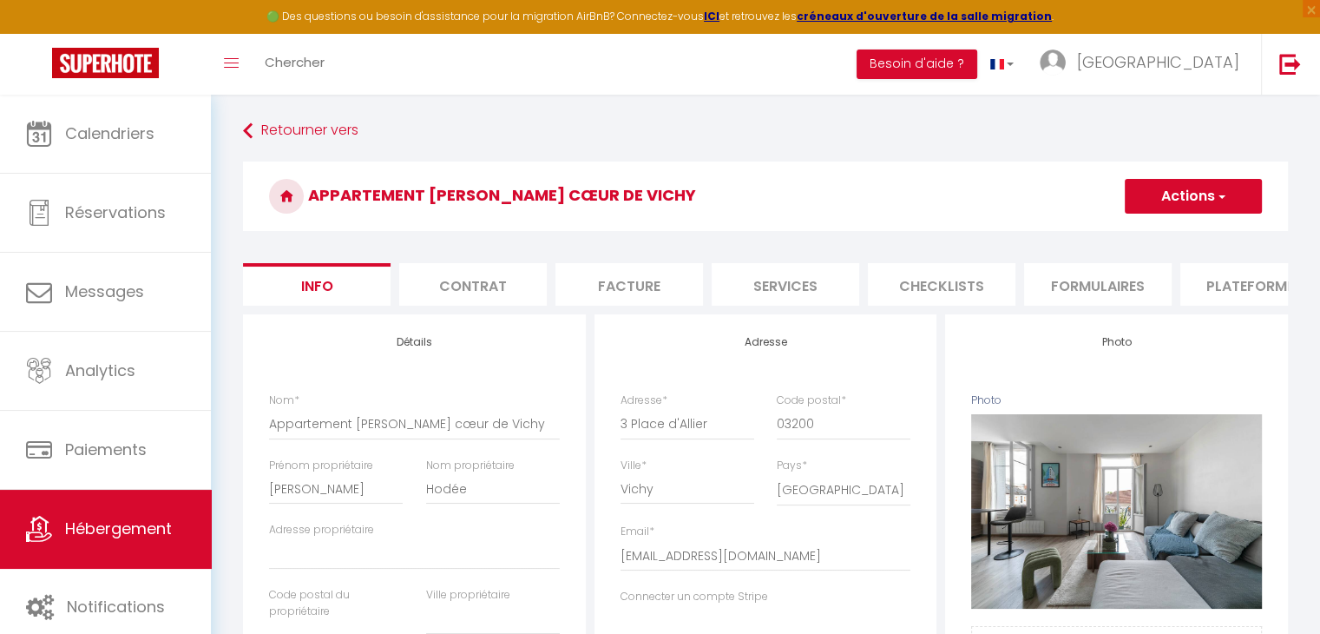
click at [1241, 286] on li "Plateformes" at bounding box center [1254, 284] width 148 height 43
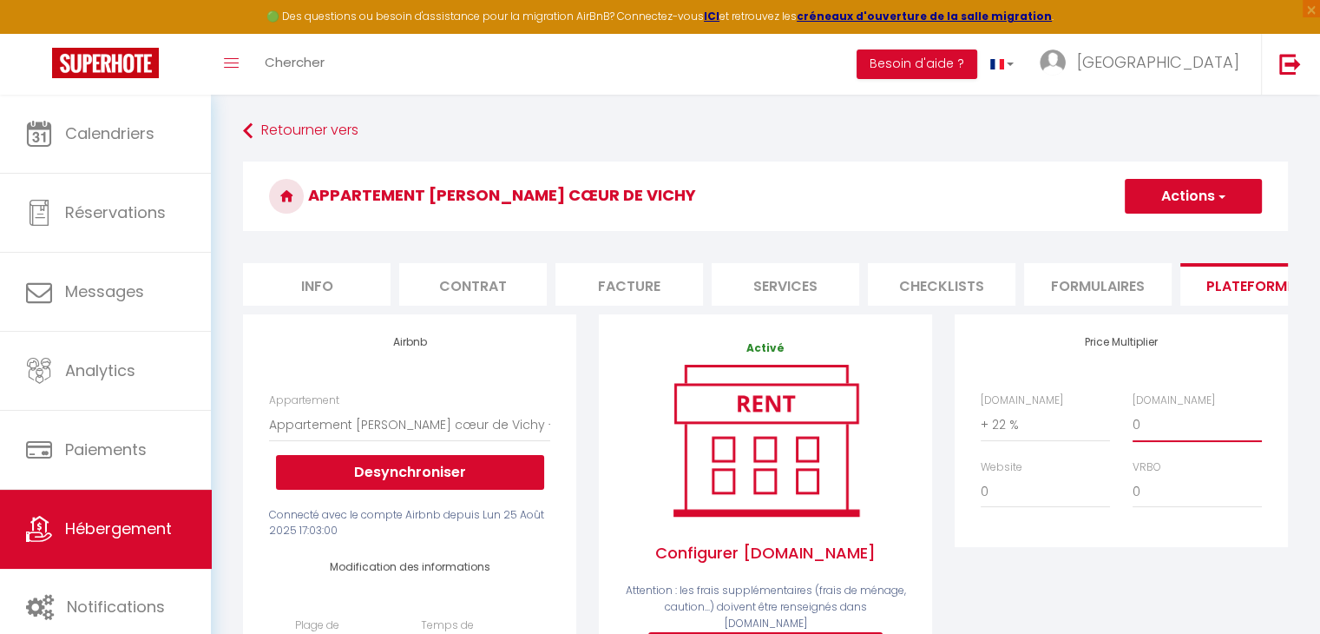
click at [1156, 434] on select "0 + 1 % + 2 % + 3 % + 4 % + 5 % + 6 % + 7 % + 8 % + 9 %" at bounding box center [1197, 424] width 129 height 33
click at [1133, 421] on select "0 + 1 % + 2 % + 3 % + 4 % + 5 % + 6 % + 7 % + 8 % + 9 %" at bounding box center [1197, 424] width 129 height 33
click at [1153, 348] on h4 "Price Multiplier" at bounding box center [1121, 342] width 281 height 12
click at [993, 500] on select "0 + 1 % + 2 % + 3 % + 4 % + 5 % + 6 % + 7 % + 8 % + 9 %" at bounding box center [1045, 491] width 129 height 33
click at [981, 488] on select "0 + 1 % + 2 % + 3 % + 4 % + 5 % + 6 % + 7 % + 8 % + 9 %" at bounding box center [1045, 491] width 129 height 33
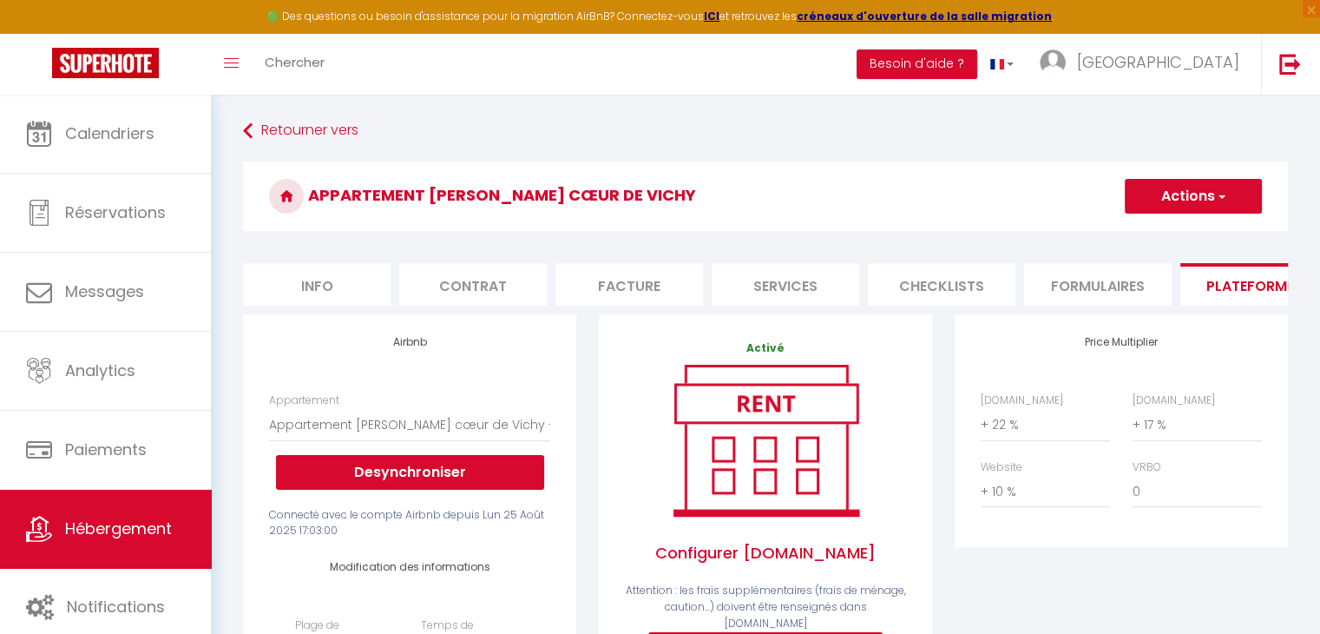
click at [1175, 190] on button "Actions" at bounding box center [1193, 196] width 137 height 35
click at [1180, 235] on link "Enregistrer" at bounding box center [1192, 234] width 137 height 23
click at [1183, 193] on button "Actions" at bounding box center [1193, 196] width 137 height 35
click at [1170, 247] on ul "Enregistrer" at bounding box center [1192, 234] width 139 height 33
click at [1171, 206] on button "Actions" at bounding box center [1193, 196] width 137 height 35
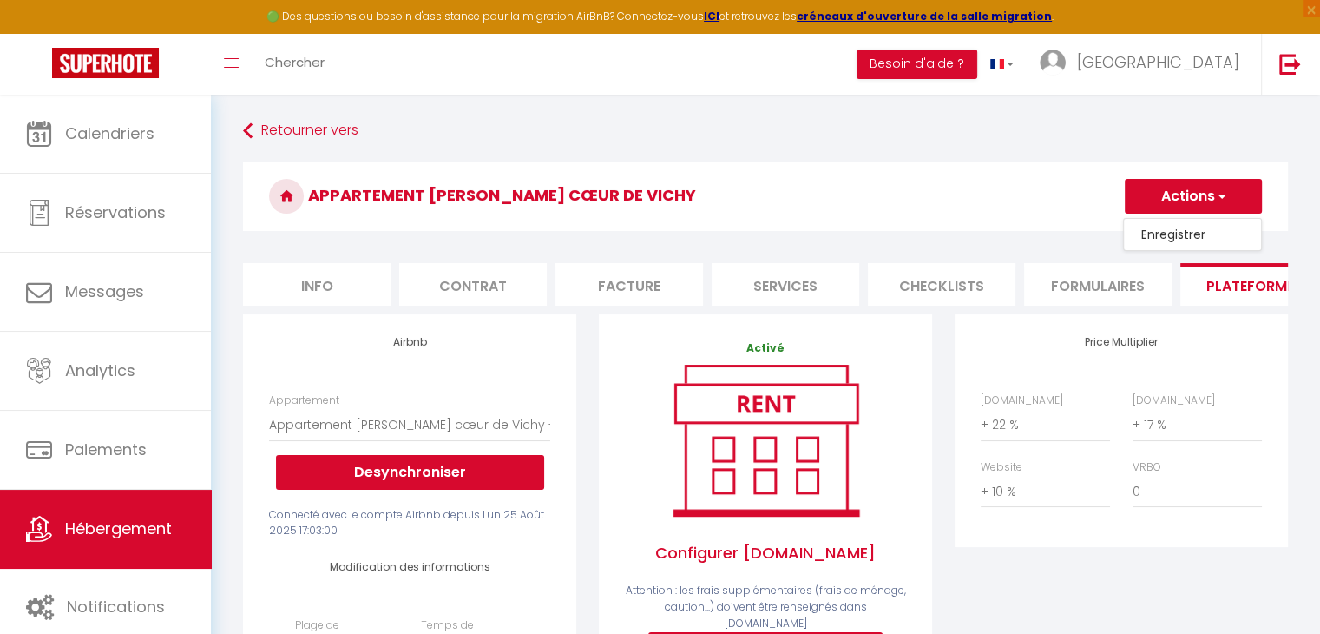
click at [1161, 227] on link "Enregistrer" at bounding box center [1192, 234] width 137 height 23
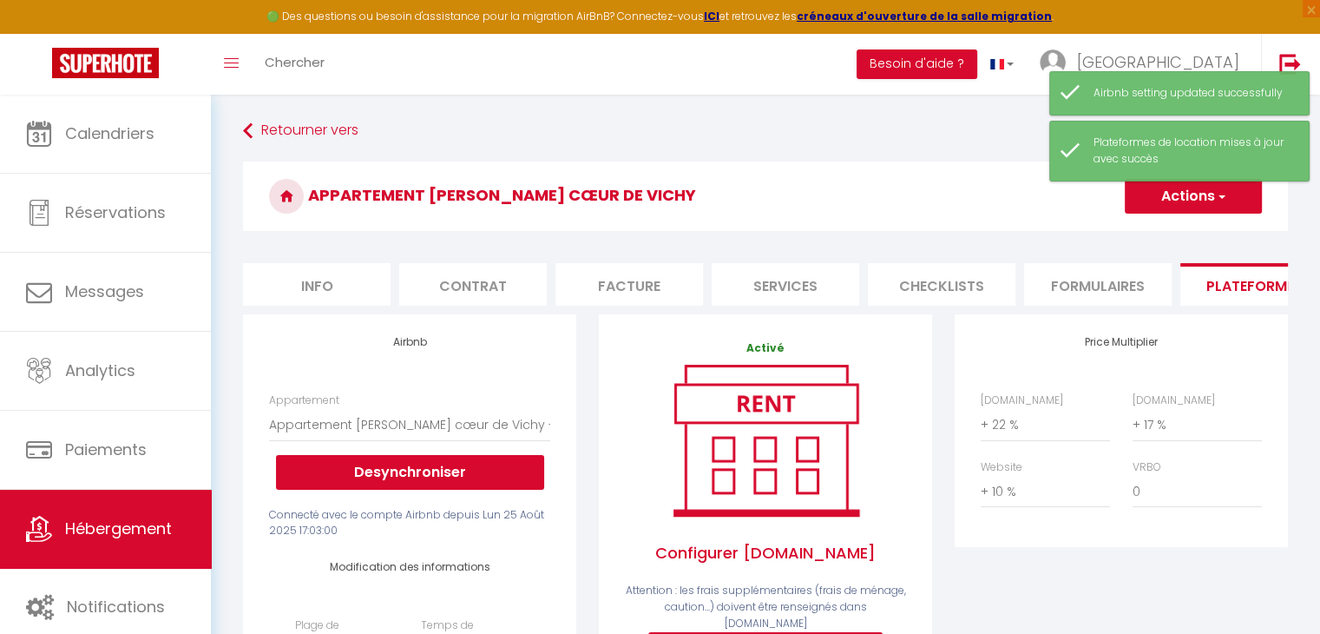
click at [733, 279] on li "Services" at bounding box center [786, 284] width 148 height 43
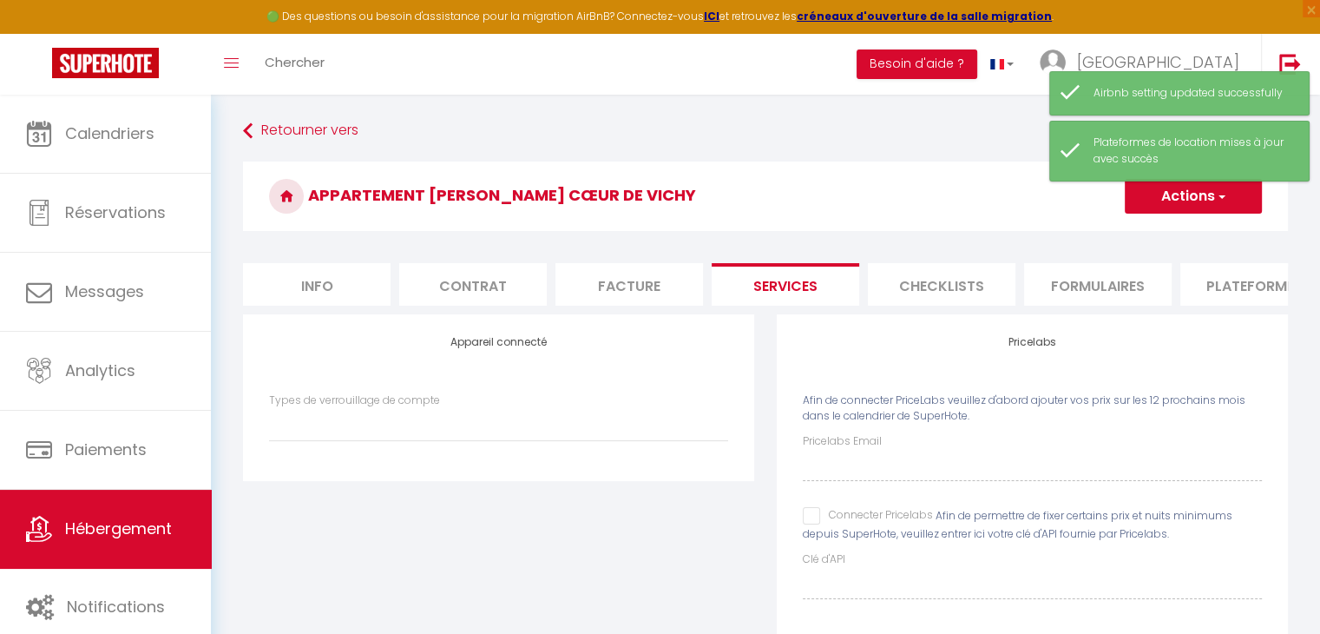
click at [1243, 285] on li "Plateformes" at bounding box center [1254, 284] width 148 height 43
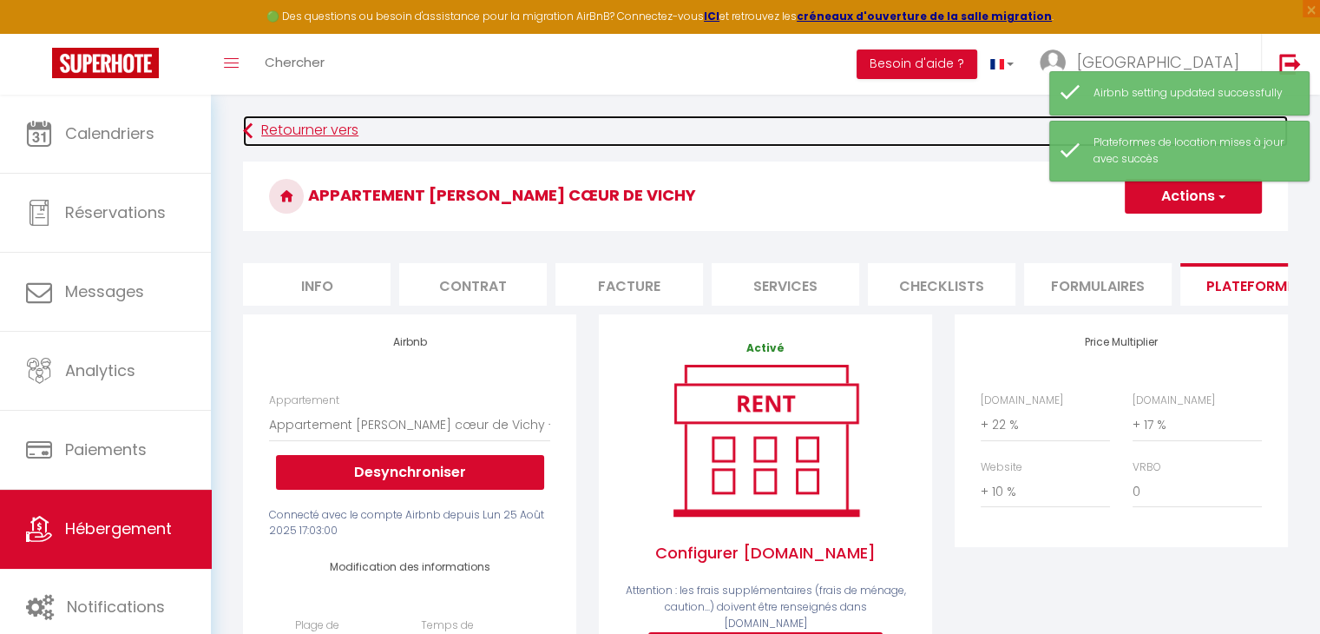
click at [310, 127] on link "Retourner vers" at bounding box center [765, 130] width 1045 height 31
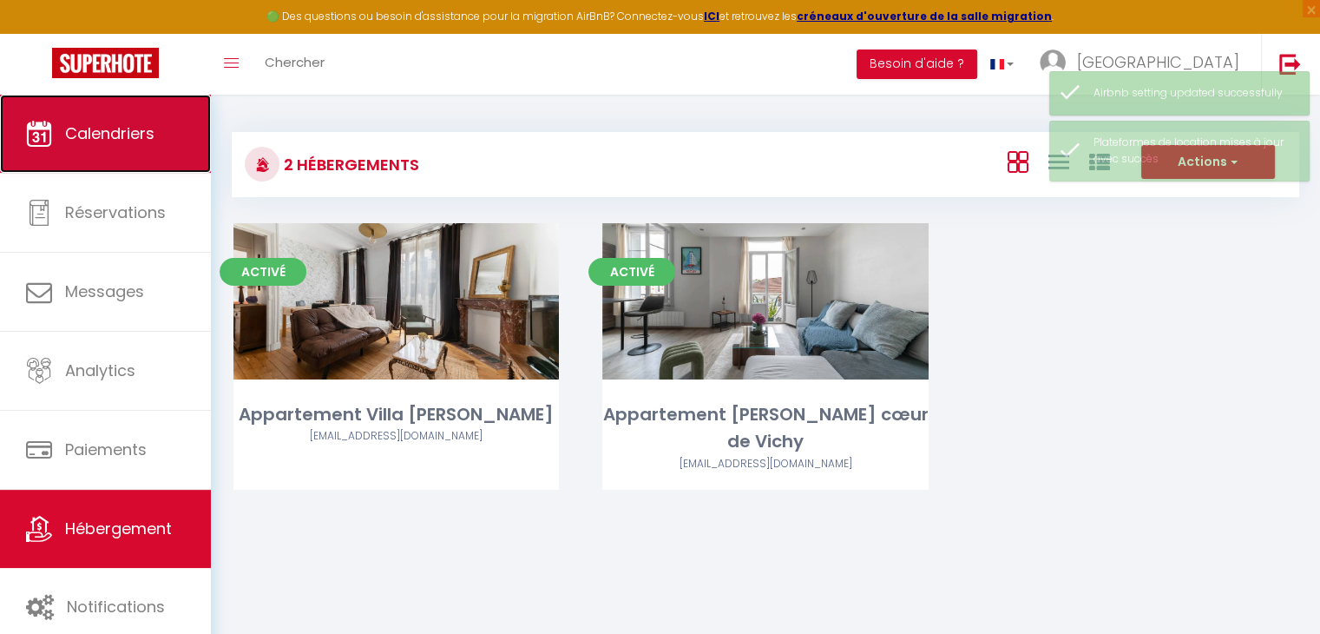
click at [154, 120] on link "Calendriers" at bounding box center [105, 134] width 211 height 78
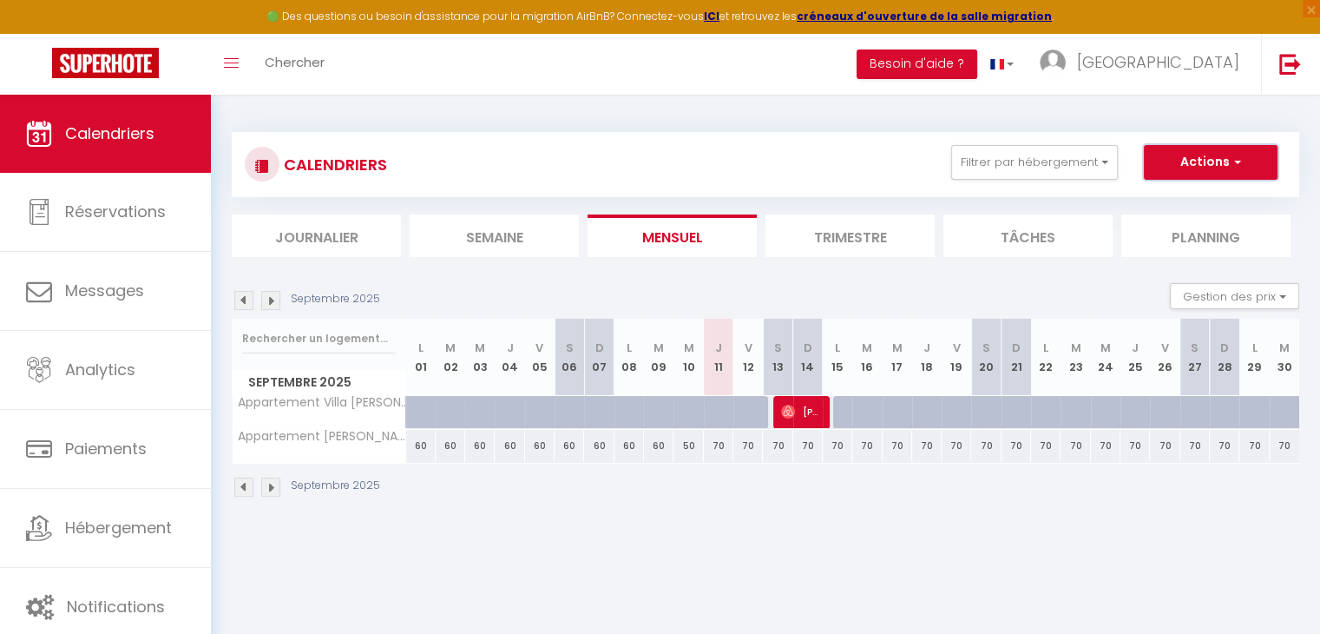
click at [1213, 164] on button "Actions" at bounding box center [1211, 162] width 134 height 35
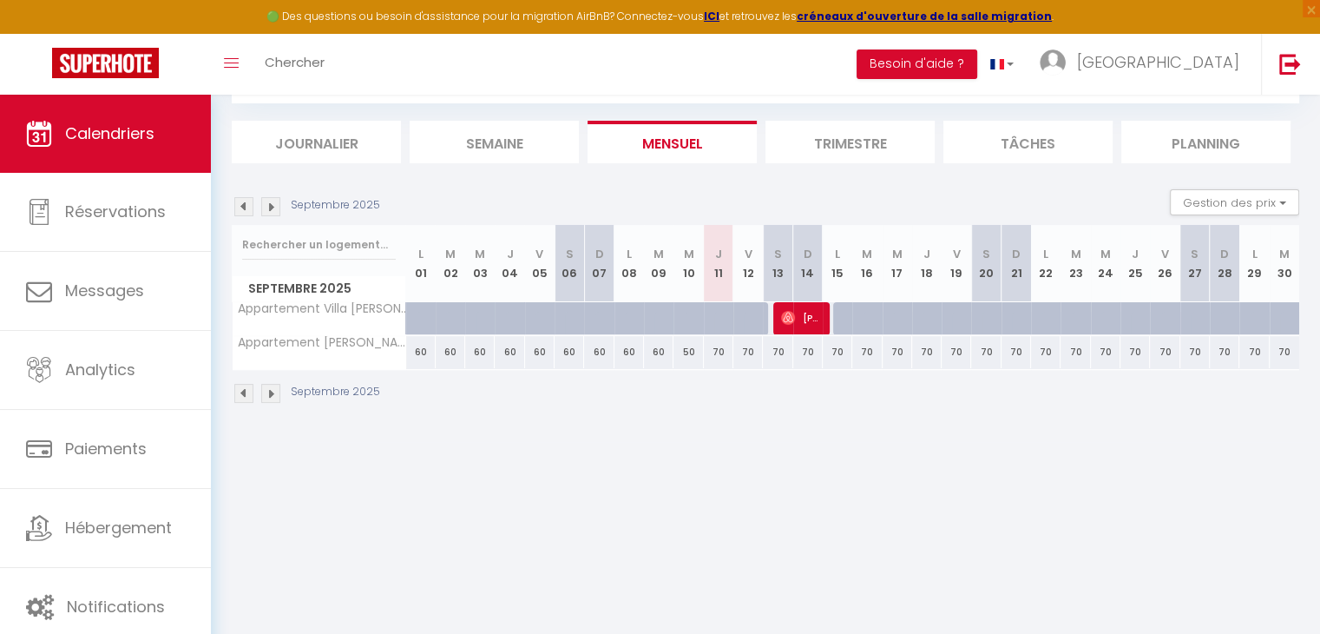
scroll to position [94, 0]
